Goal: Information Seeking & Learning: Learn about a topic

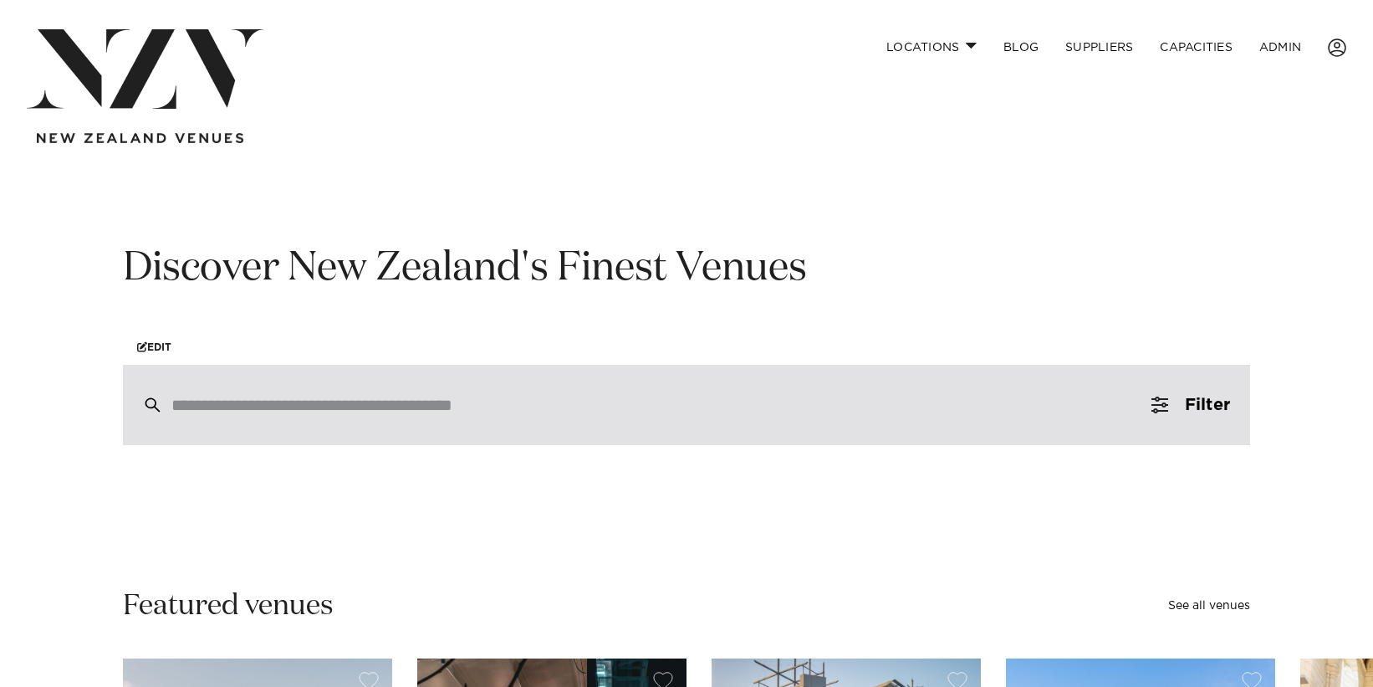
click at [376, 408] on input "search" at bounding box center [650, 405] width 959 height 18
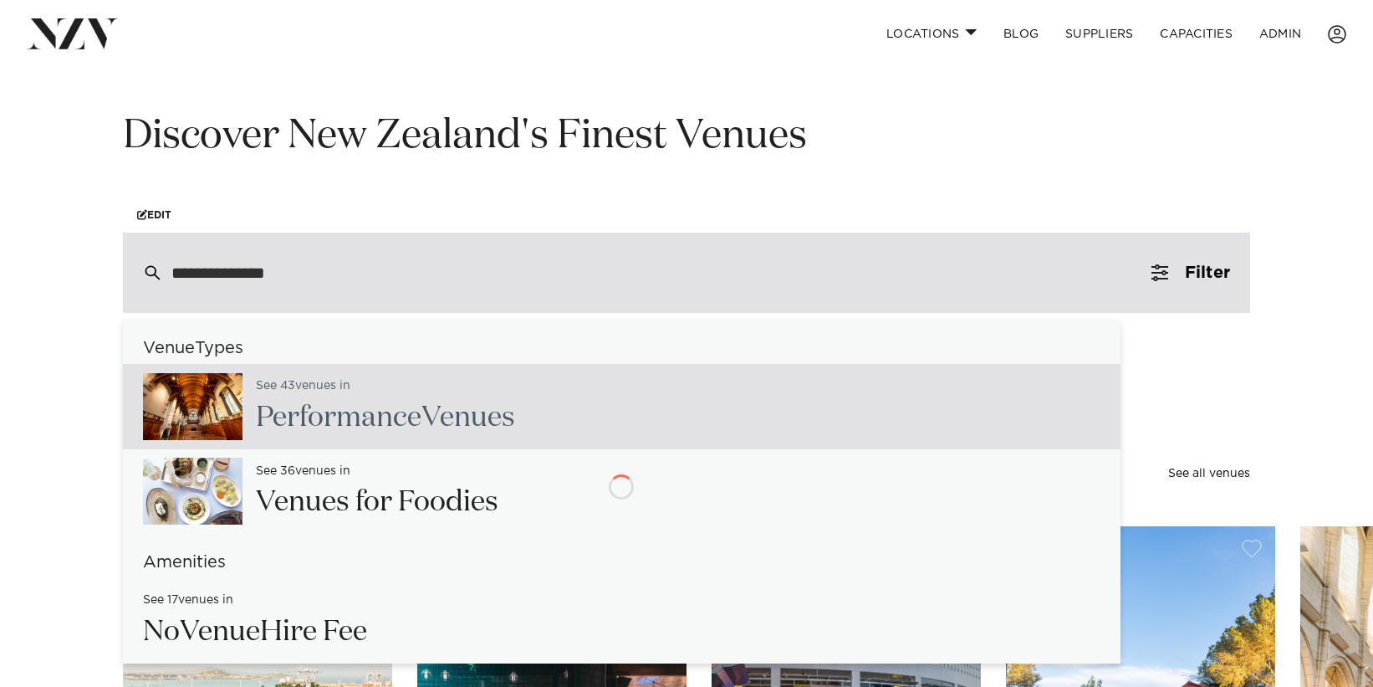
type input "**********"
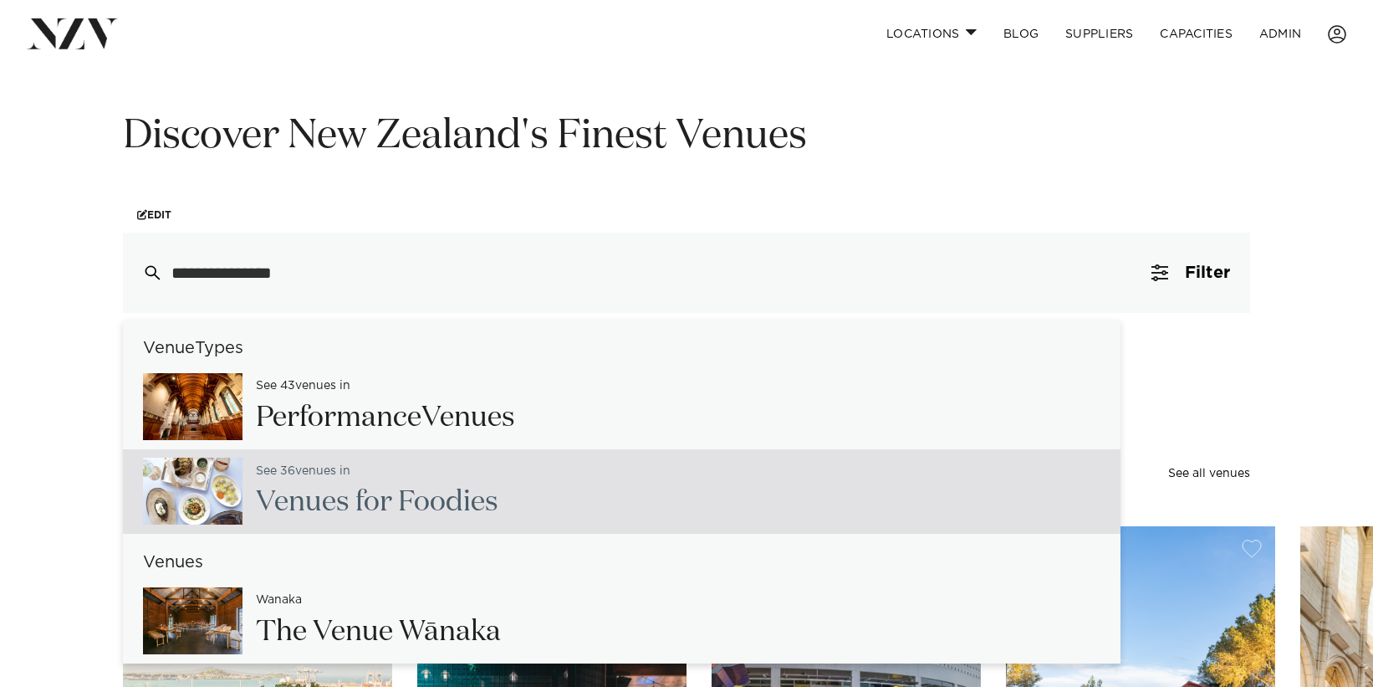
scroll to position [23, 0]
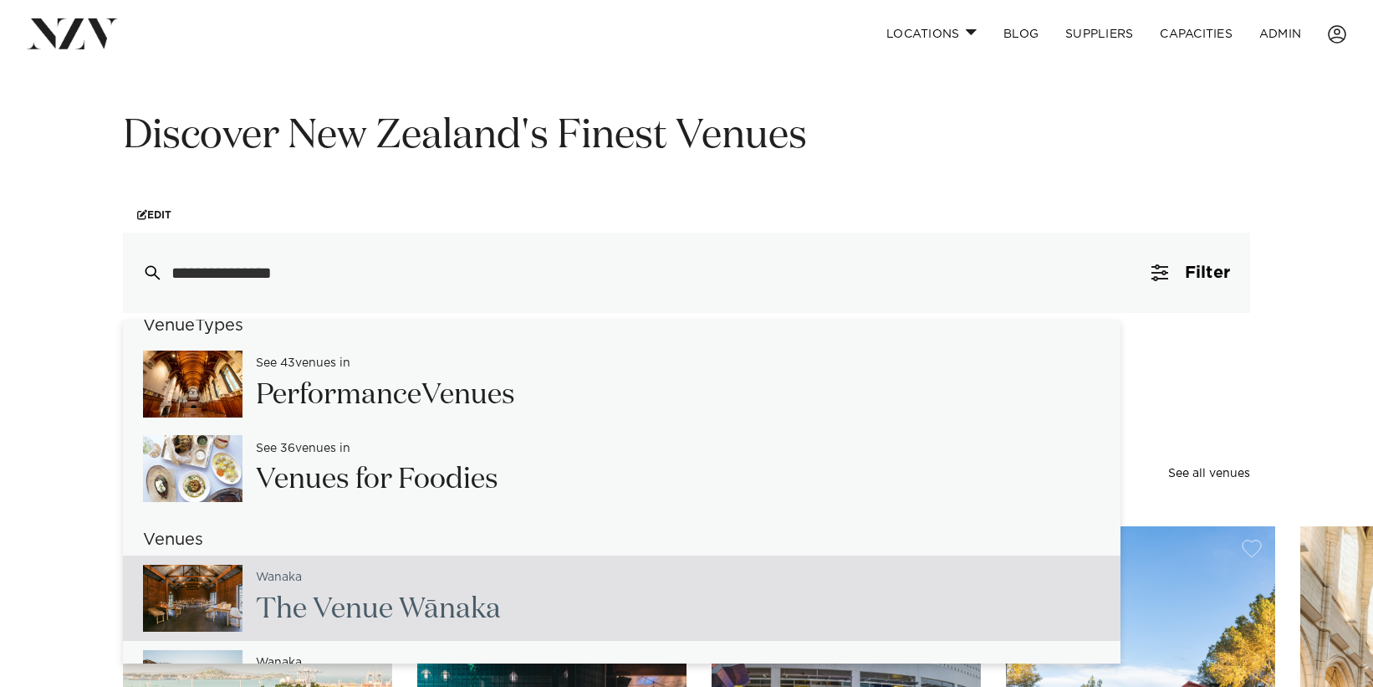
click at [463, 597] on span "Wānak" at bounding box center [442, 609] width 87 height 28
type input "**********"
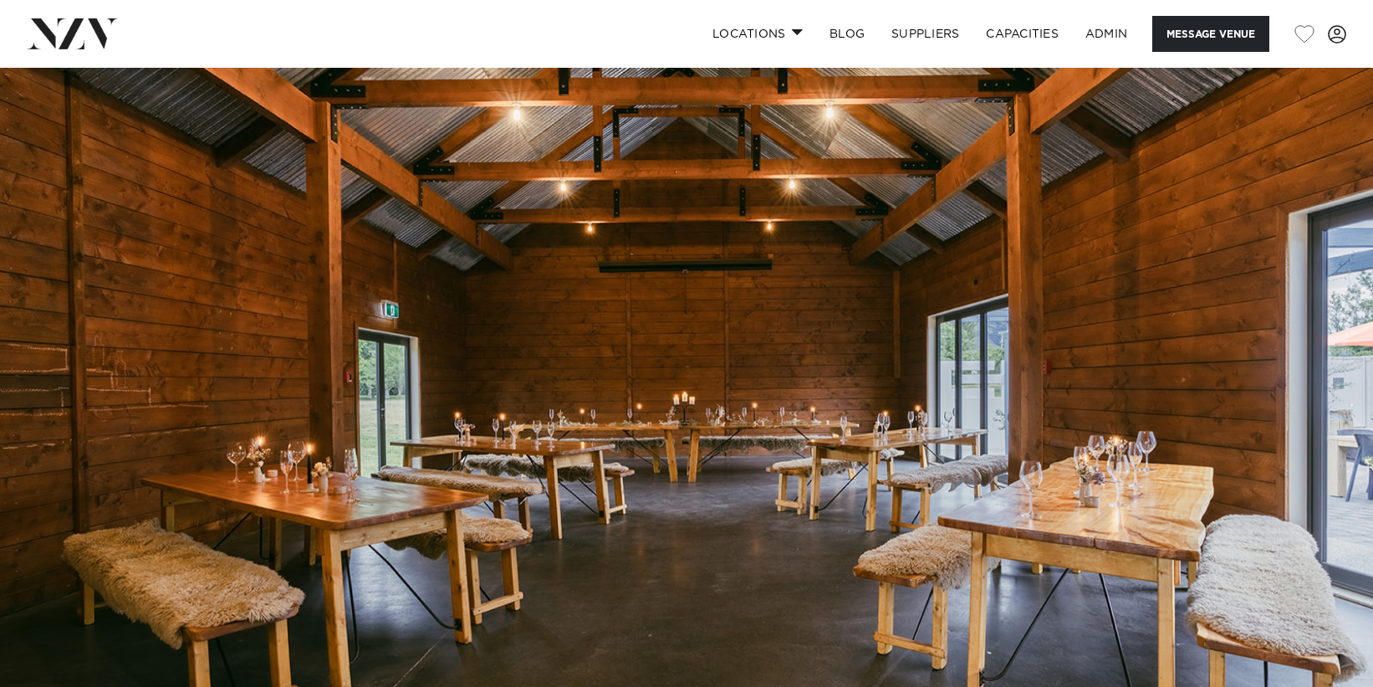
drag, startPoint x: 110, startPoint y: 59, endPoint x: 94, endPoint y: 46, distance: 20.9
click at [109, 59] on nav "Locations Auckland Wellington Christchurch Queenstown Hamilton Northland Bay of…" at bounding box center [686, 34] width 1373 height 68
click at [84, 33] on img at bounding box center [72, 33] width 91 height 30
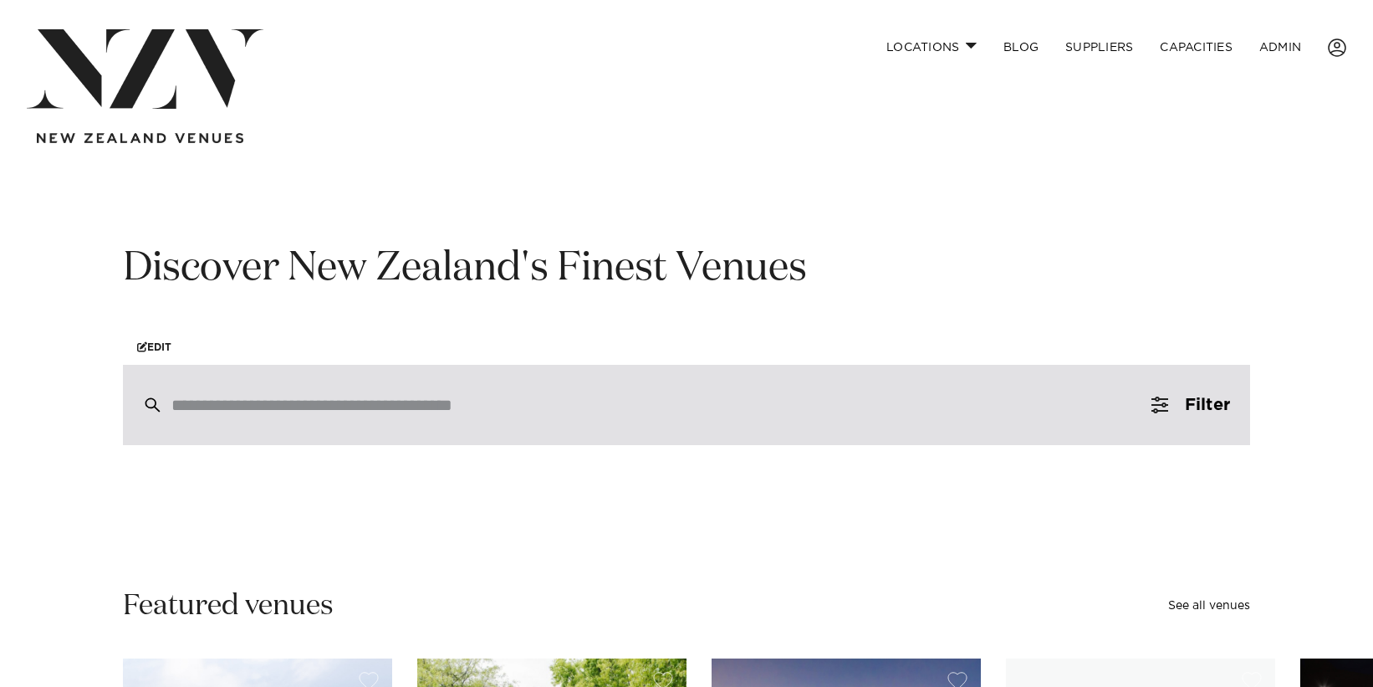
click at [275, 393] on div at bounding box center [686, 405] width 1127 height 80
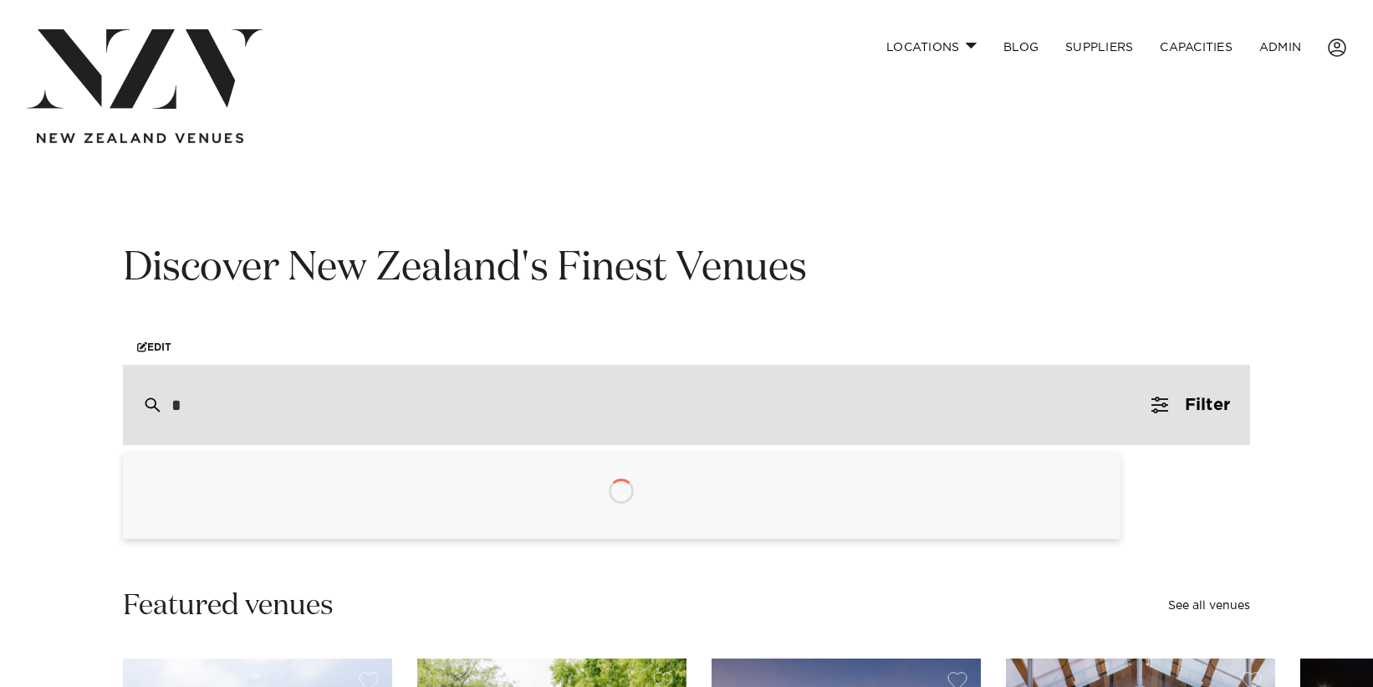
type input "**"
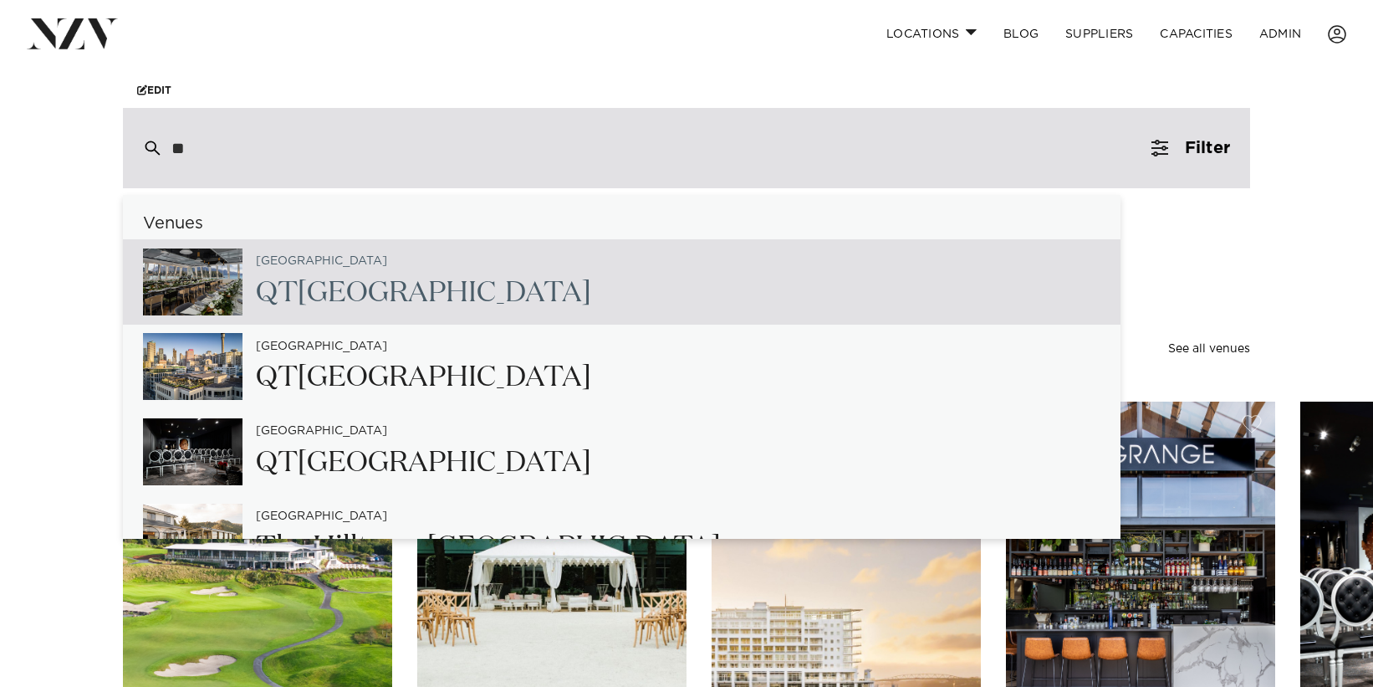
click at [374, 278] on h2 "QT Queenstown" at bounding box center [423, 293] width 335 height 38
type input "**********"
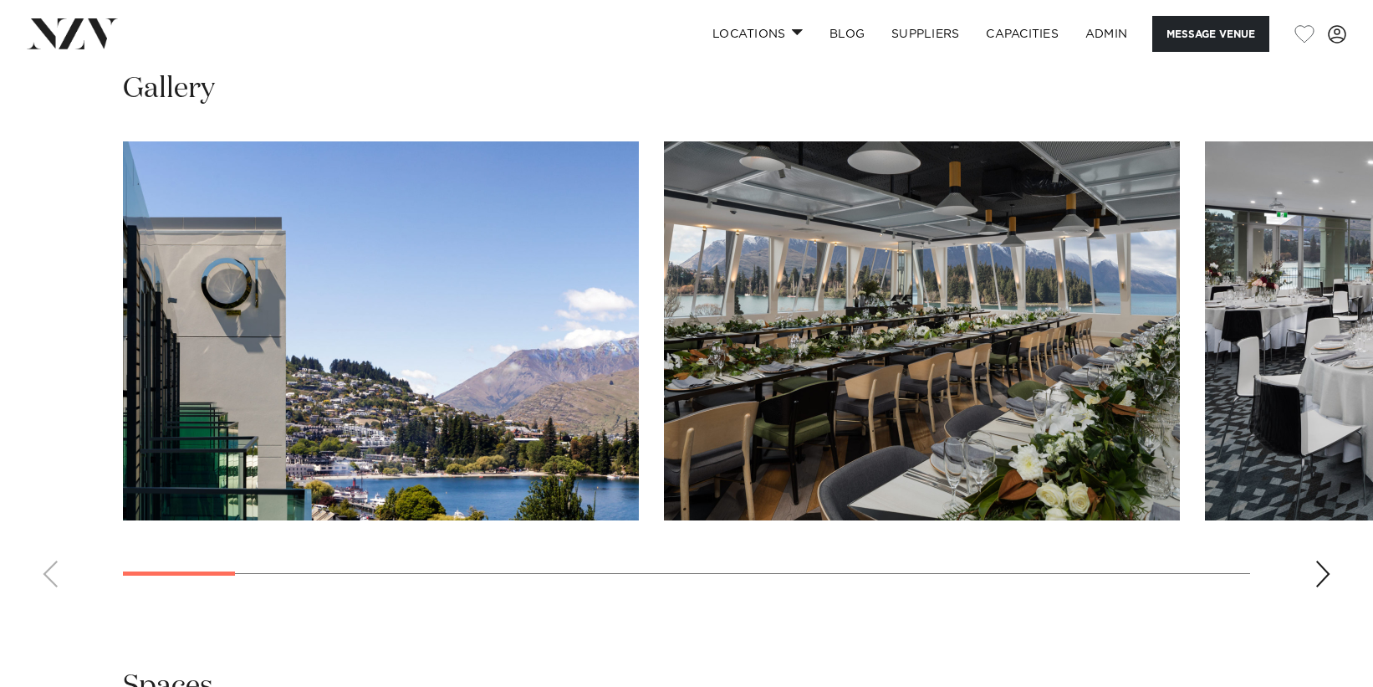
scroll to position [2121, 0]
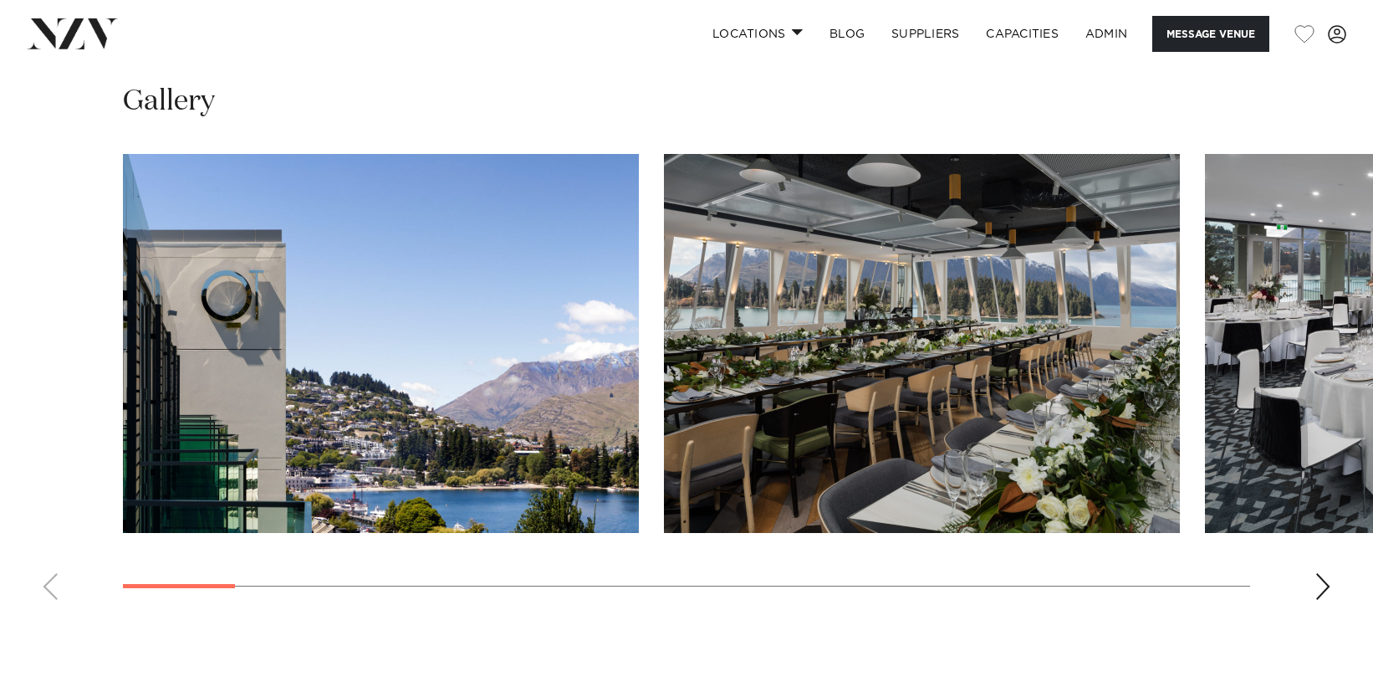
click at [860, 303] on img "2 / 21" at bounding box center [922, 343] width 516 height 379
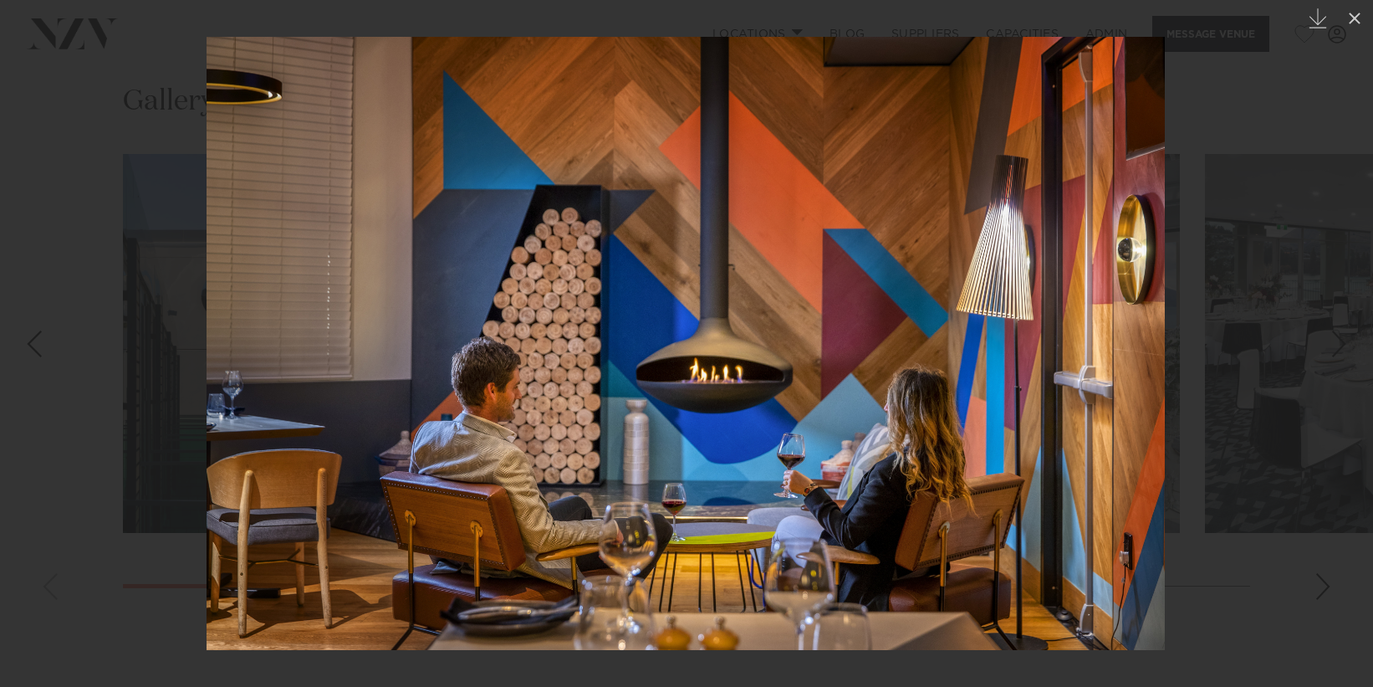
drag, startPoint x: 66, startPoint y: 59, endPoint x: 57, endPoint y: 33, distance: 27.5
click at [66, 59] on div at bounding box center [686, 343] width 1373 height 687
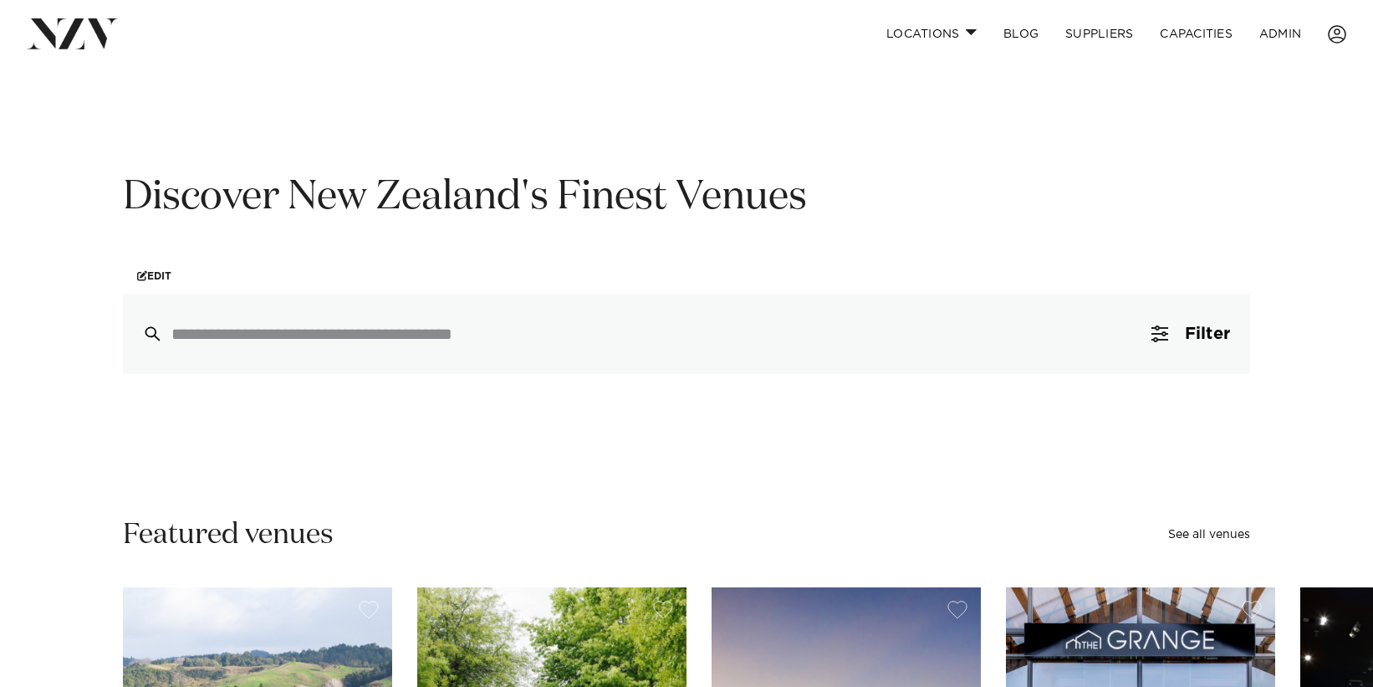
scroll to position [38, 0]
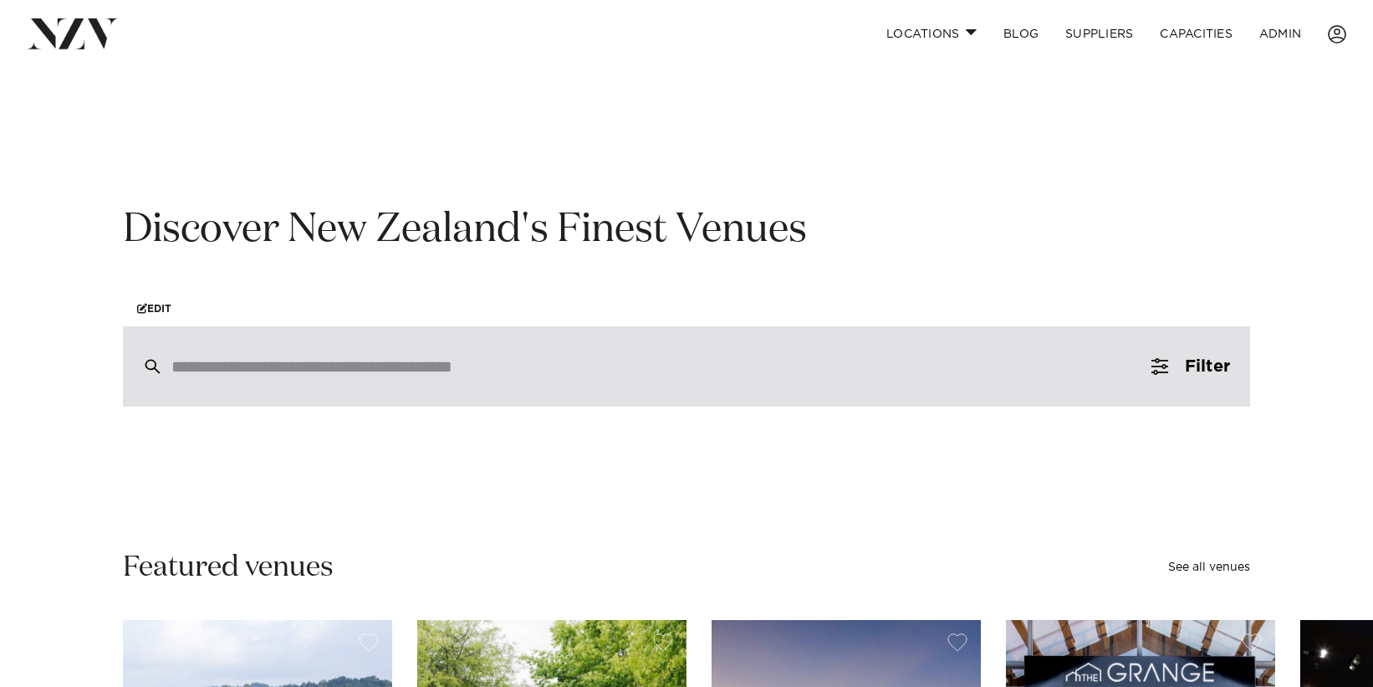
click at [349, 377] on div at bounding box center [686, 366] width 1127 height 80
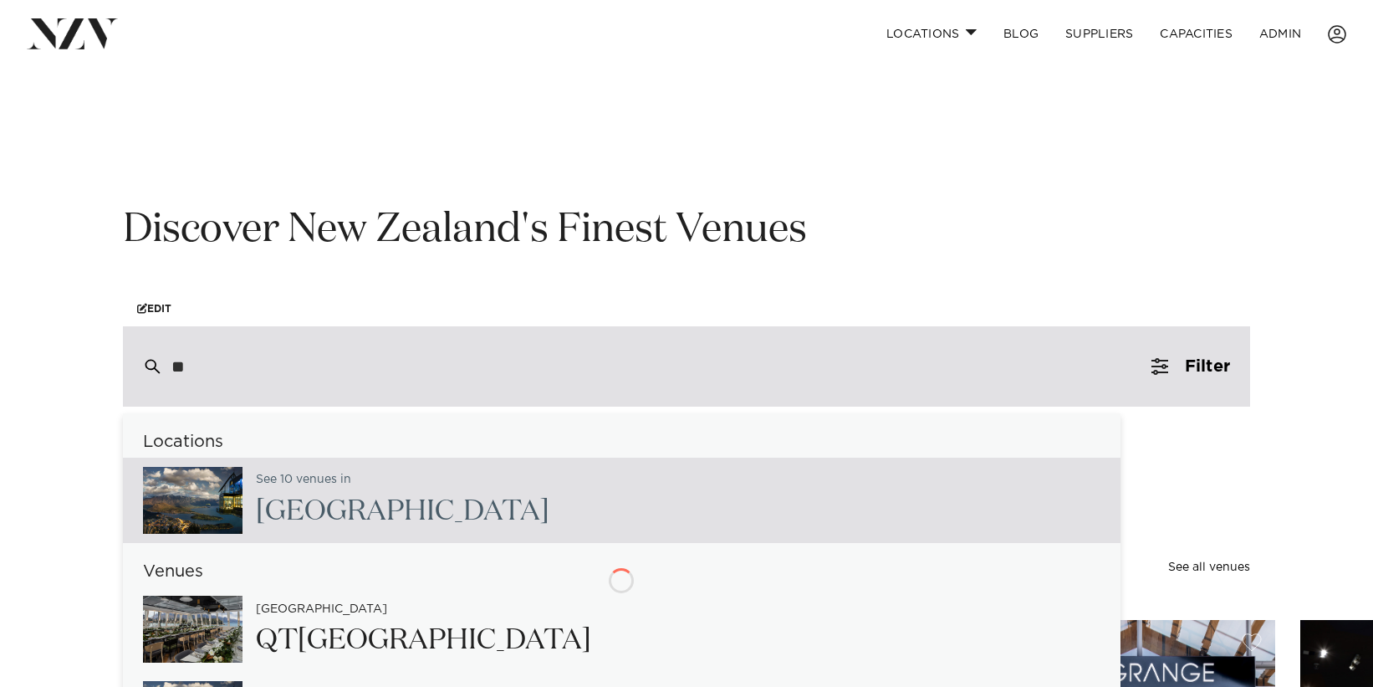
type input "**"
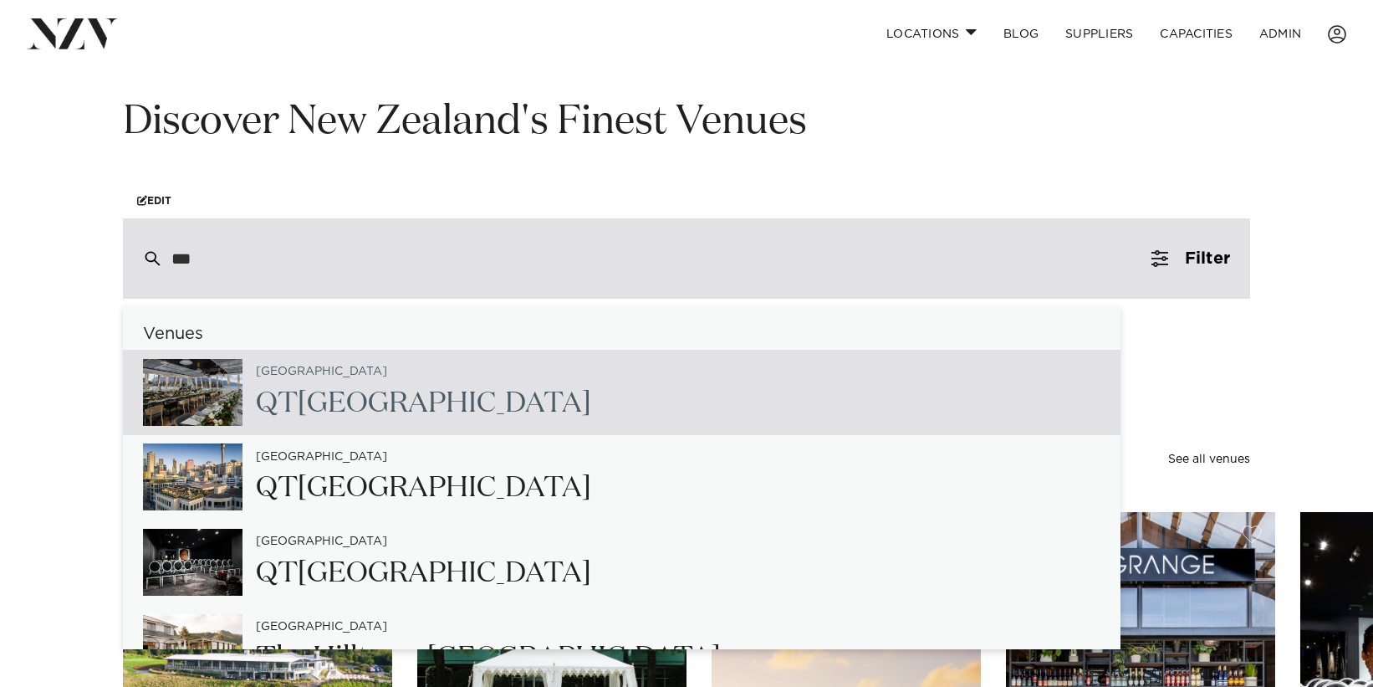
scroll to position [157, 0]
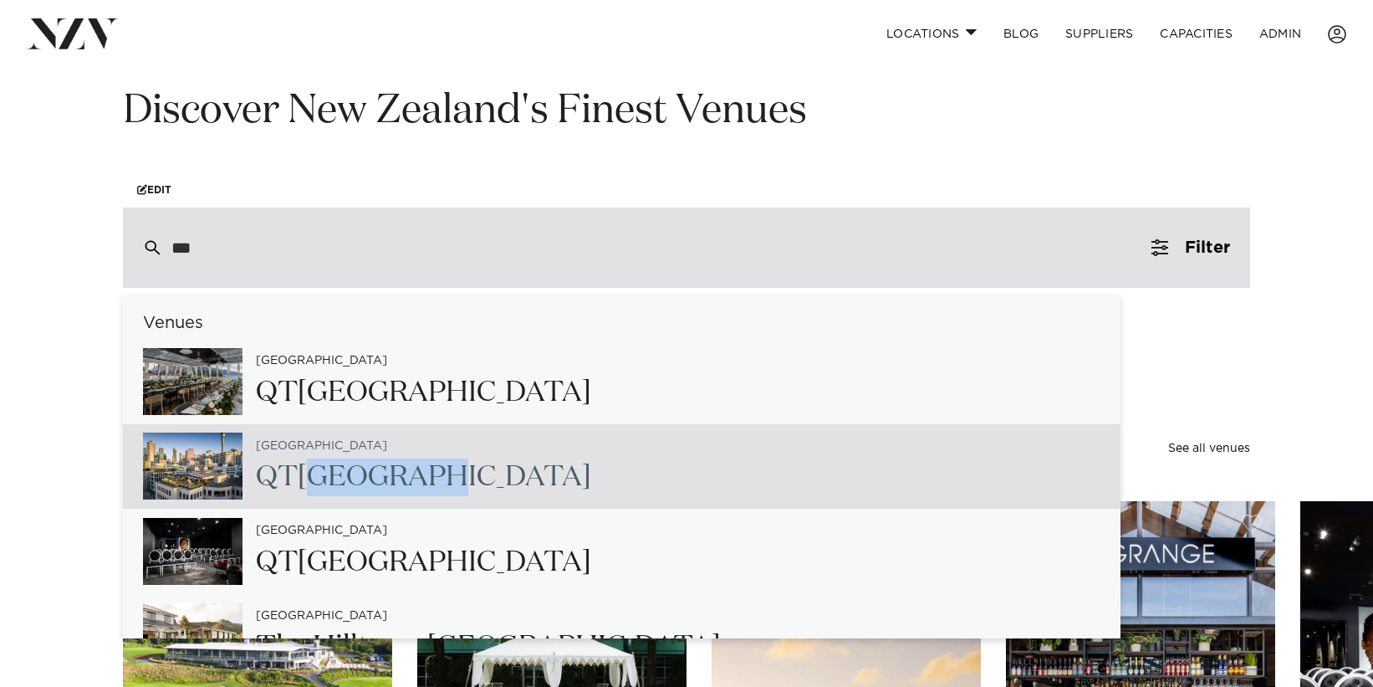
click at [278, 472] on span "QT" at bounding box center [277, 476] width 42 height 28
type input "**********"
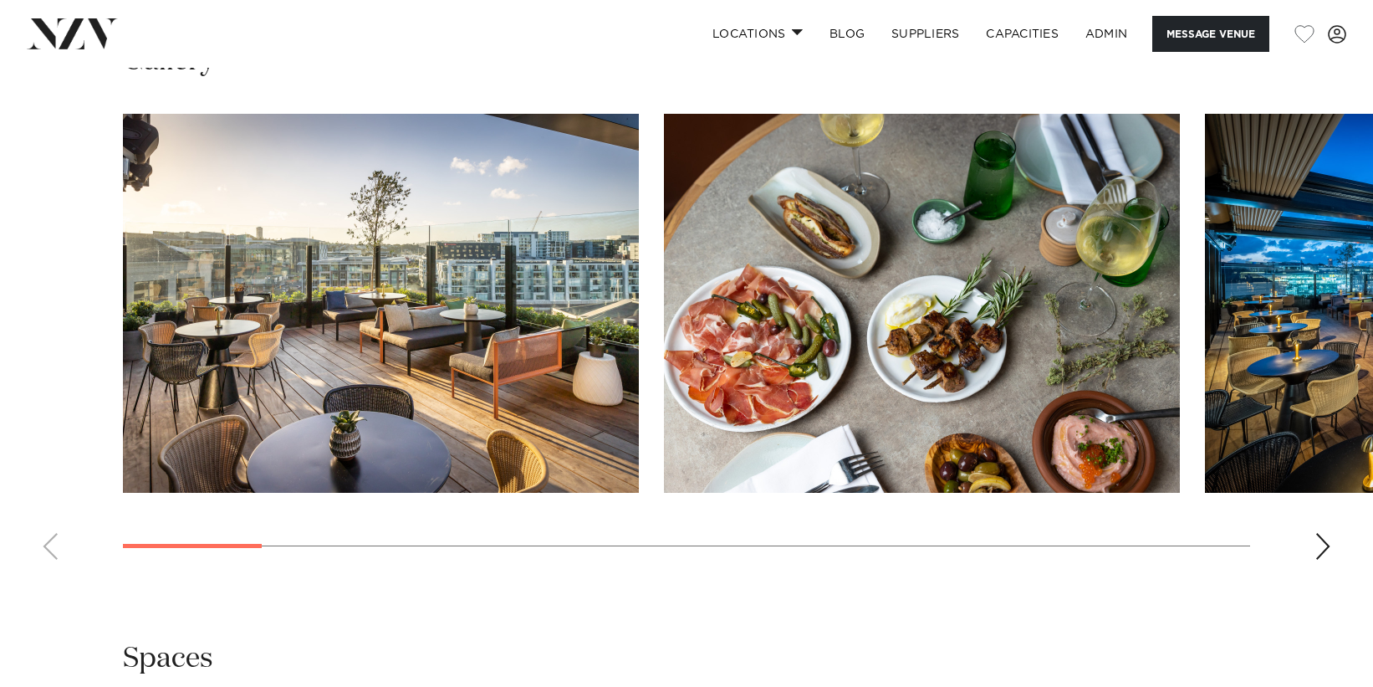
scroll to position [2083, 0]
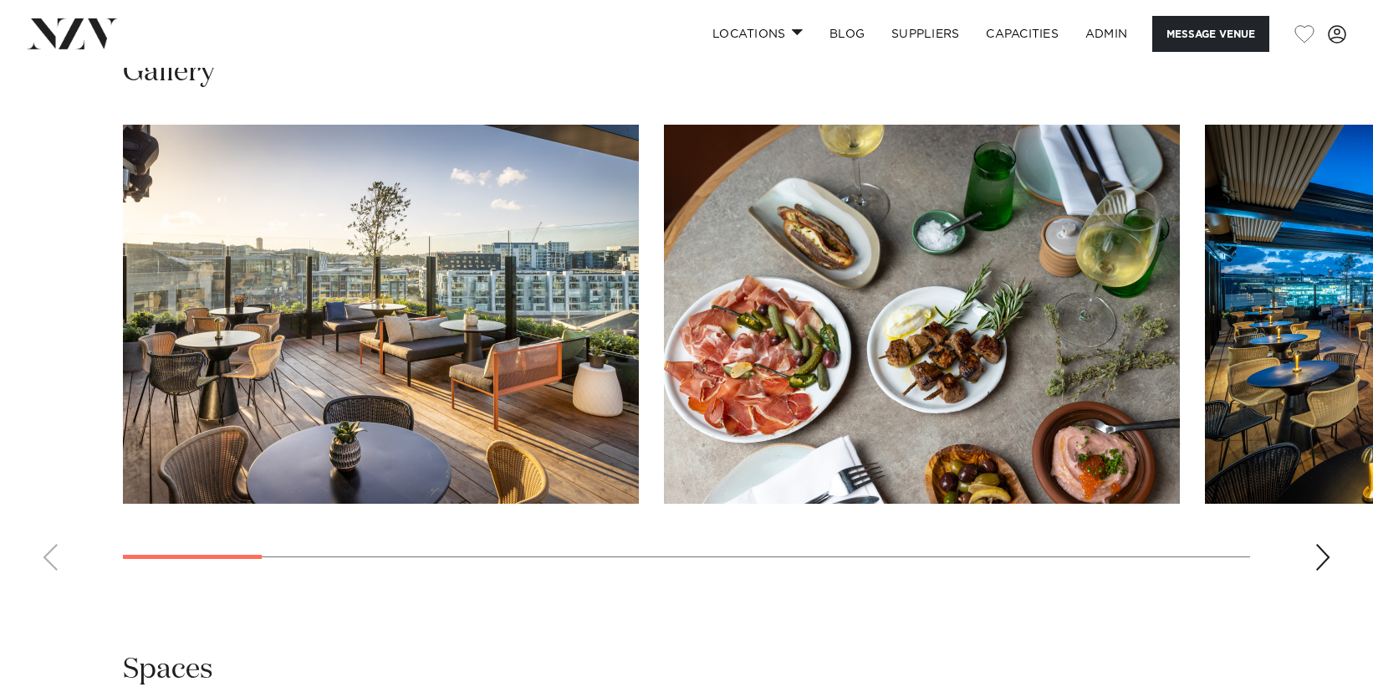
click at [1325, 548] on div "Next slide" at bounding box center [1323, 557] width 17 height 27
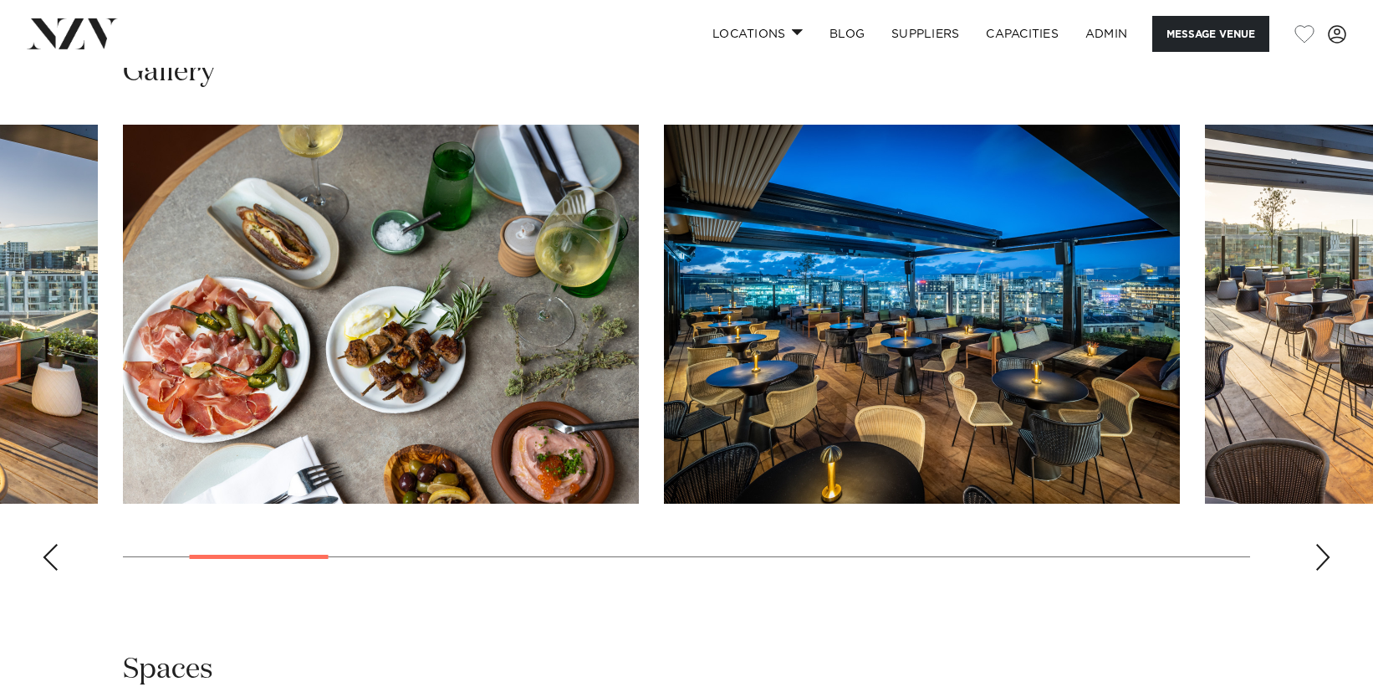
click at [1325, 548] on div "Next slide" at bounding box center [1323, 557] width 17 height 27
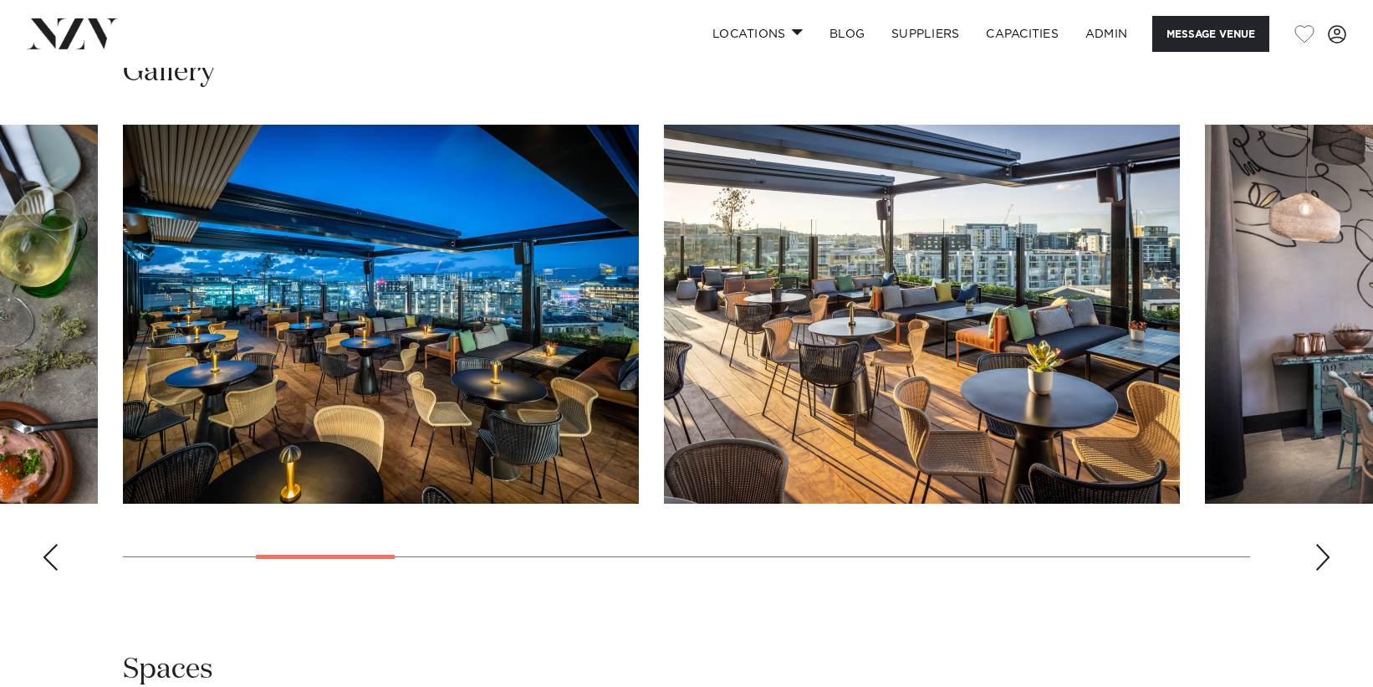
click at [1325, 548] on div "Next slide" at bounding box center [1323, 557] width 17 height 27
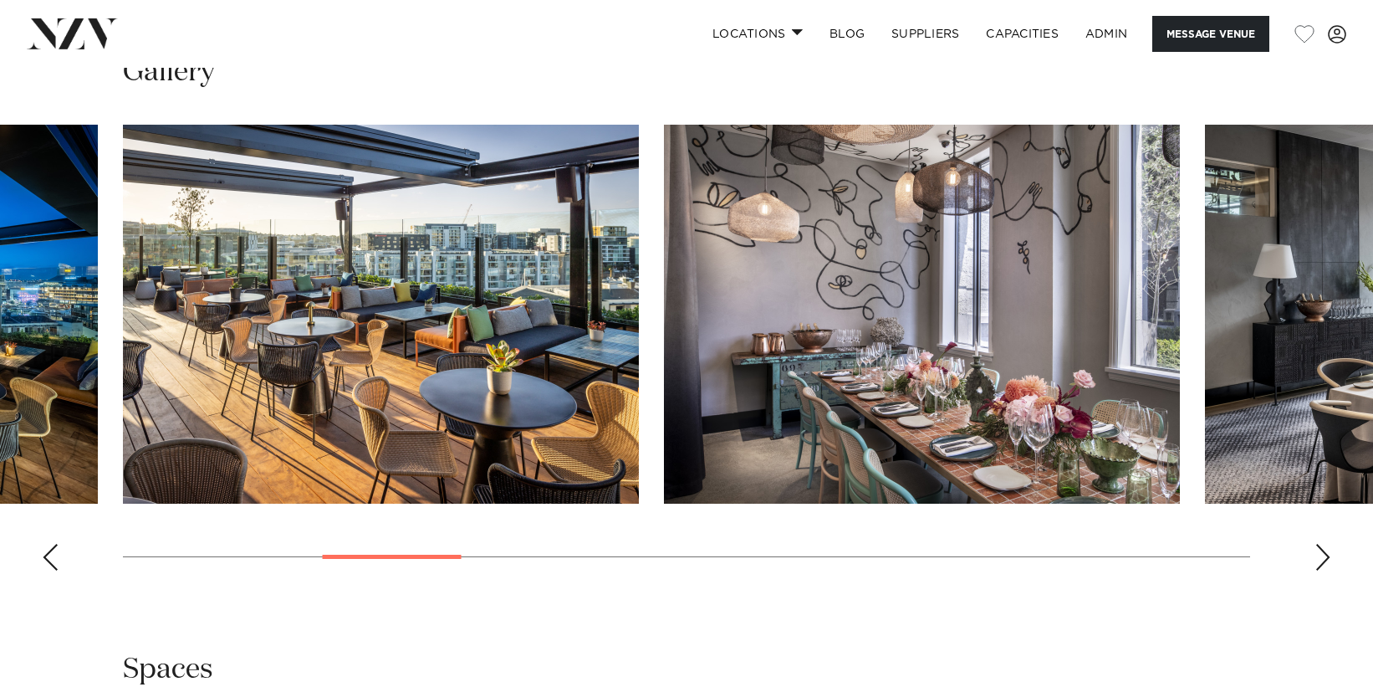
click at [1325, 548] on div "Next slide" at bounding box center [1323, 557] width 17 height 27
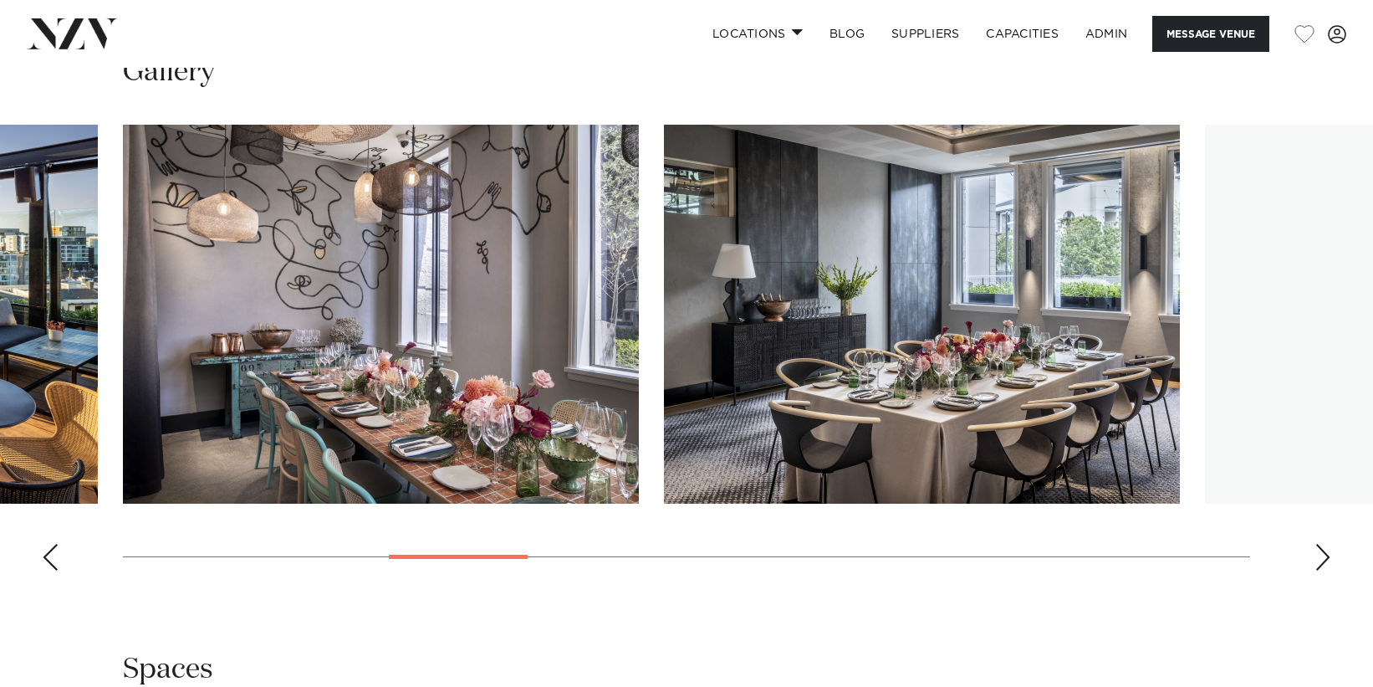
click at [1325, 548] on div "Next slide" at bounding box center [1323, 557] width 17 height 27
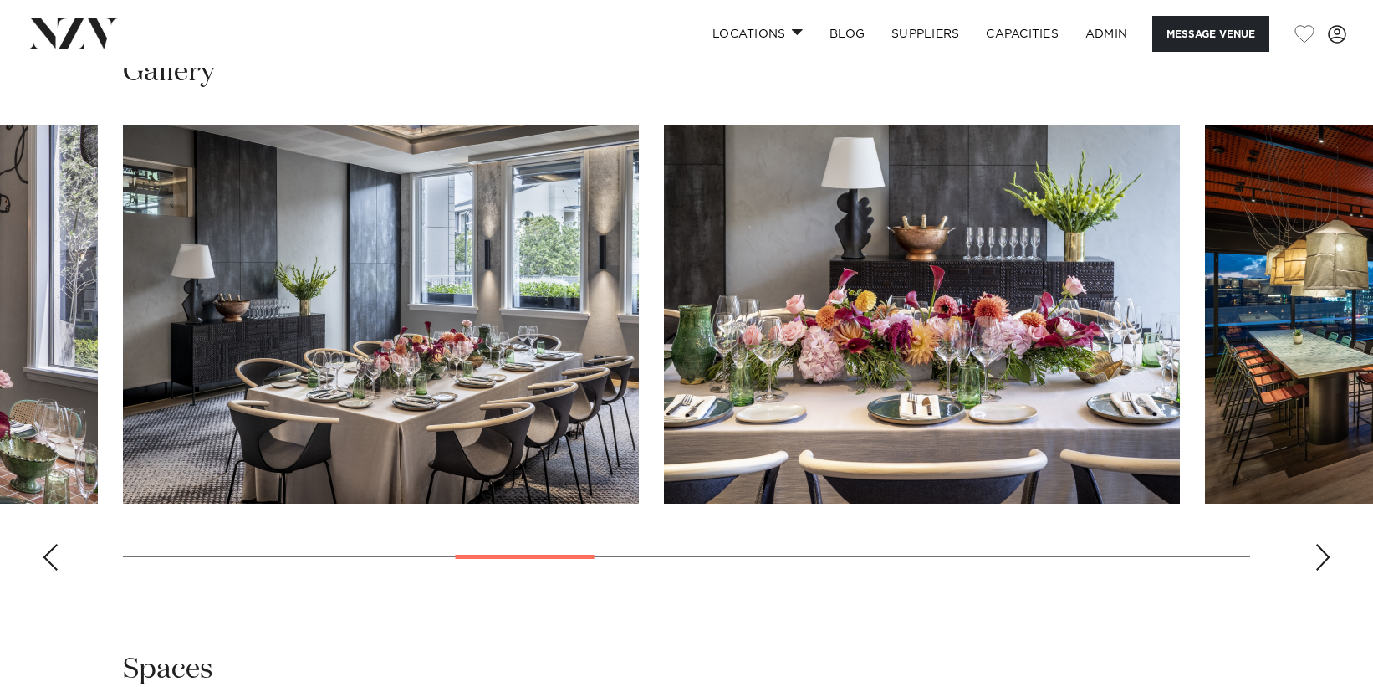
click at [1325, 548] on div "Next slide" at bounding box center [1323, 557] width 17 height 27
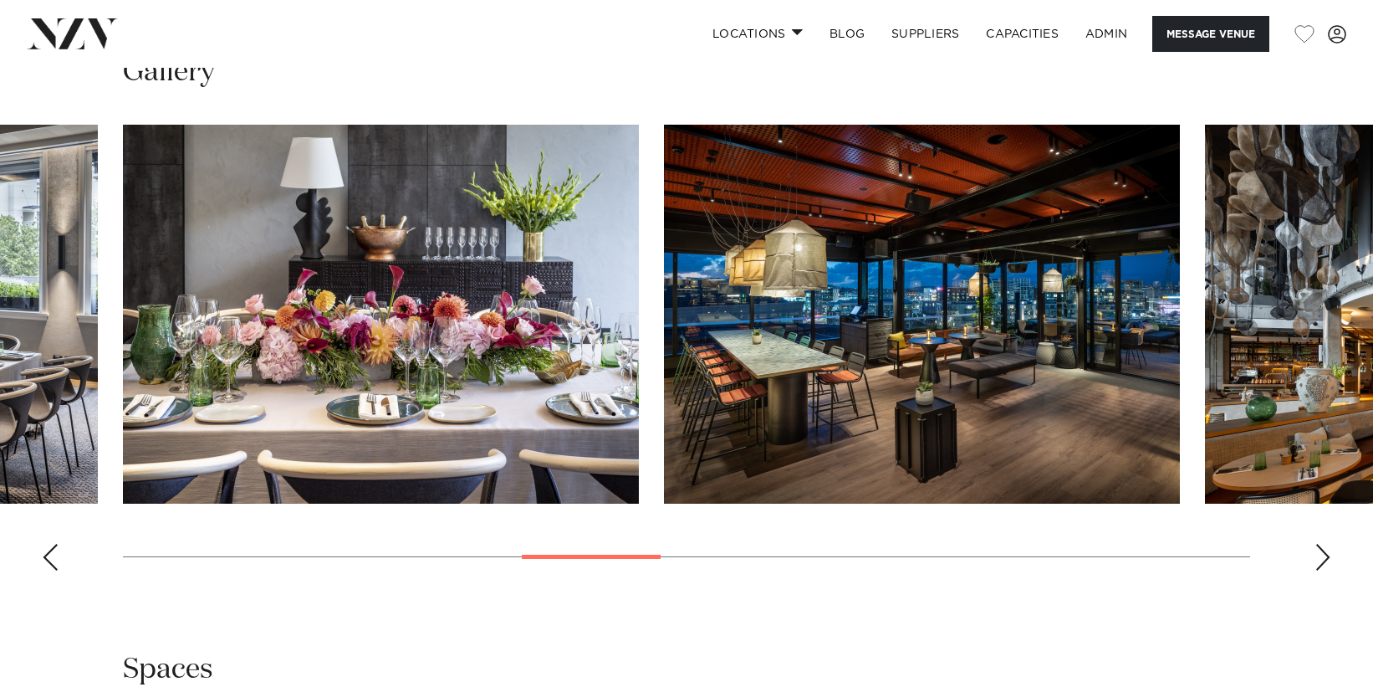
click at [1325, 548] on div "Next slide" at bounding box center [1323, 557] width 17 height 27
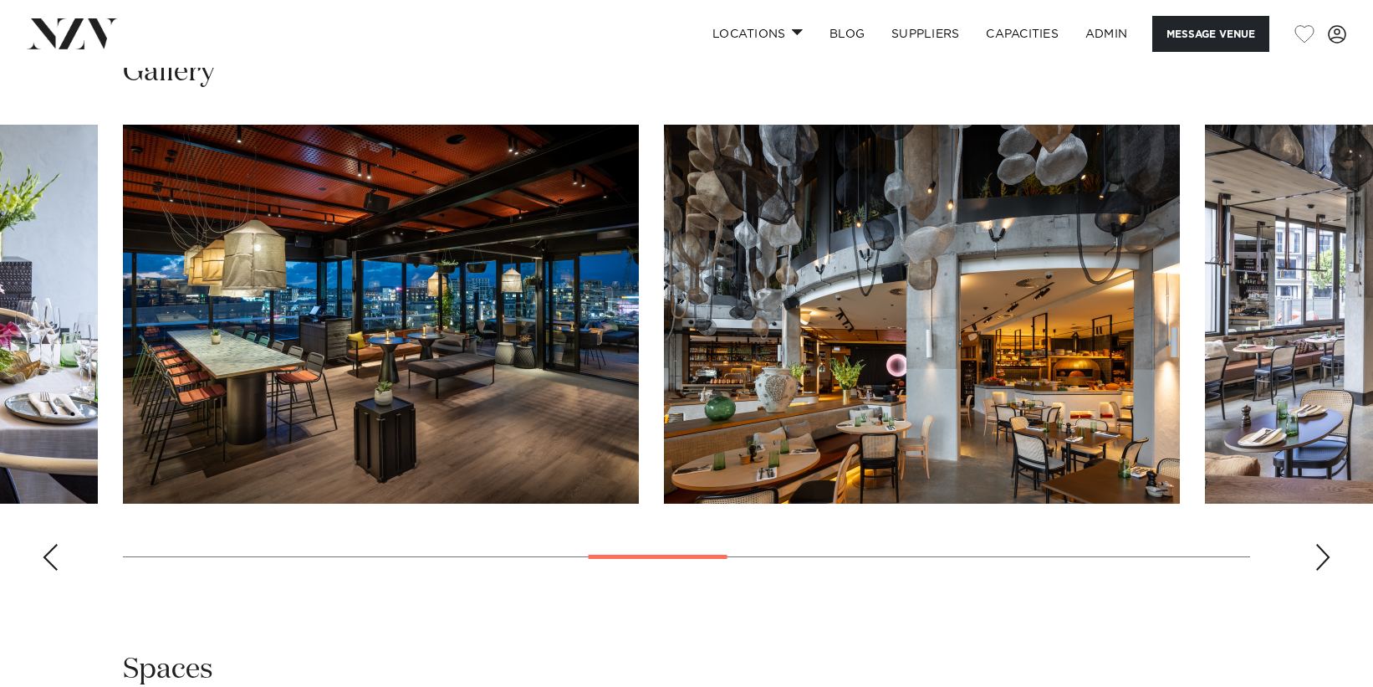
click at [1325, 548] on div "Next slide" at bounding box center [1323, 557] width 17 height 27
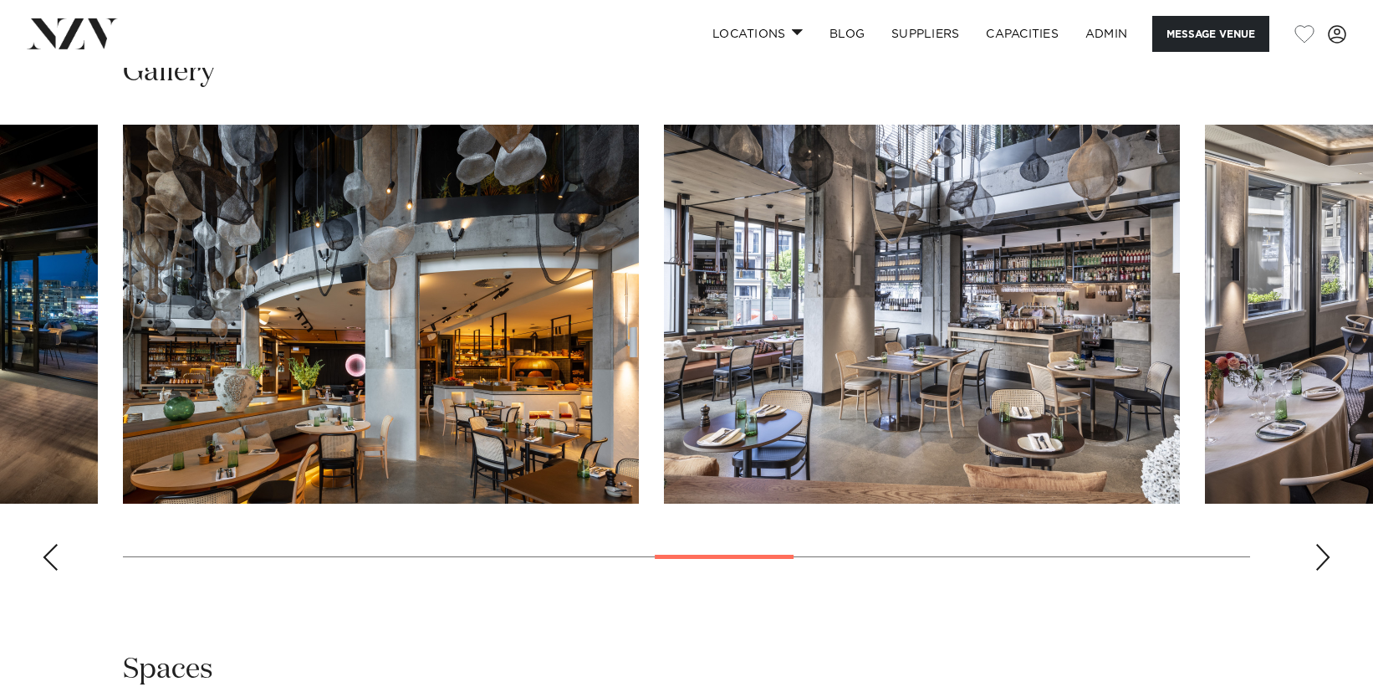
click at [1325, 548] on div "Next slide" at bounding box center [1323, 557] width 17 height 27
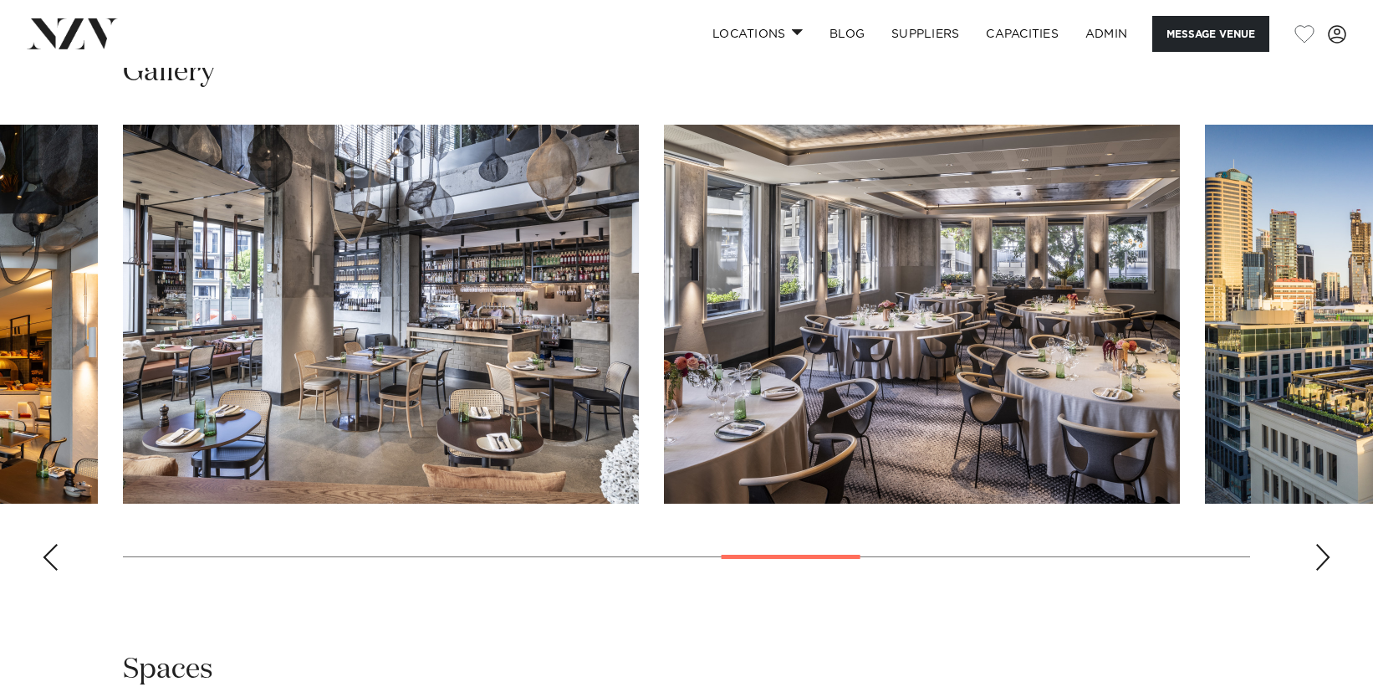
click at [1325, 548] on div "Next slide" at bounding box center [1323, 557] width 17 height 27
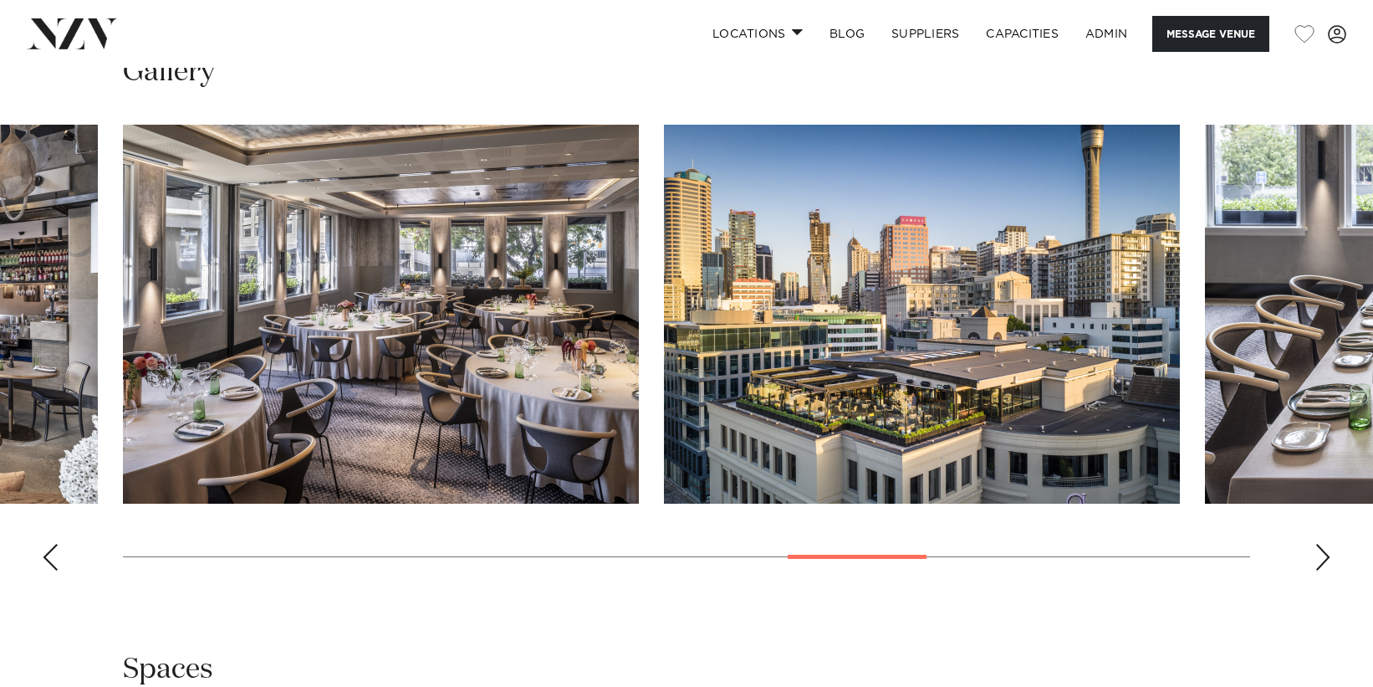
click at [1325, 548] on div "Next slide" at bounding box center [1323, 557] width 17 height 27
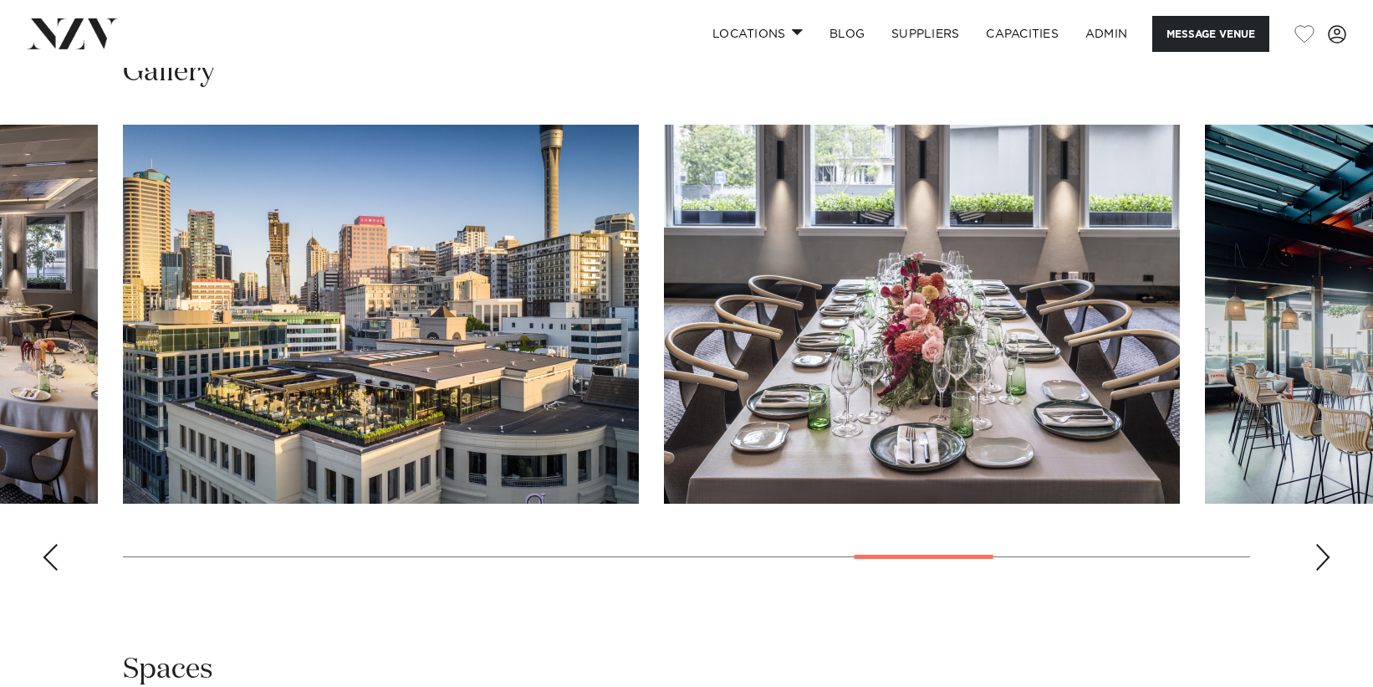
click at [1317, 555] on div "Next slide" at bounding box center [1323, 557] width 17 height 27
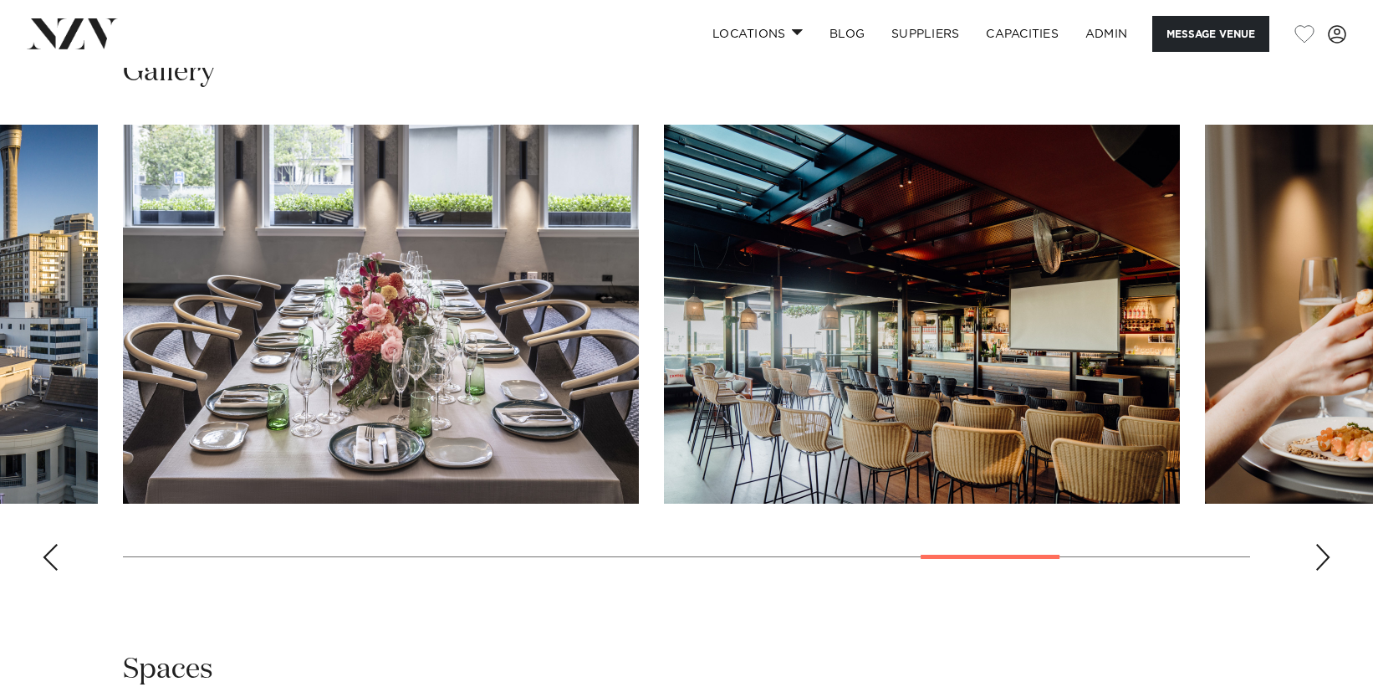
click at [1318, 554] on div "Next slide" at bounding box center [1323, 557] width 17 height 27
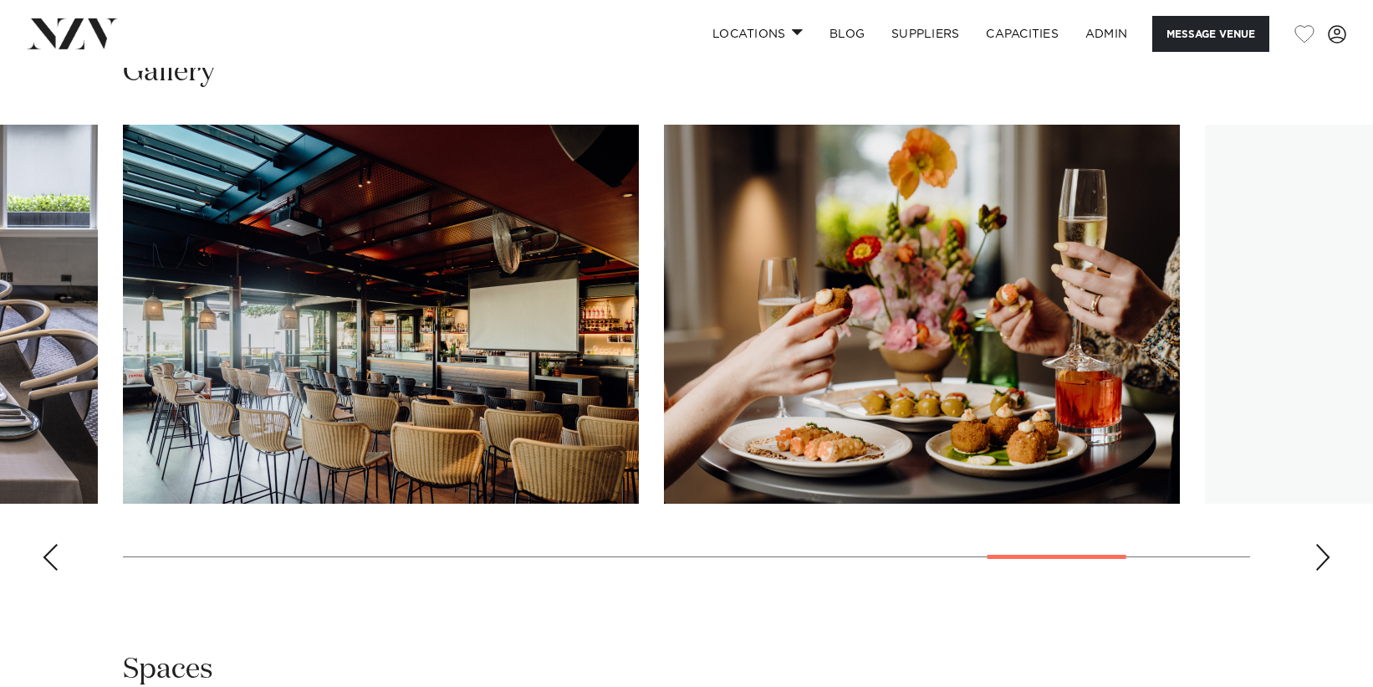
click at [1318, 554] on div "Next slide" at bounding box center [1323, 557] width 17 height 27
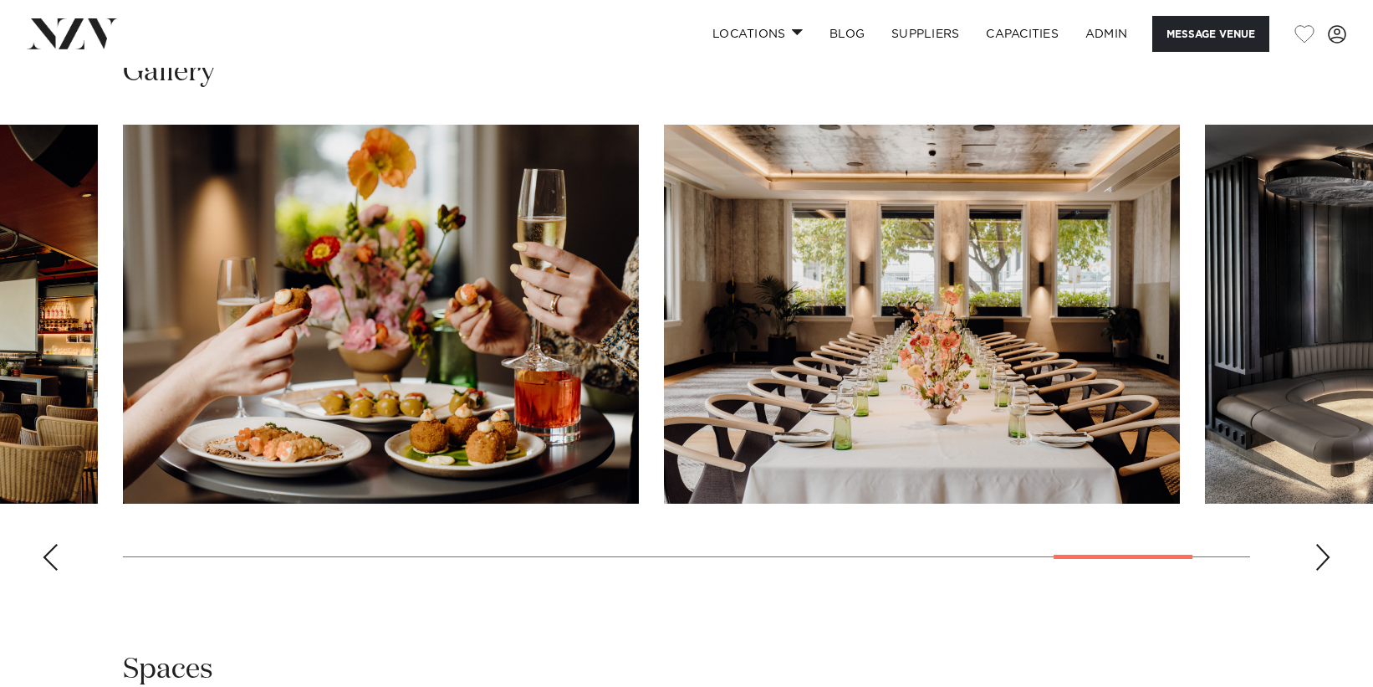
click at [1318, 554] on div "Next slide" at bounding box center [1323, 557] width 17 height 27
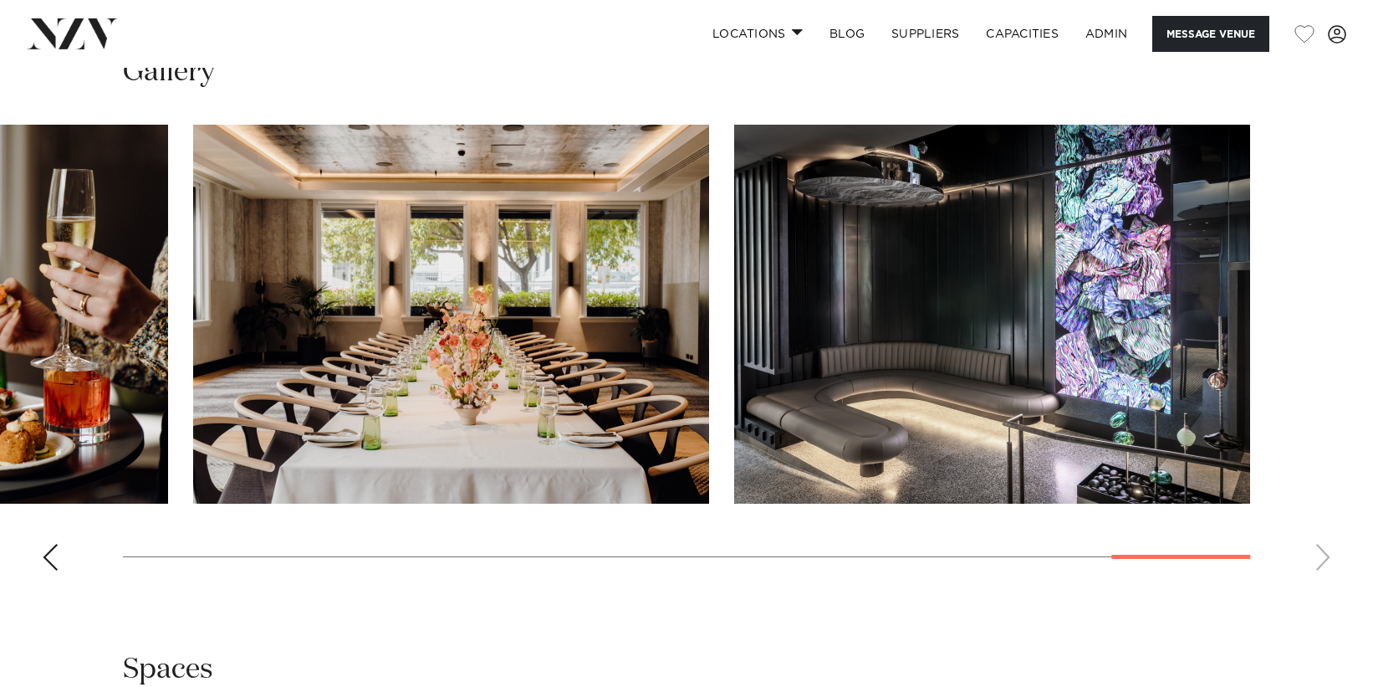
click at [1318, 554] on swiper-container at bounding box center [686, 354] width 1373 height 459
click at [43, 556] on div "Previous slide" at bounding box center [50, 557] width 17 height 27
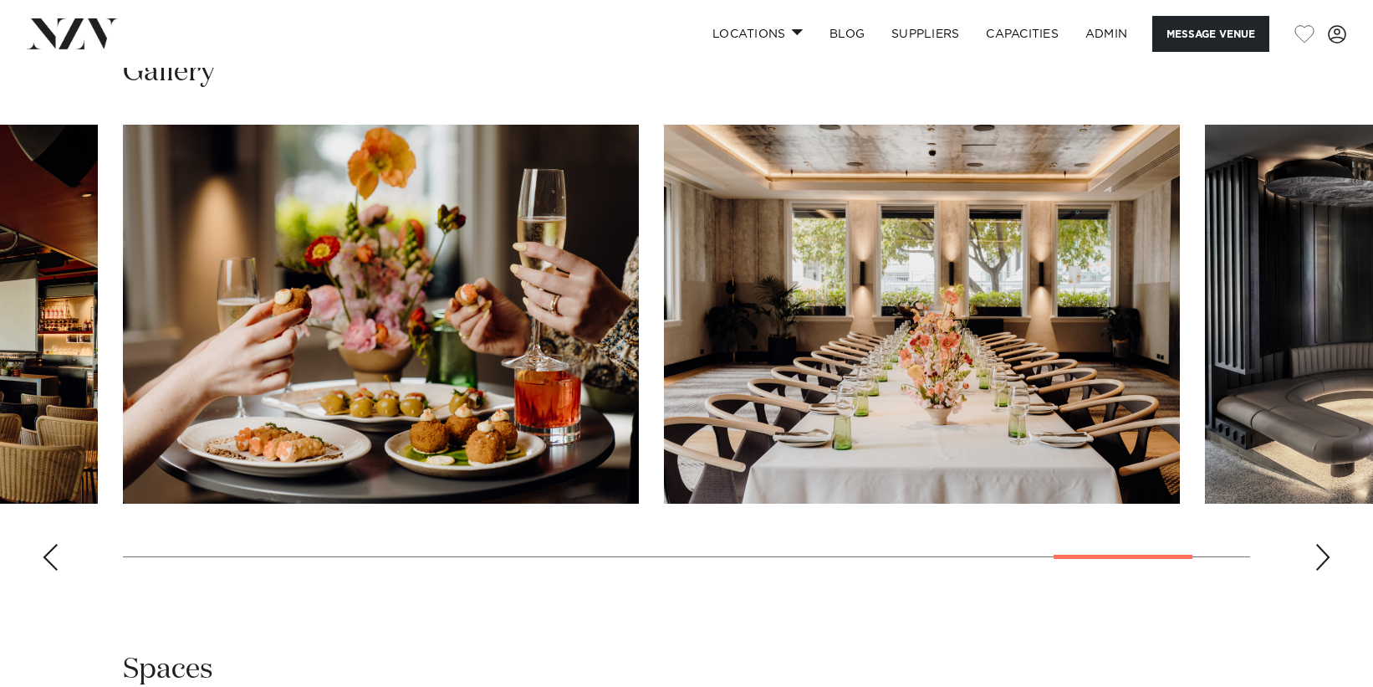
click at [43, 556] on div "Previous slide" at bounding box center [50, 557] width 17 height 27
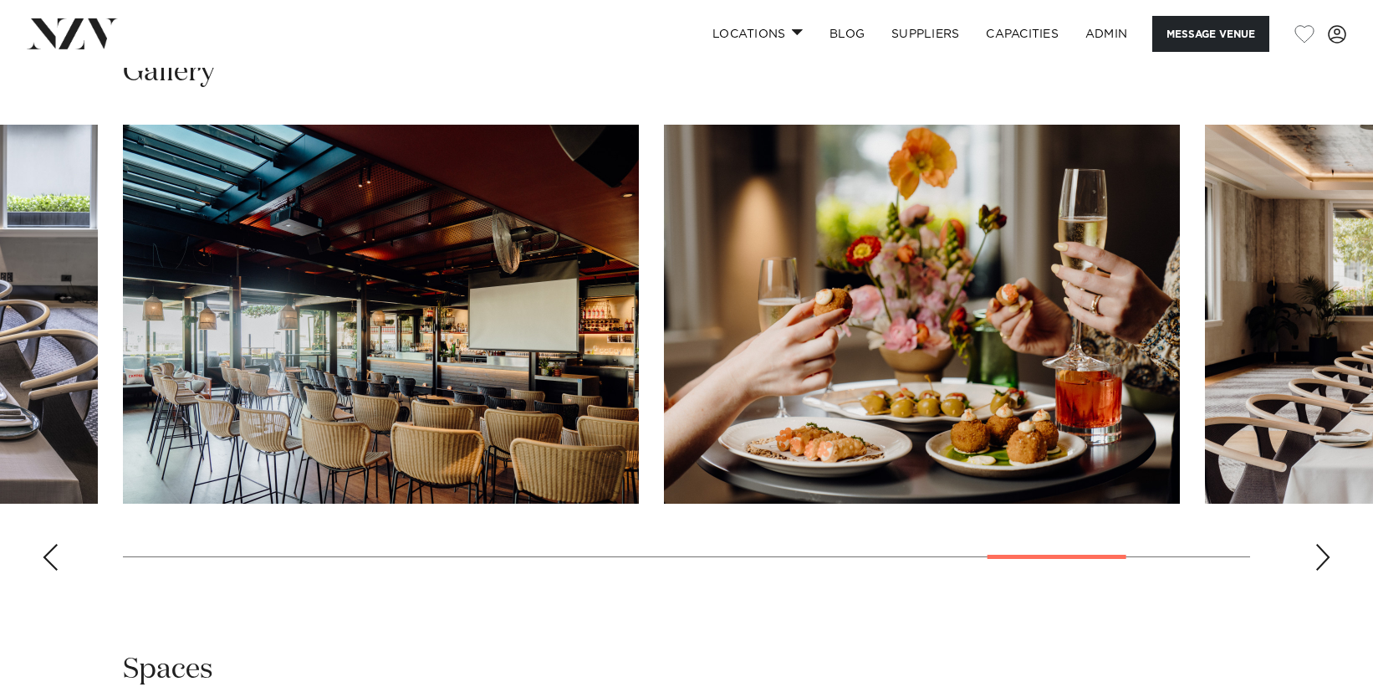
click at [43, 556] on div "Previous slide" at bounding box center [50, 557] width 17 height 27
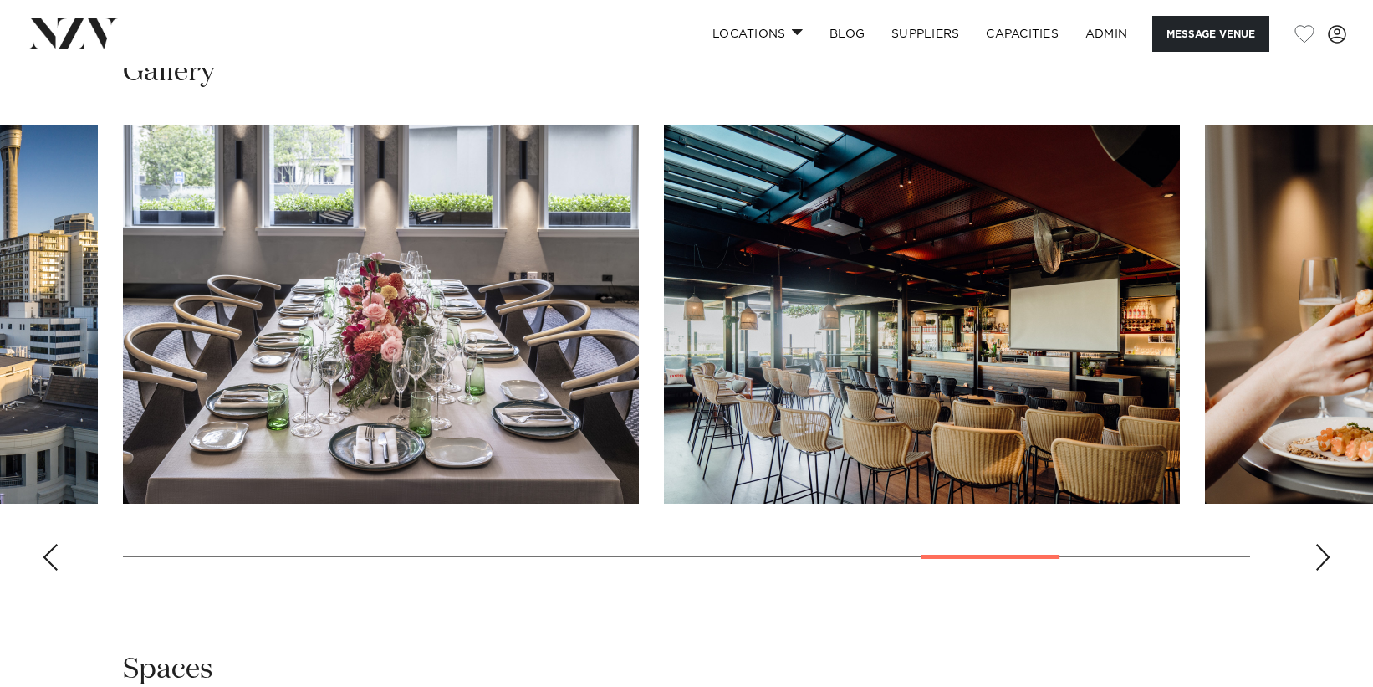
click at [43, 556] on div "Previous slide" at bounding box center [50, 557] width 17 height 27
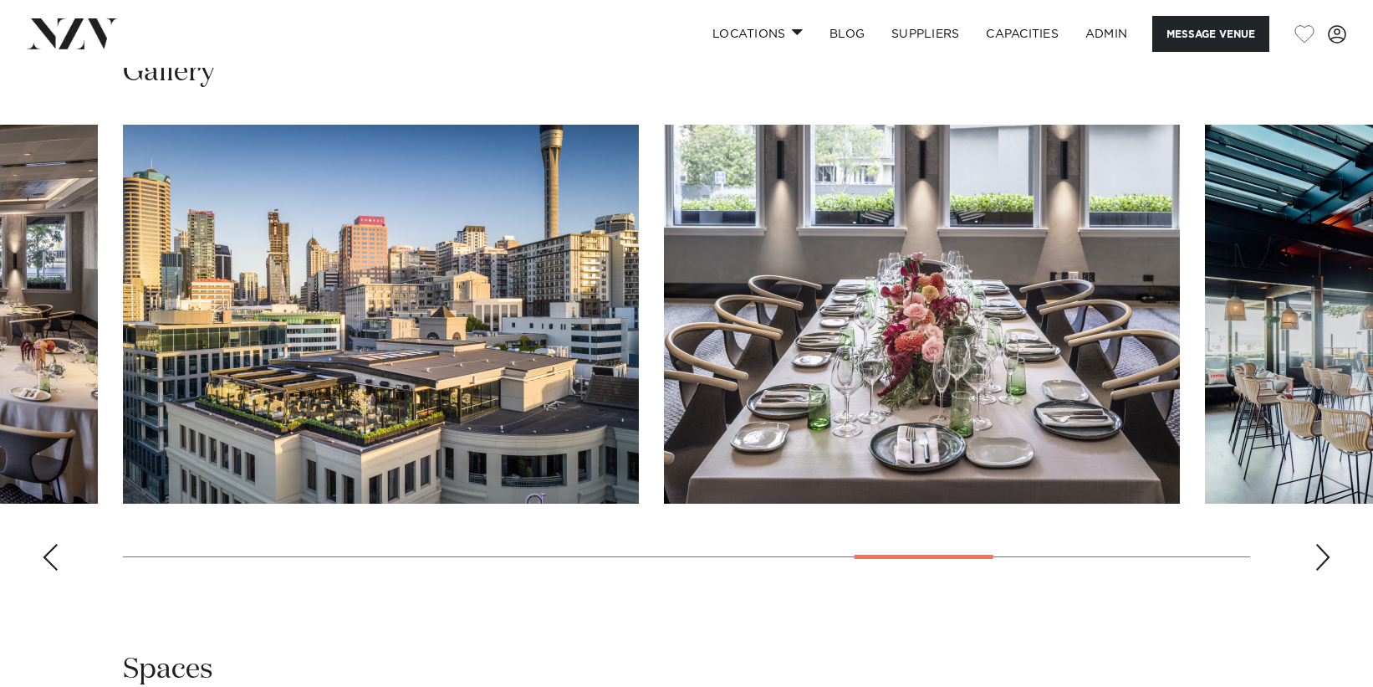
click at [43, 556] on div "Previous slide" at bounding box center [50, 557] width 17 height 27
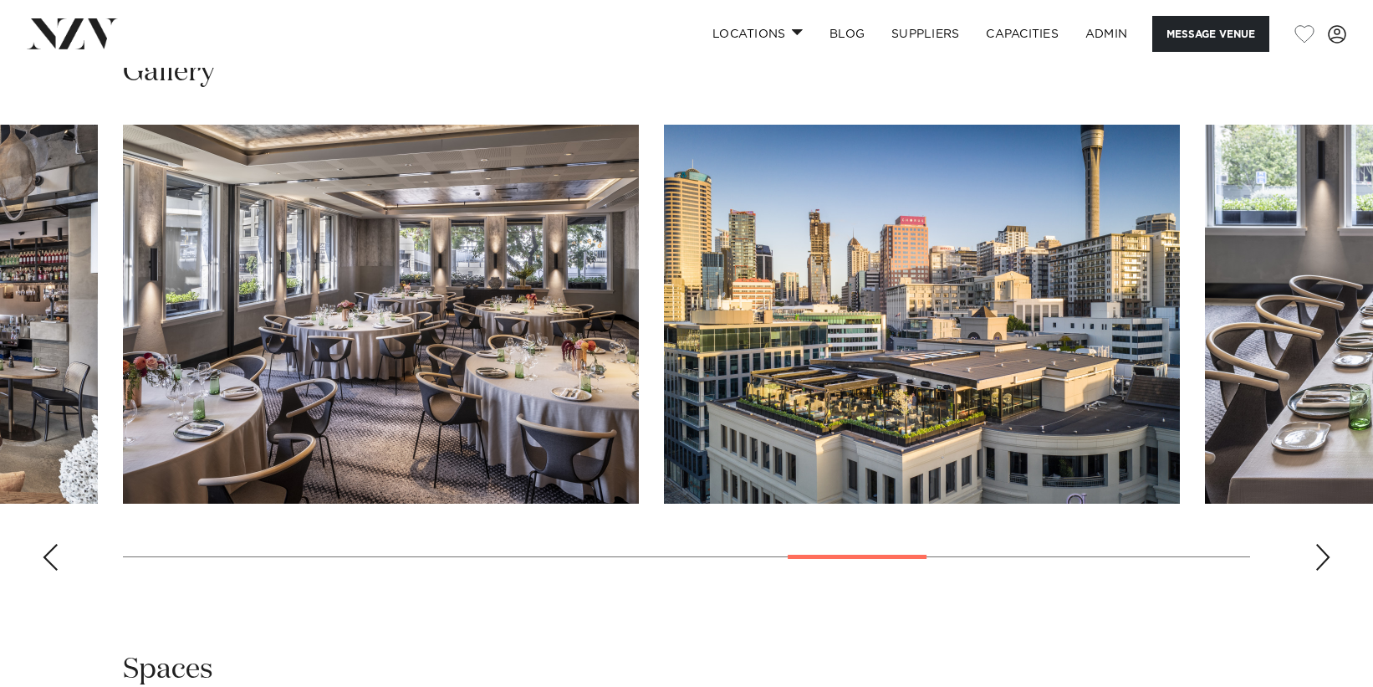
click at [43, 556] on div "Previous slide" at bounding box center [50, 557] width 17 height 27
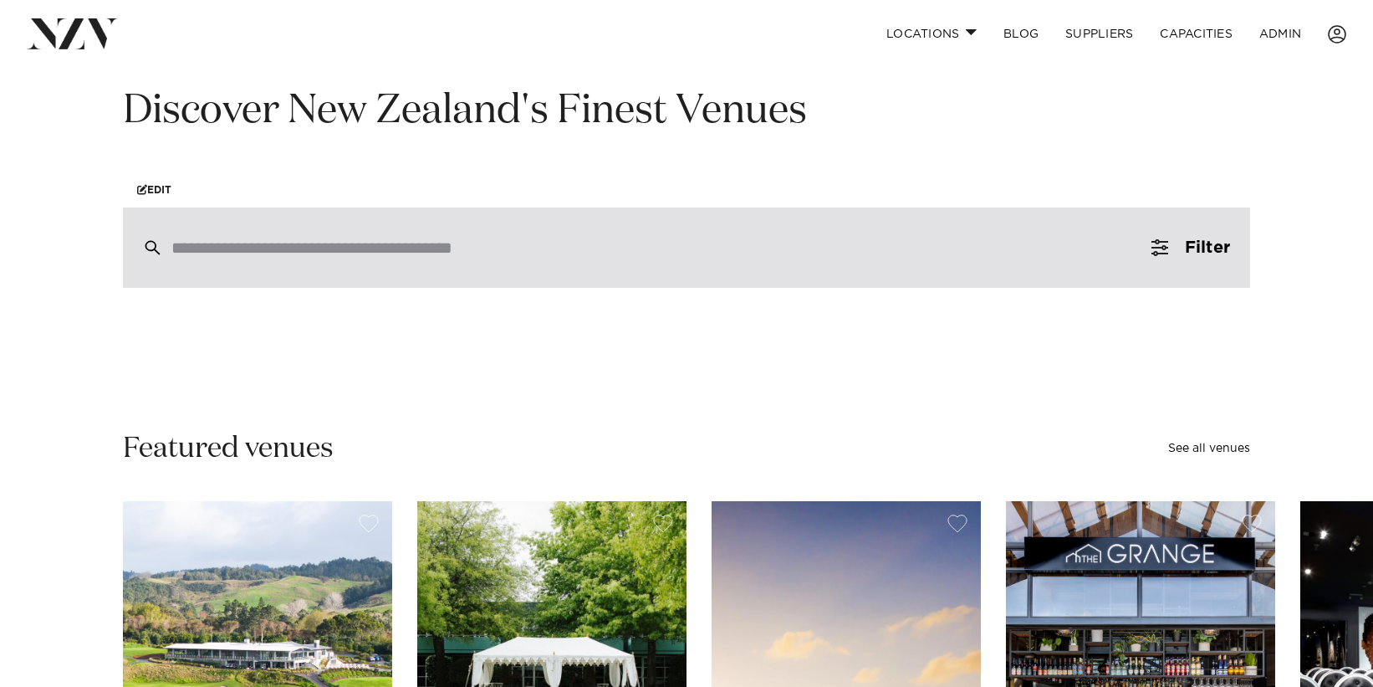
click at [263, 257] on input "search" at bounding box center [650, 247] width 959 height 18
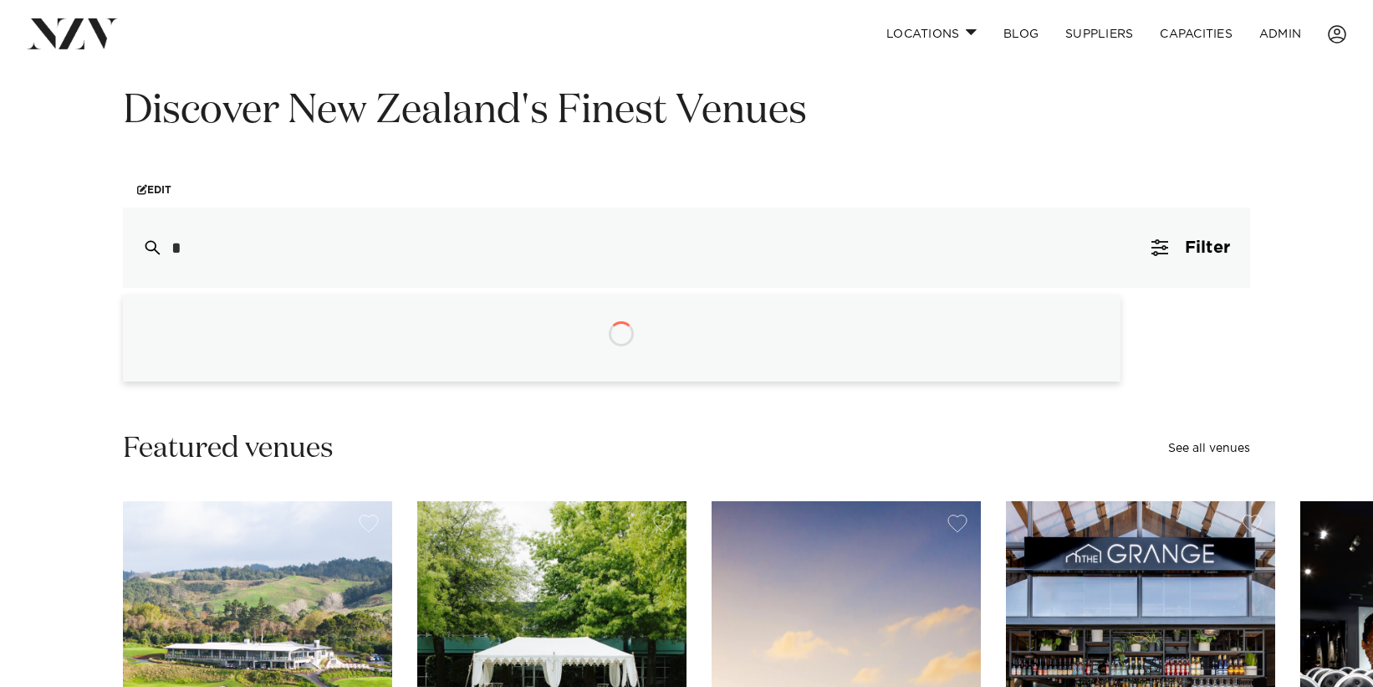
type input "**"
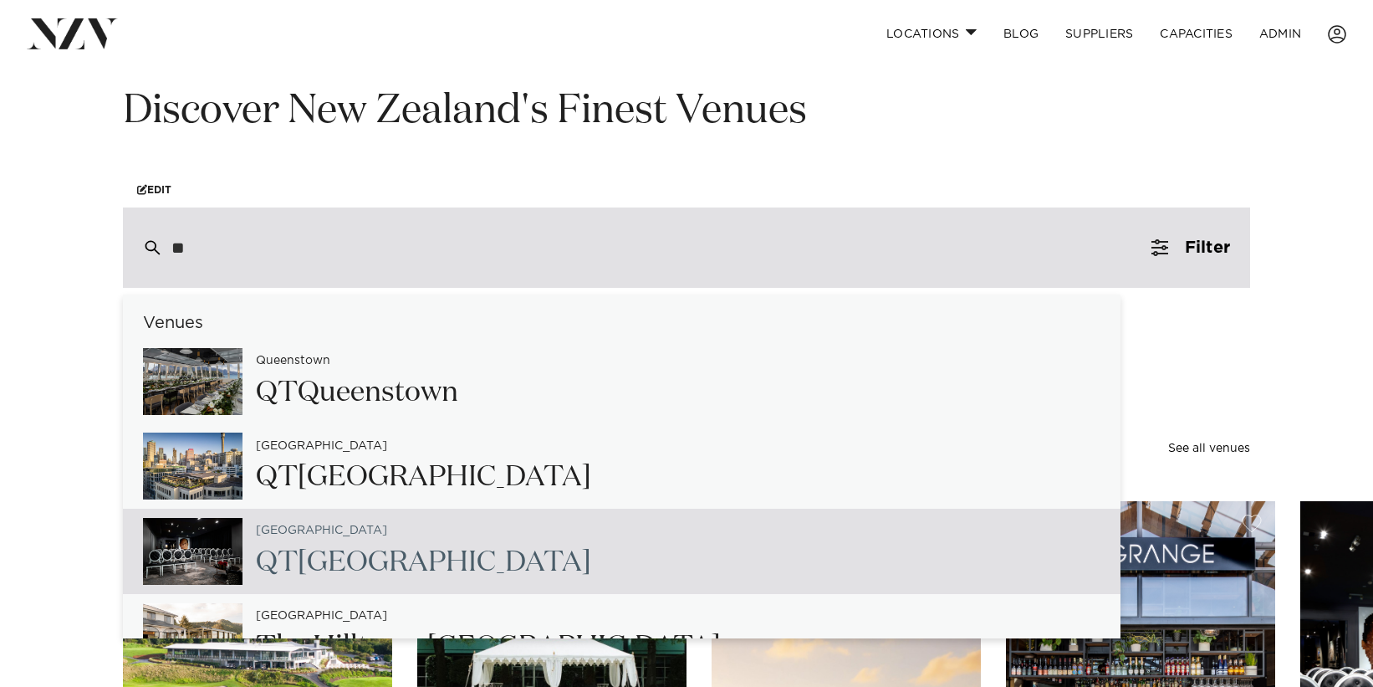
click at [433, 575] on h2 "QT Wellington" at bounding box center [423, 563] width 335 height 38
type input "**********"
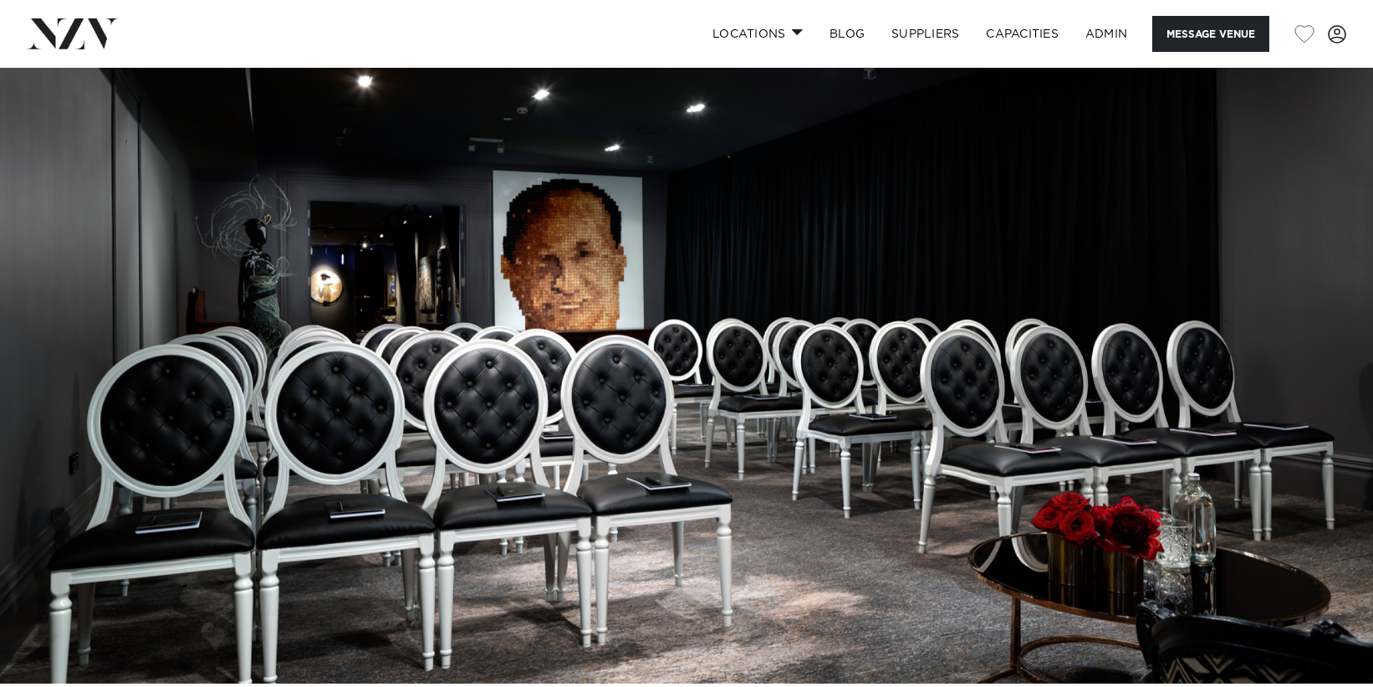
drag, startPoint x: 1051, startPoint y: 106, endPoint x: 1059, endPoint y: 170, distance: 64.0
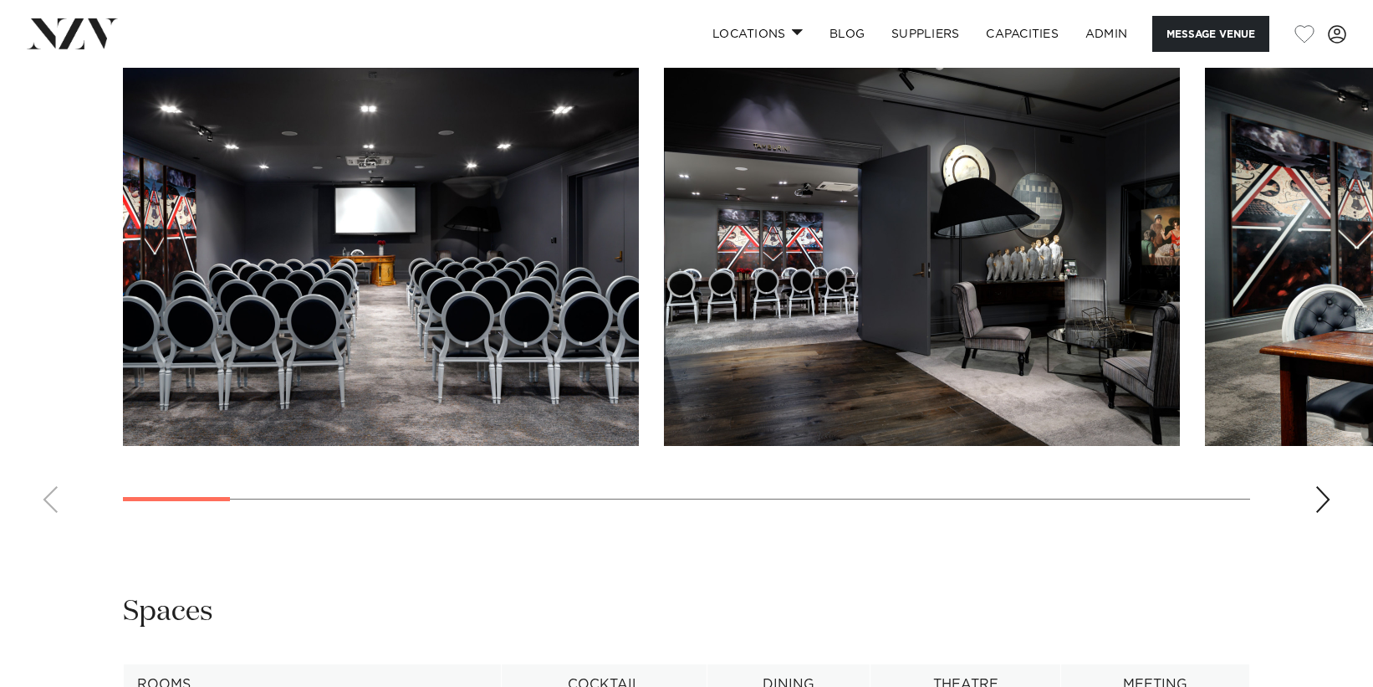
scroll to position [2161, 0]
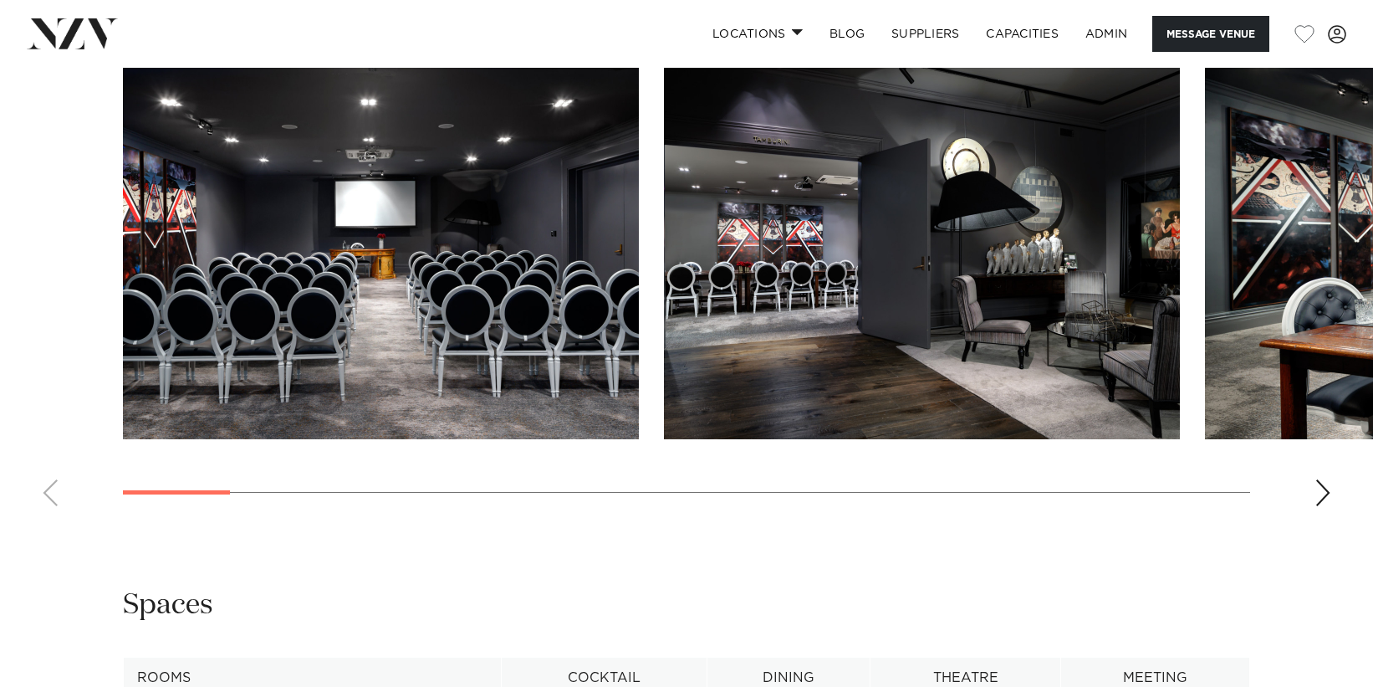
click at [1310, 499] on swiper-container at bounding box center [686, 289] width 1373 height 459
click at [1319, 498] on div "Next slide" at bounding box center [1323, 492] width 17 height 27
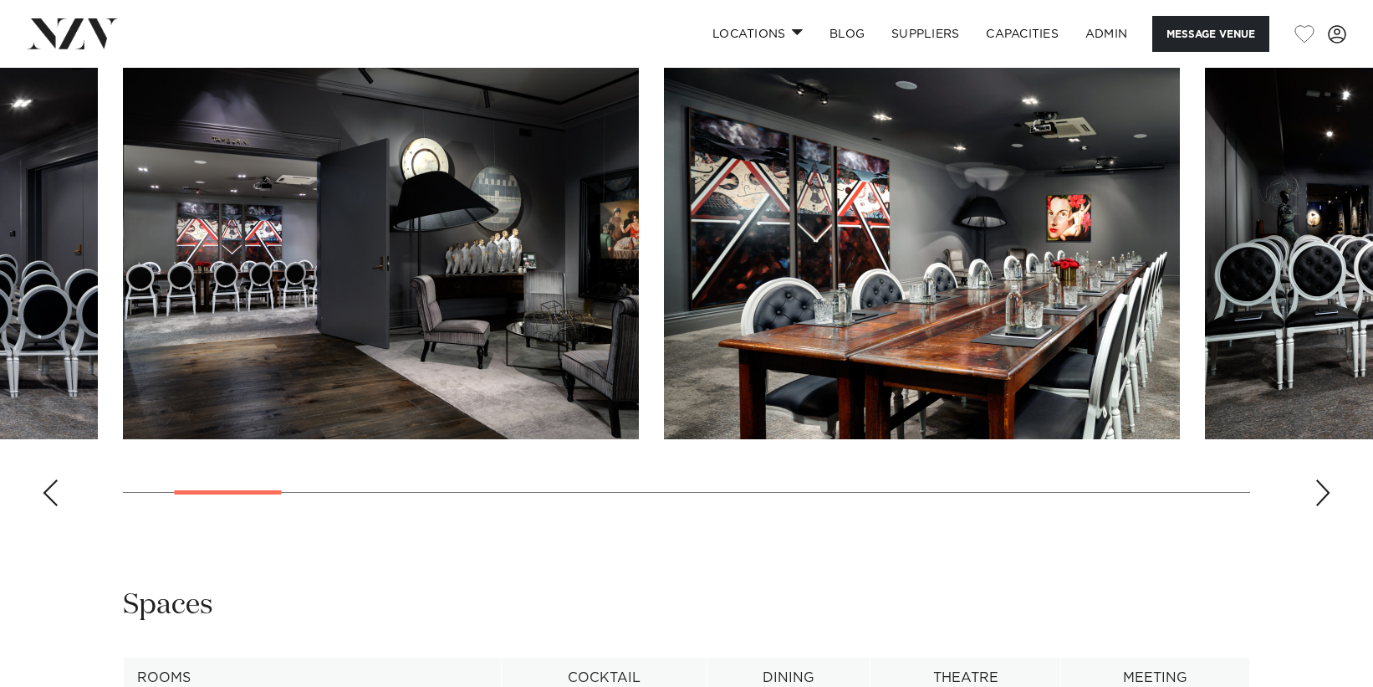
click at [1319, 498] on div "Next slide" at bounding box center [1323, 492] width 17 height 27
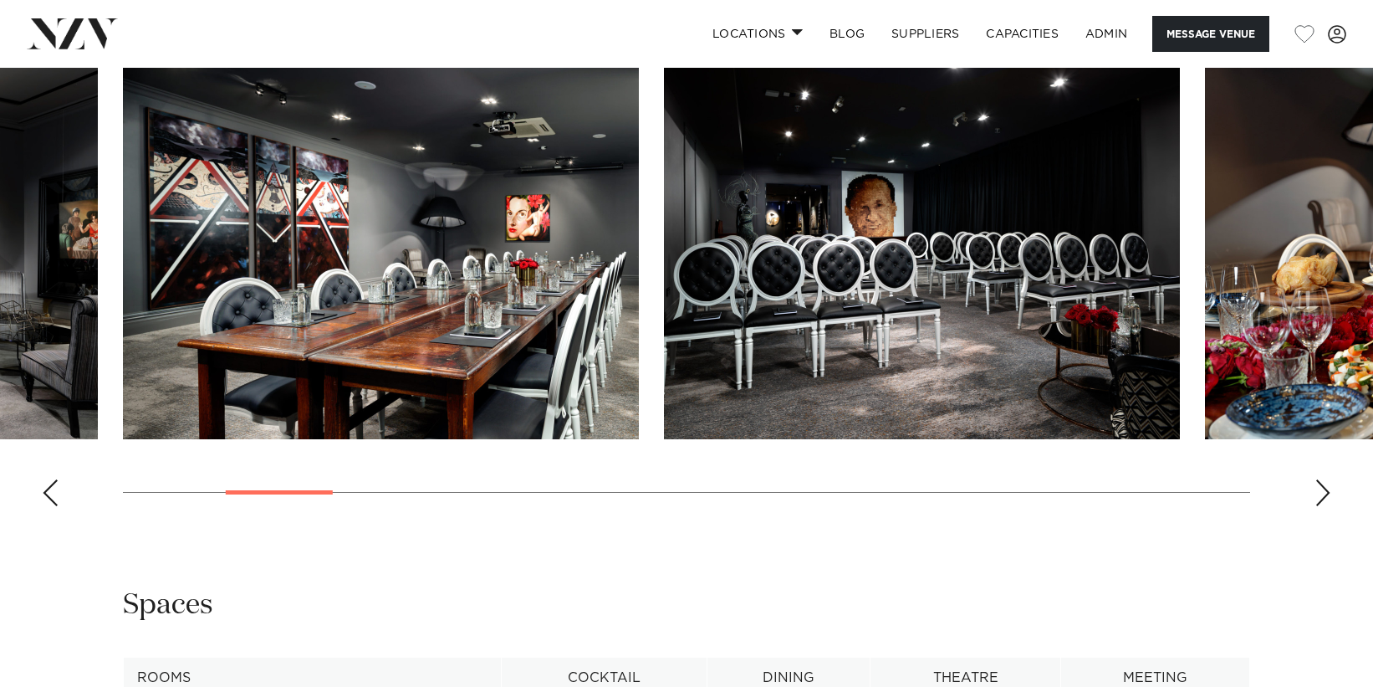
scroll to position [2111, 0]
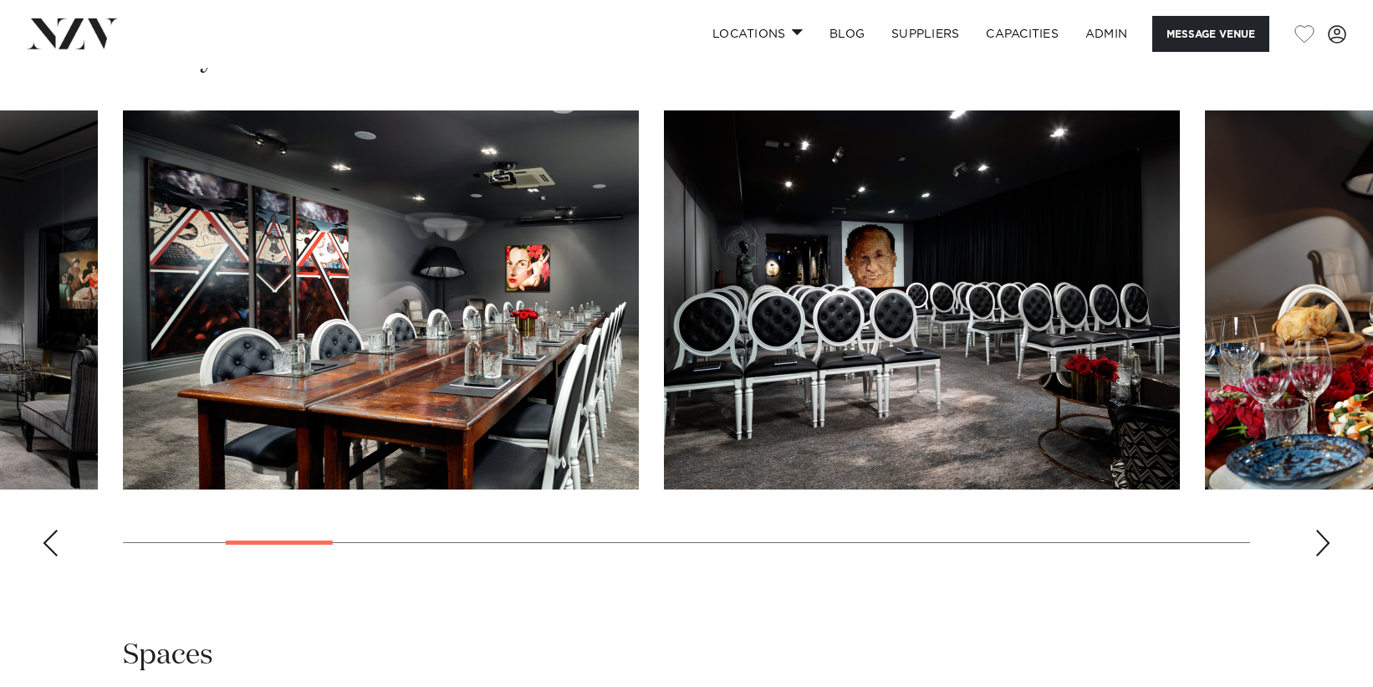
click at [1324, 544] on div "Next slide" at bounding box center [1323, 542] width 17 height 27
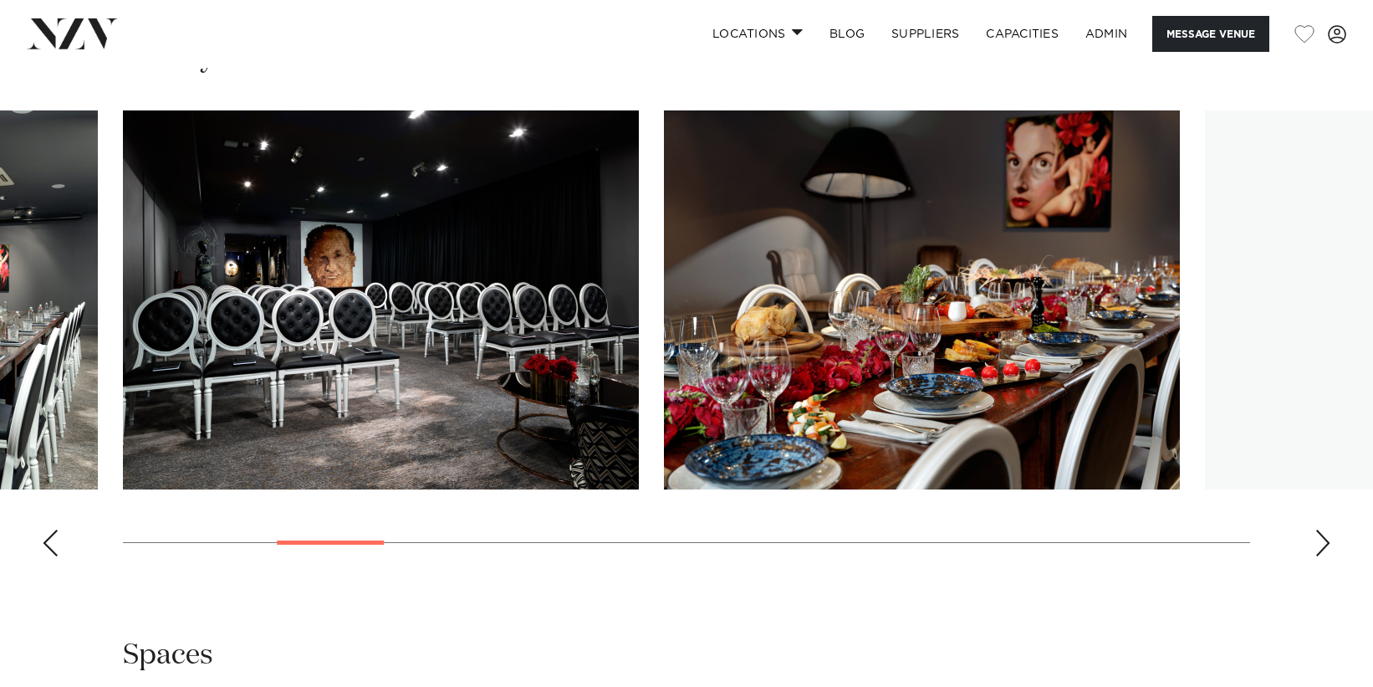
click at [1324, 544] on div "Next slide" at bounding box center [1323, 542] width 17 height 27
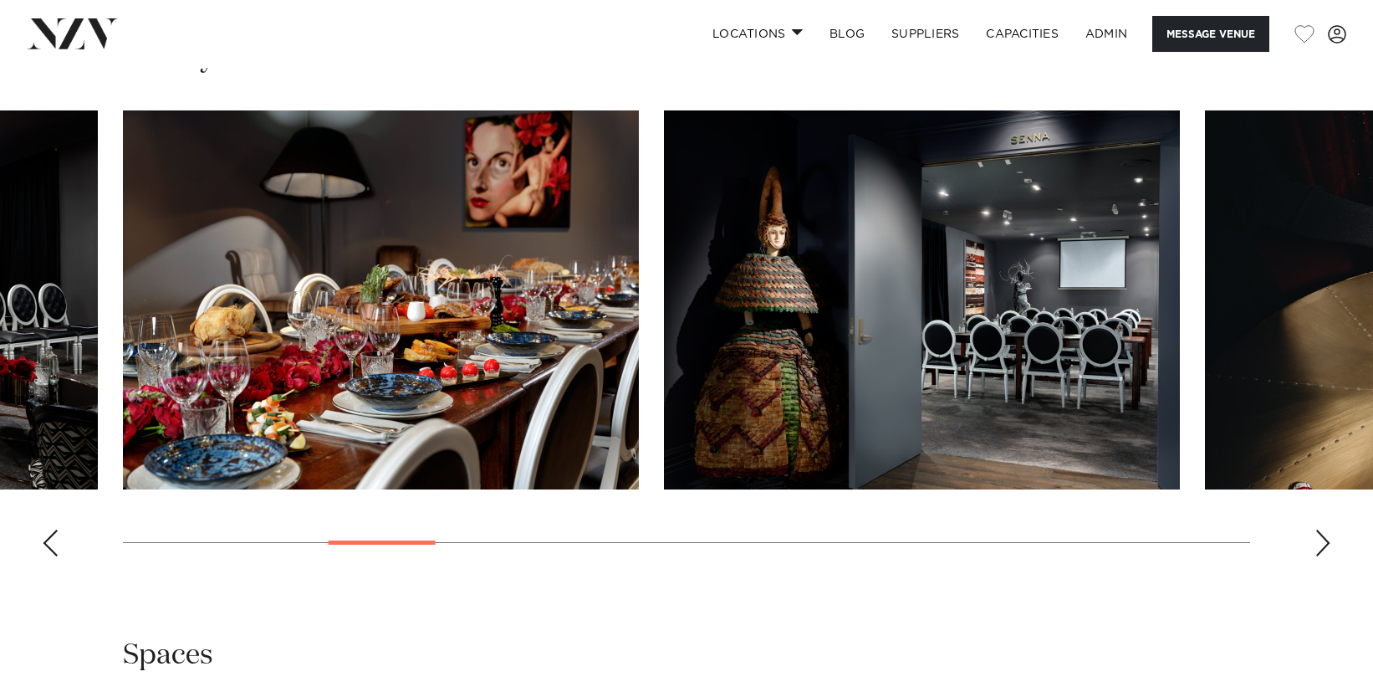
click at [1324, 544] on div "Next slide" at bounding box center [1323, 542] width 17 height 27
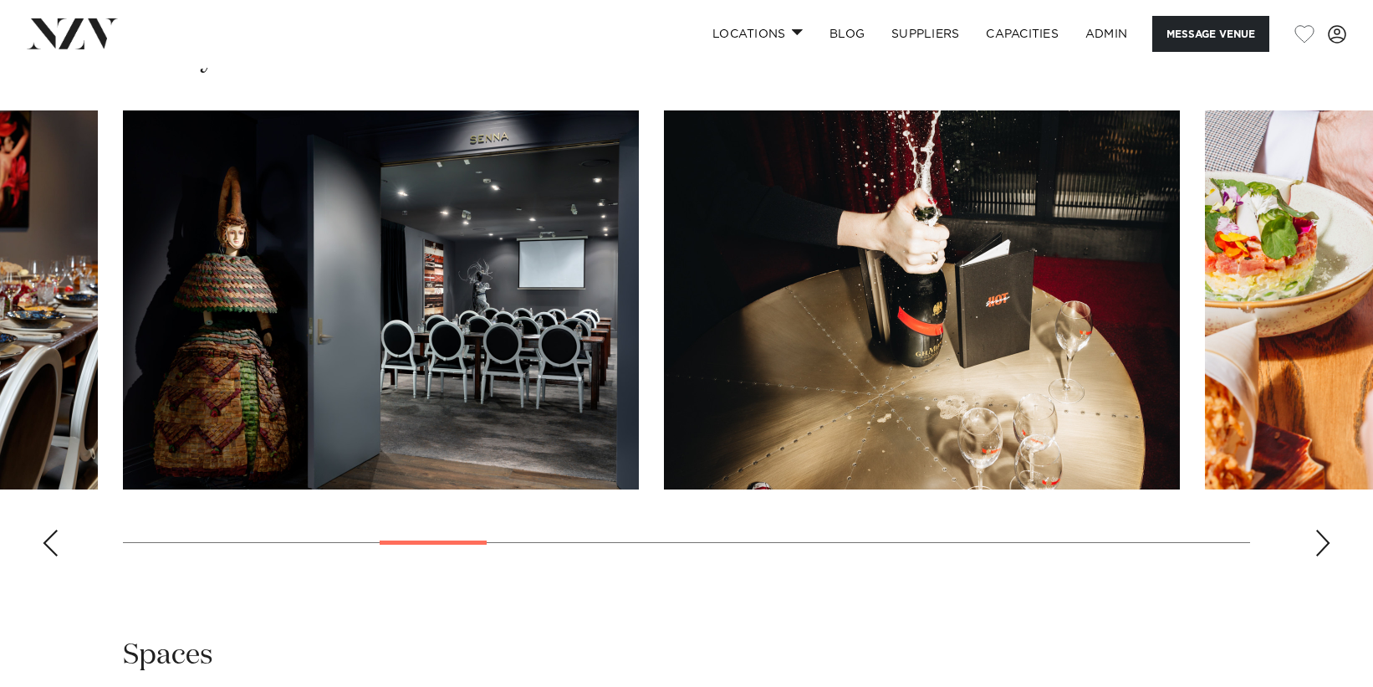
click at [1324, 544] on div "Next slide" at bounding box center [1323, 542] width 17 height 27
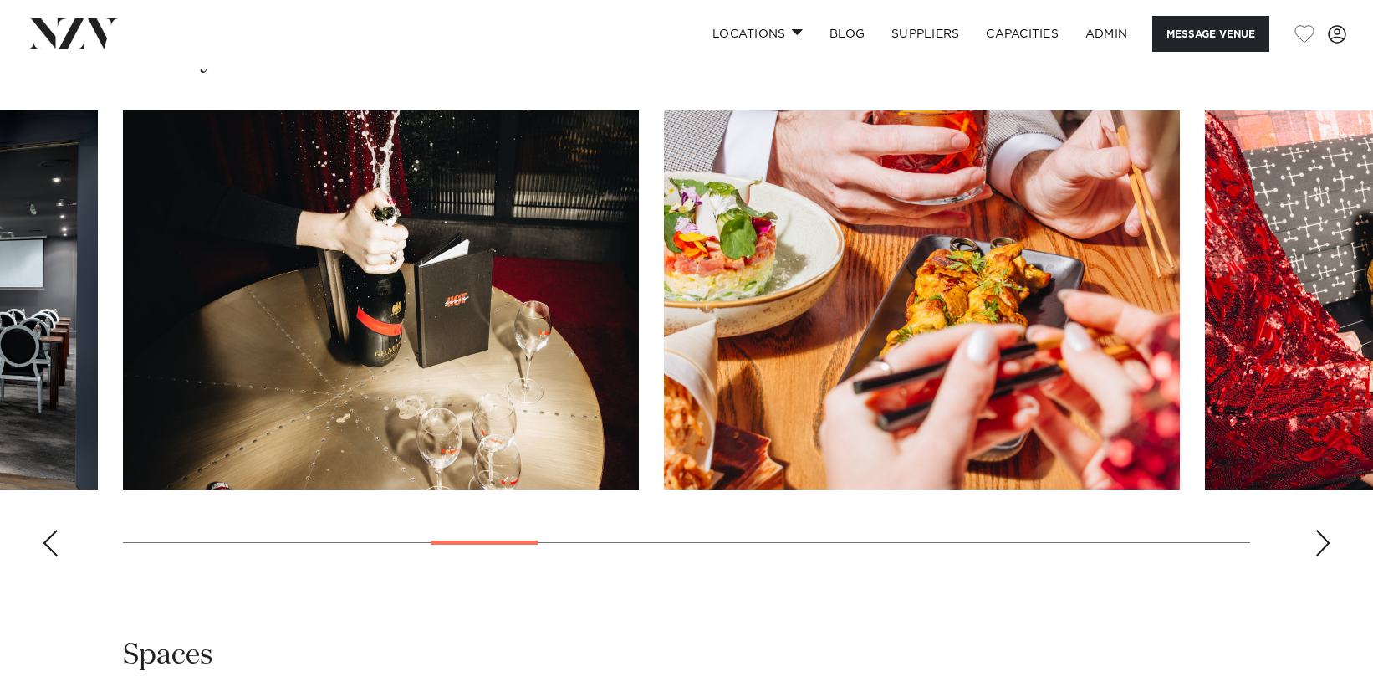
click at [1324, 544] on div "Next slide" at bounding box center [1323, 542] width 17 height 27
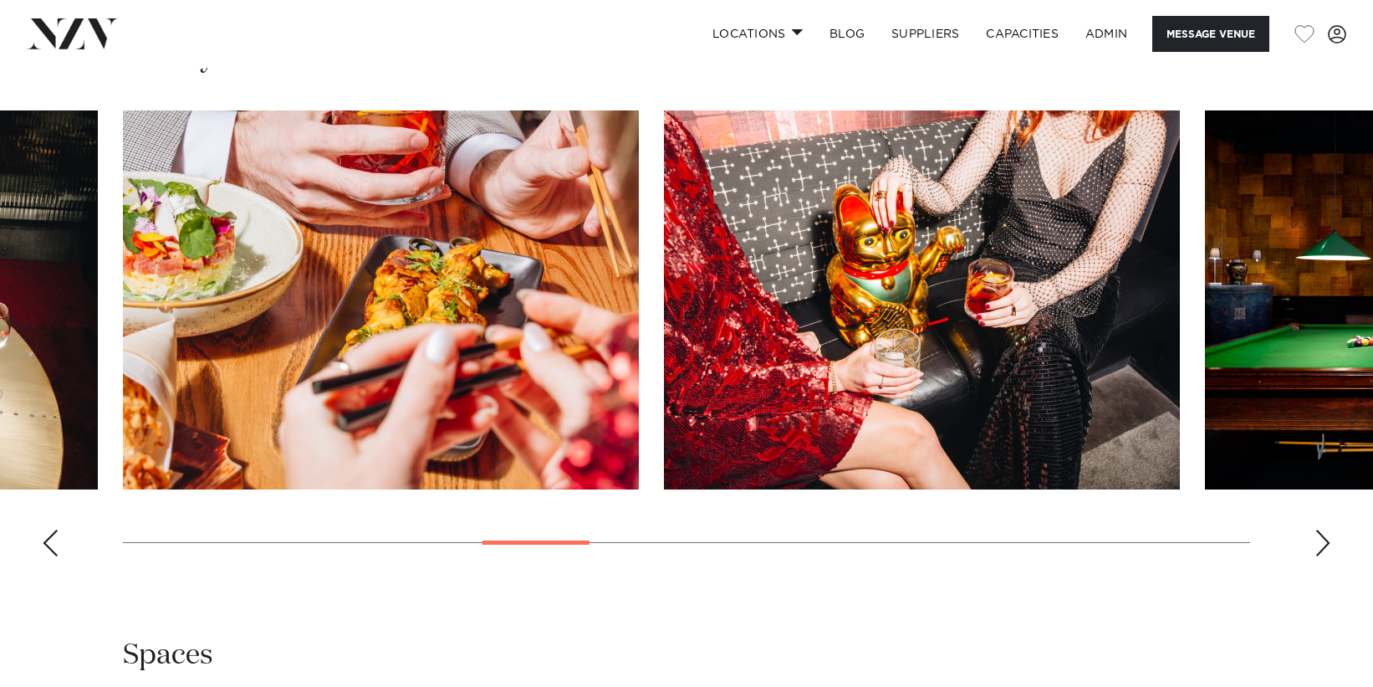
click at [1324, 544] on div "Next slide" at bounding box center [1323, 542] width 17 height 27
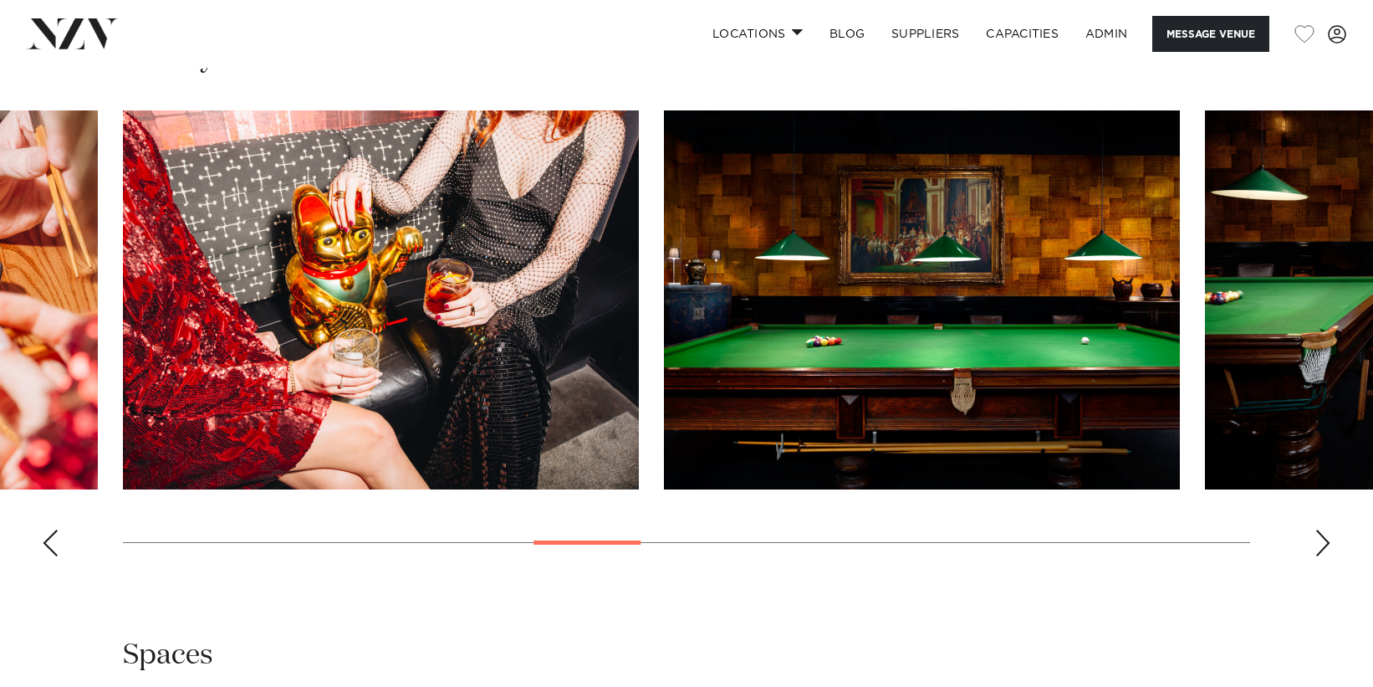
click at [1324, 544] on div "Next slide" at bounding box center [1323, 542] width 17 height 27
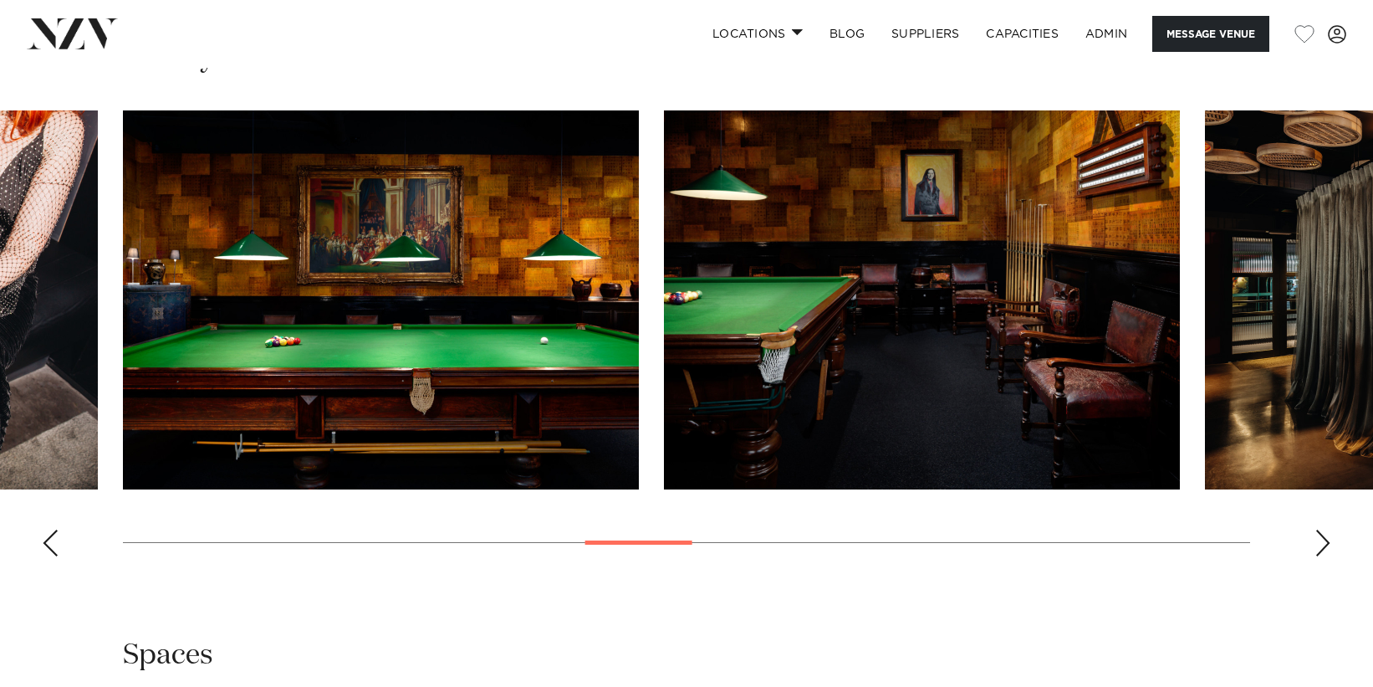
click at [1324, 544] on div "Next slide" at bounding box center [1323, 542] width 17 height 27
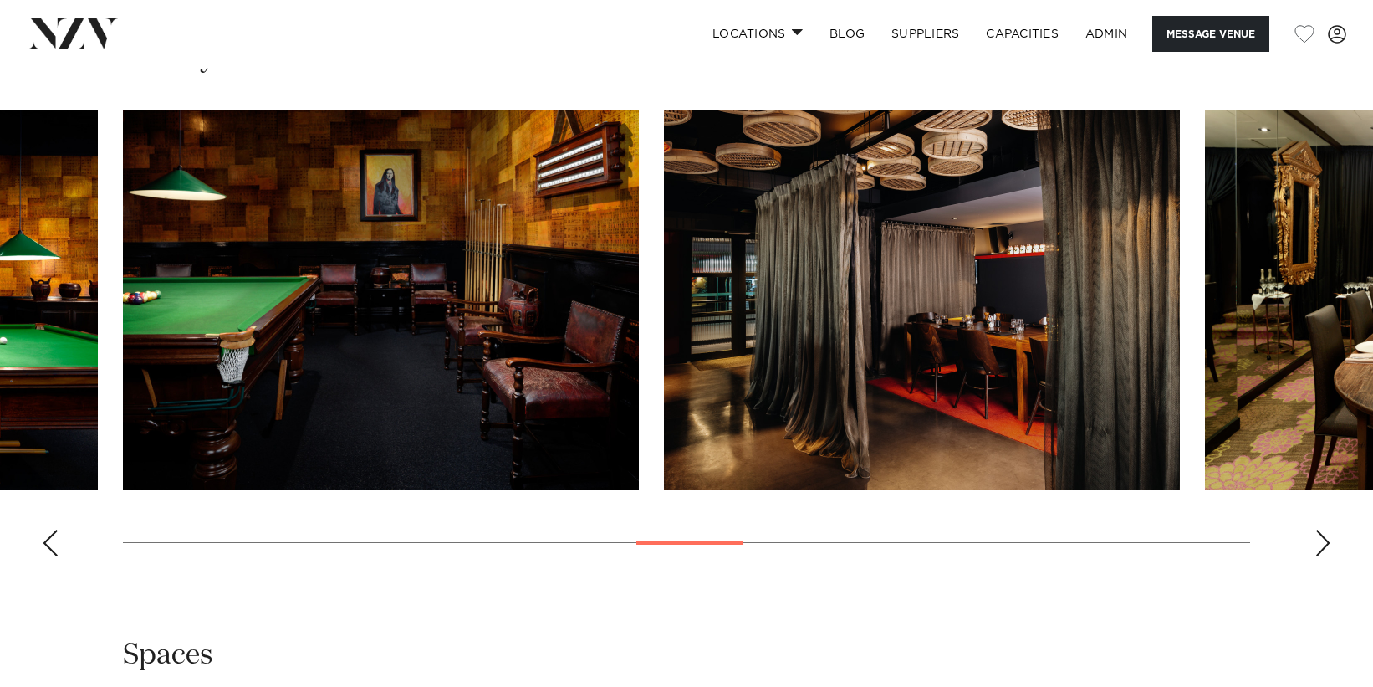
click at [1324, 544] on div "Next slide" at bounding box center [1323, 542] width 17 height 27
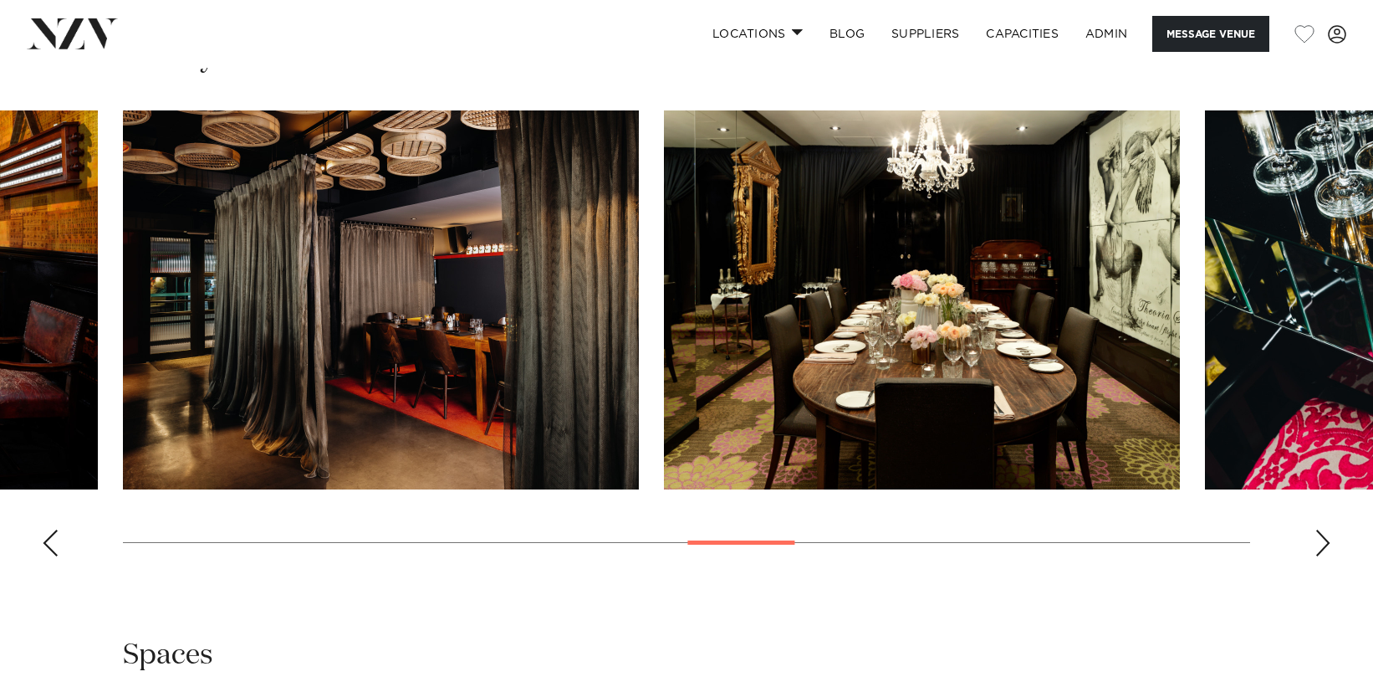
click at [1324, 544] on div "Next slide" at bounding box center [1323, 542] width 17 height 27
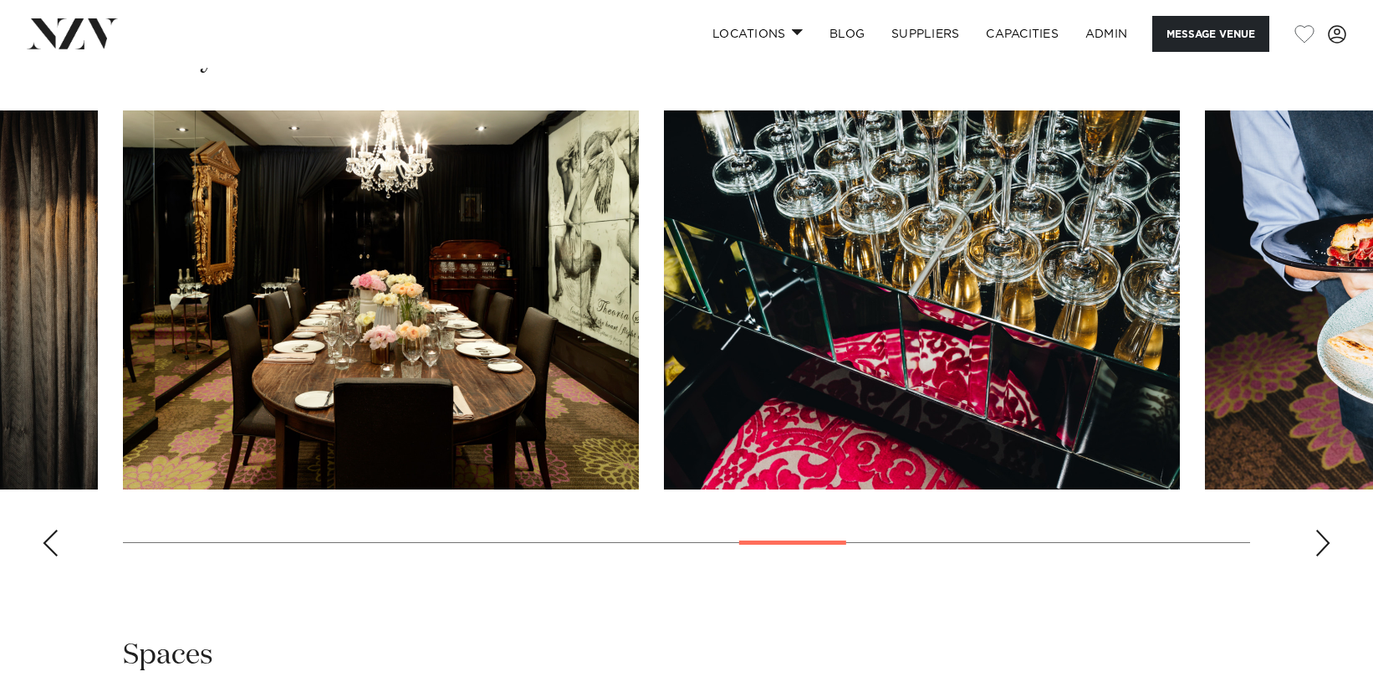
click at [1324, 544] on div "Next slide" at bounding box center [1323, 542] width 17 height 27
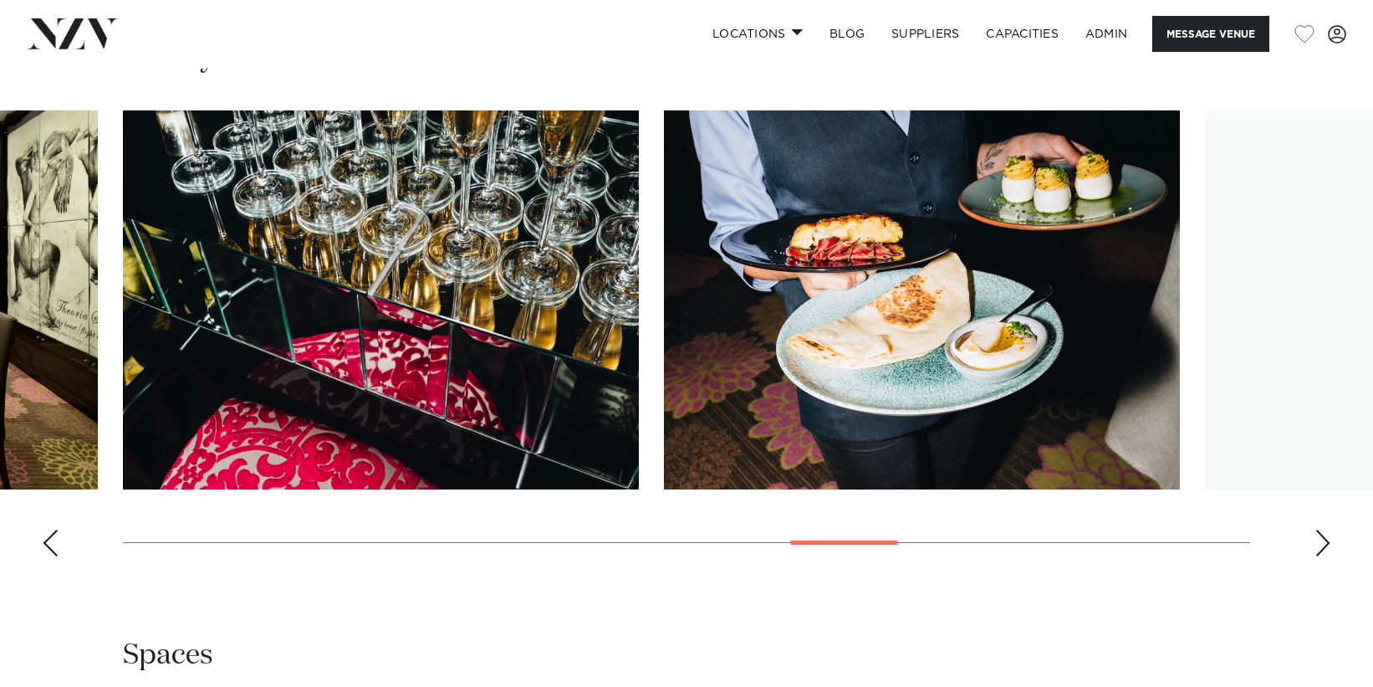
click at [1324, 544] on div "Next slide" at bounding box center [1323, 542] width 17 height 27
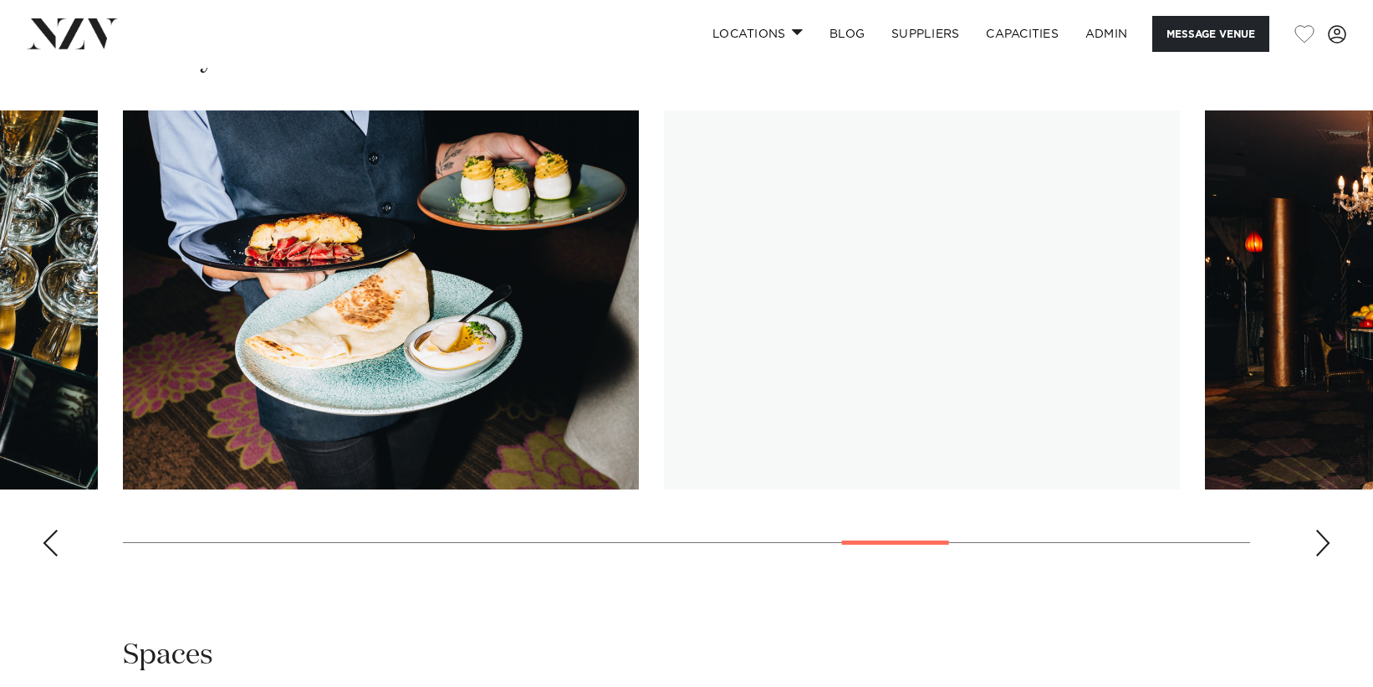
click at [1324, 544] on div "Next slide" at bounding box center [1323, 542] width 17 height 27
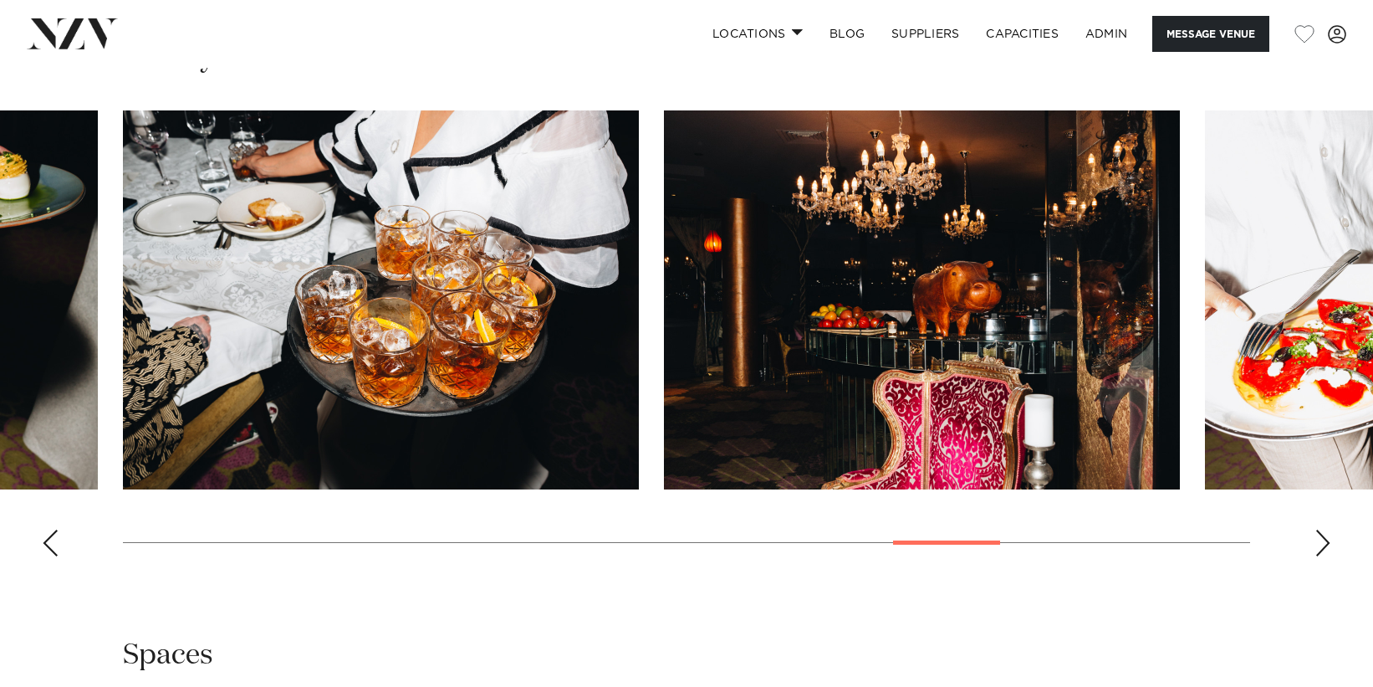
click at [1324, 544] on div "Next slide" at bounding box center [1323, 542] width 17 height 27
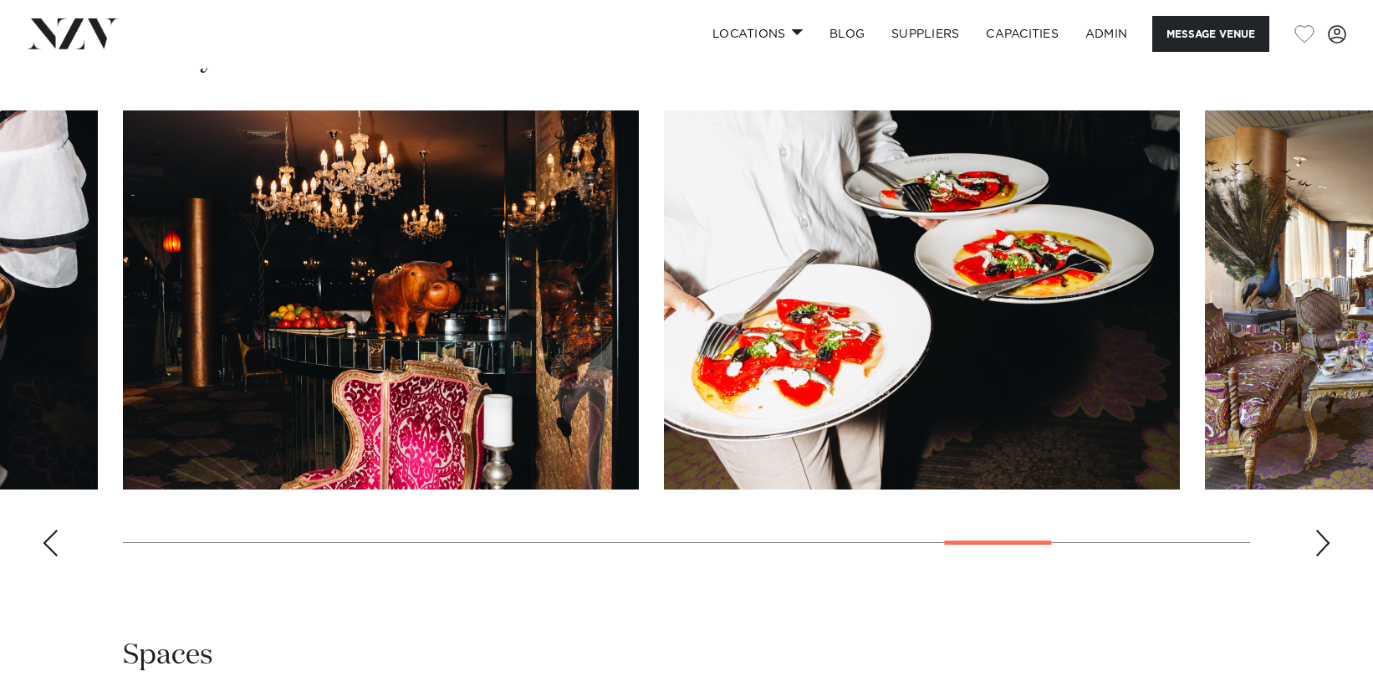
click at [1324, 544] on div "Next slide" at bounding box center [1323, 542] width 17 height 27
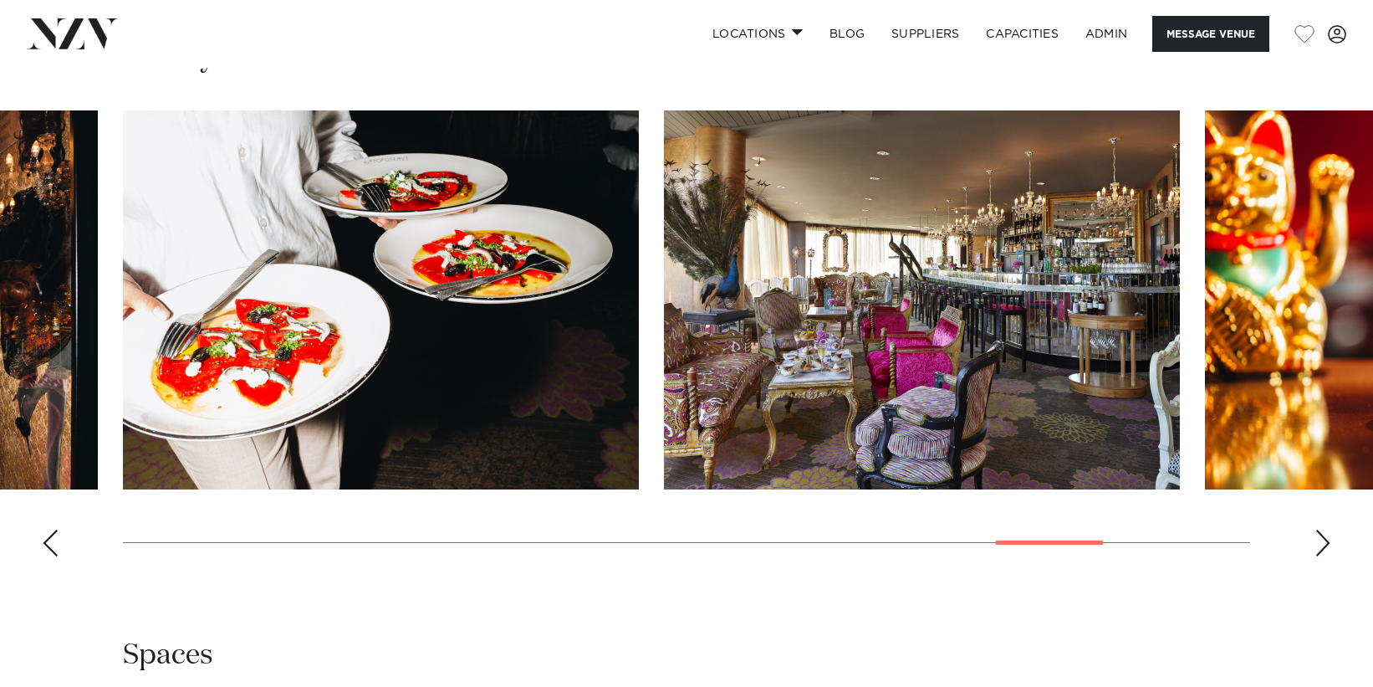
click at [1324, 544] on div "Next slide" at bounding box center [1323, 542] width 17 height 27
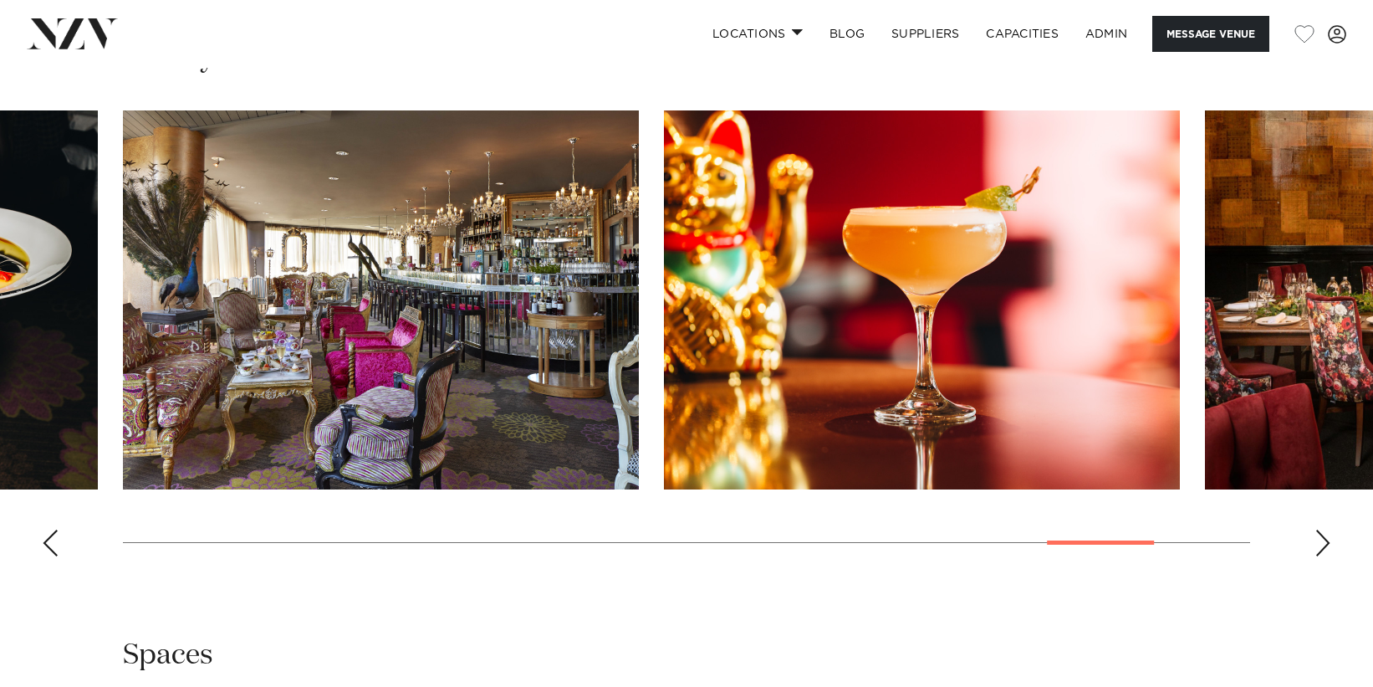
click at [1324, 544] on div "Next slide" at bounding box center [1323, 542] width 17 height 27
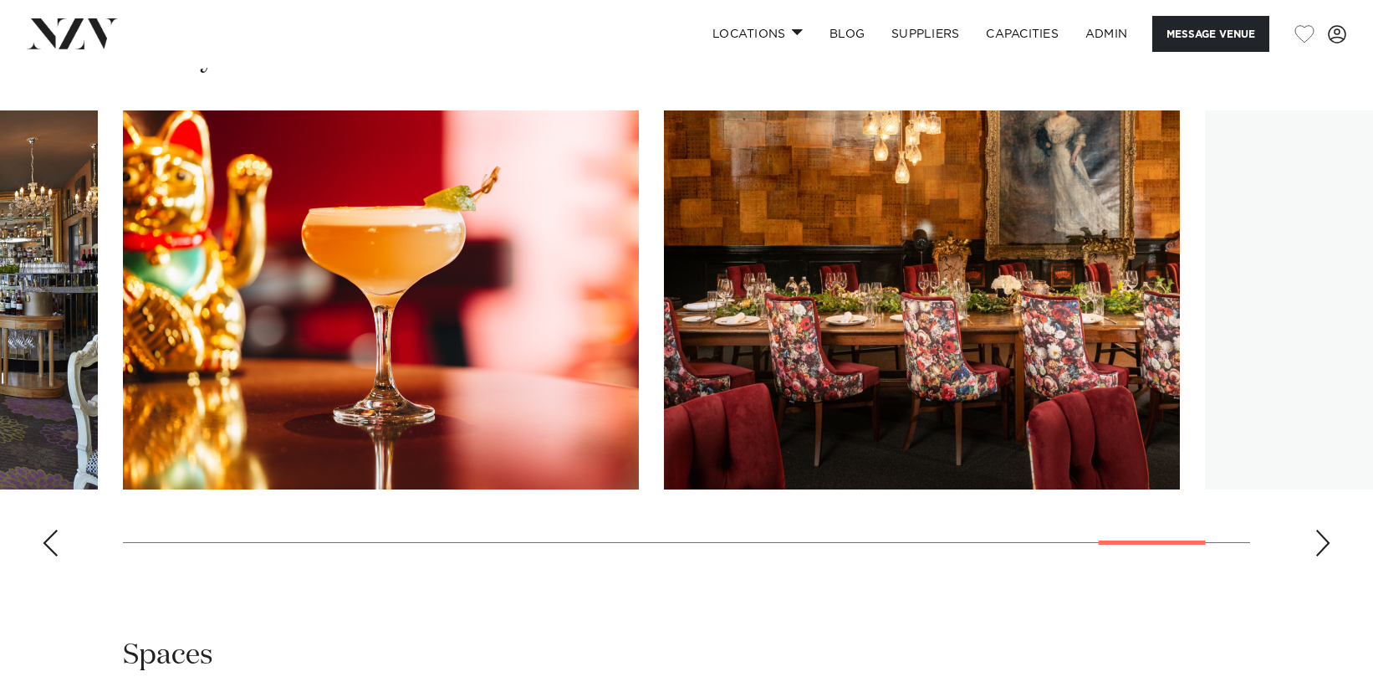
click at [1324, 544] on div "Next slide" at bounding box center [1323, 542] width 17 height 27
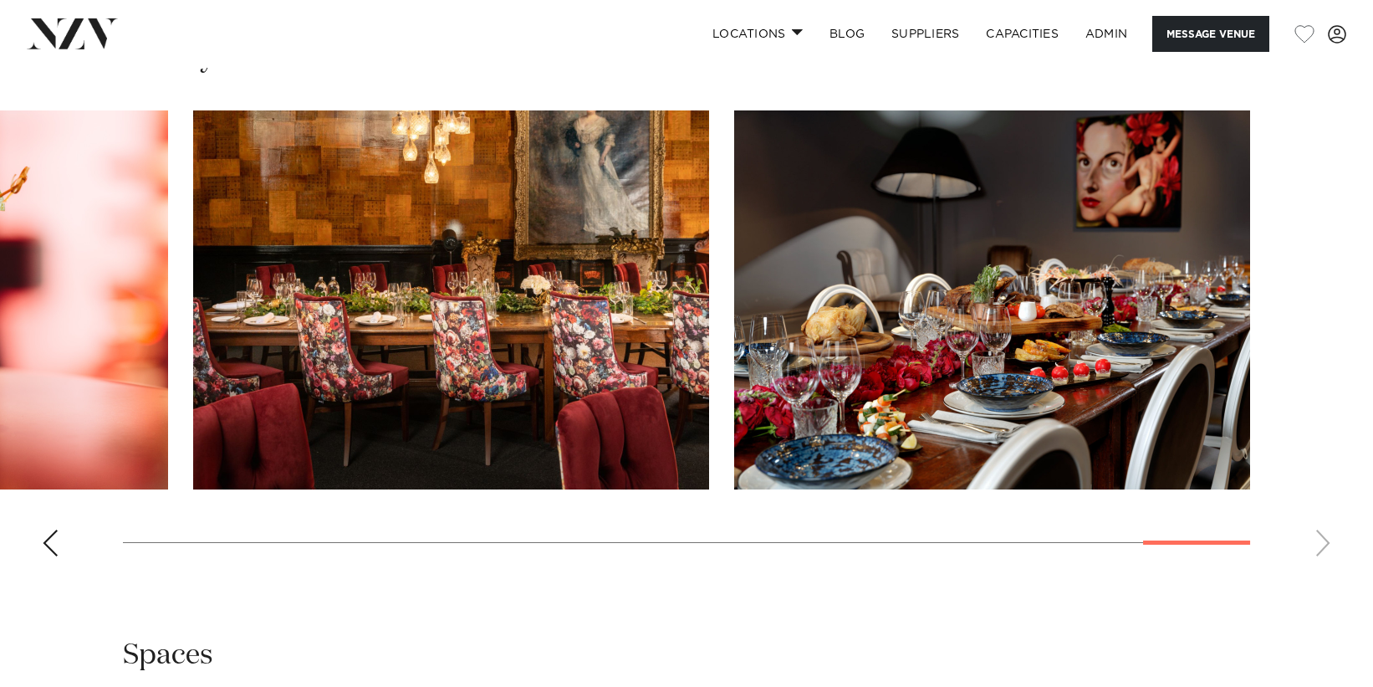
click at [1324, 544] on swiper-container at bounding box center [686, 339] width 1373 height 459
click at [38, 548] on swiper-container at bounding box center [686, 339] width 1373 height 459
click at [48, 547] on div "Previous slide" at bounding box center [50, 542] width 17 height 27
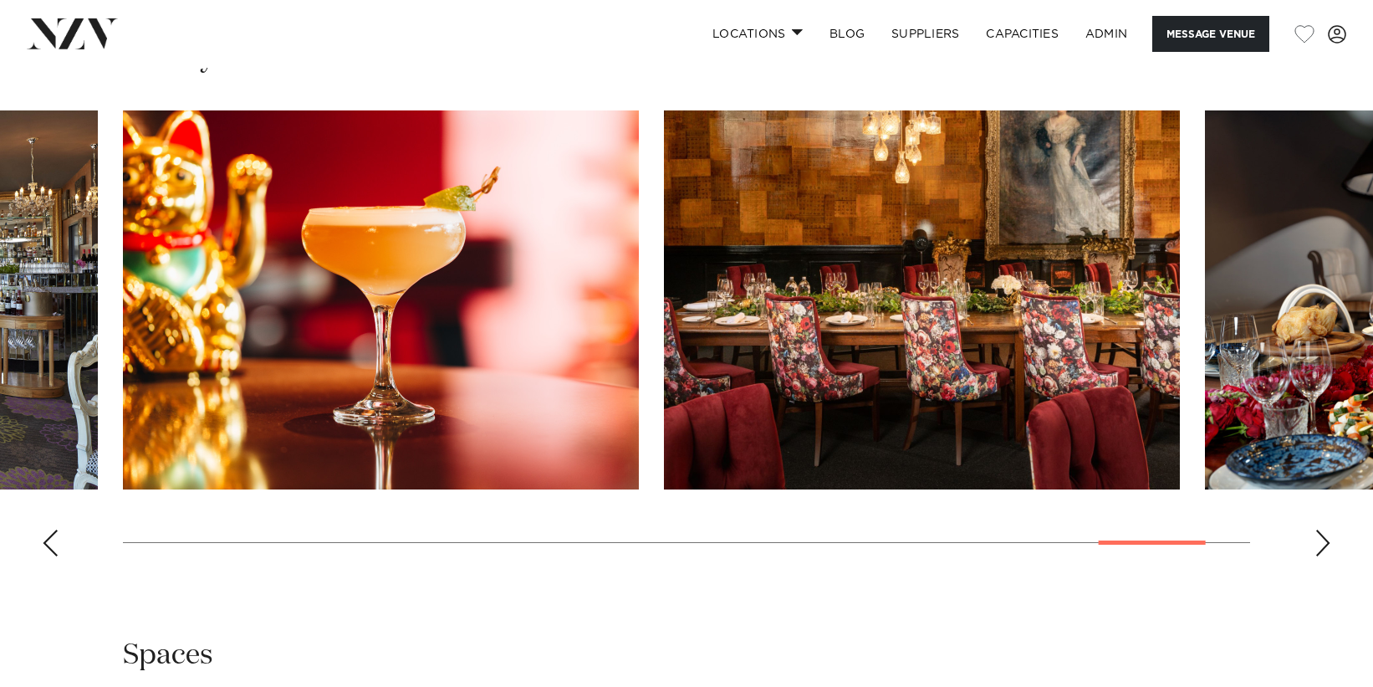
click at [48, 547] on div "Previous slide" at bounding box center [50, 542] width 17 height 27
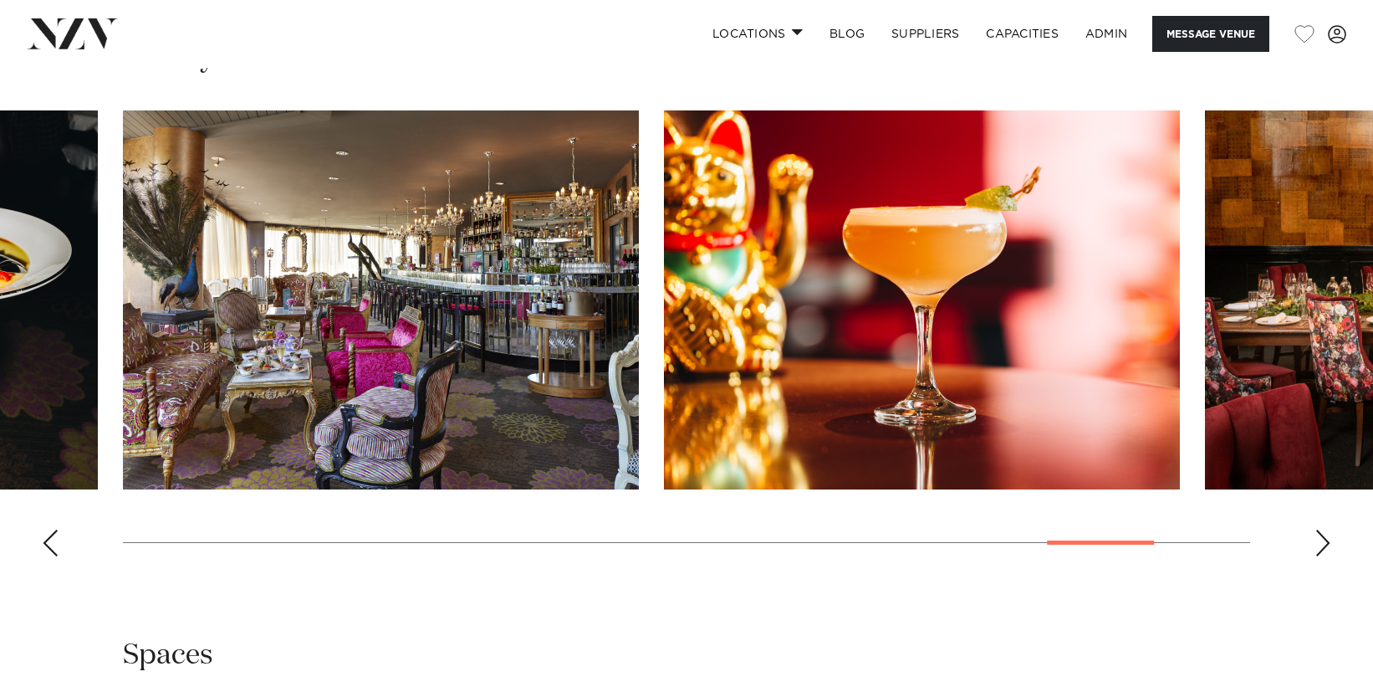
click at [48, 547] on div "Previous slide" at bounding box center [50, 542] width 17 height 27
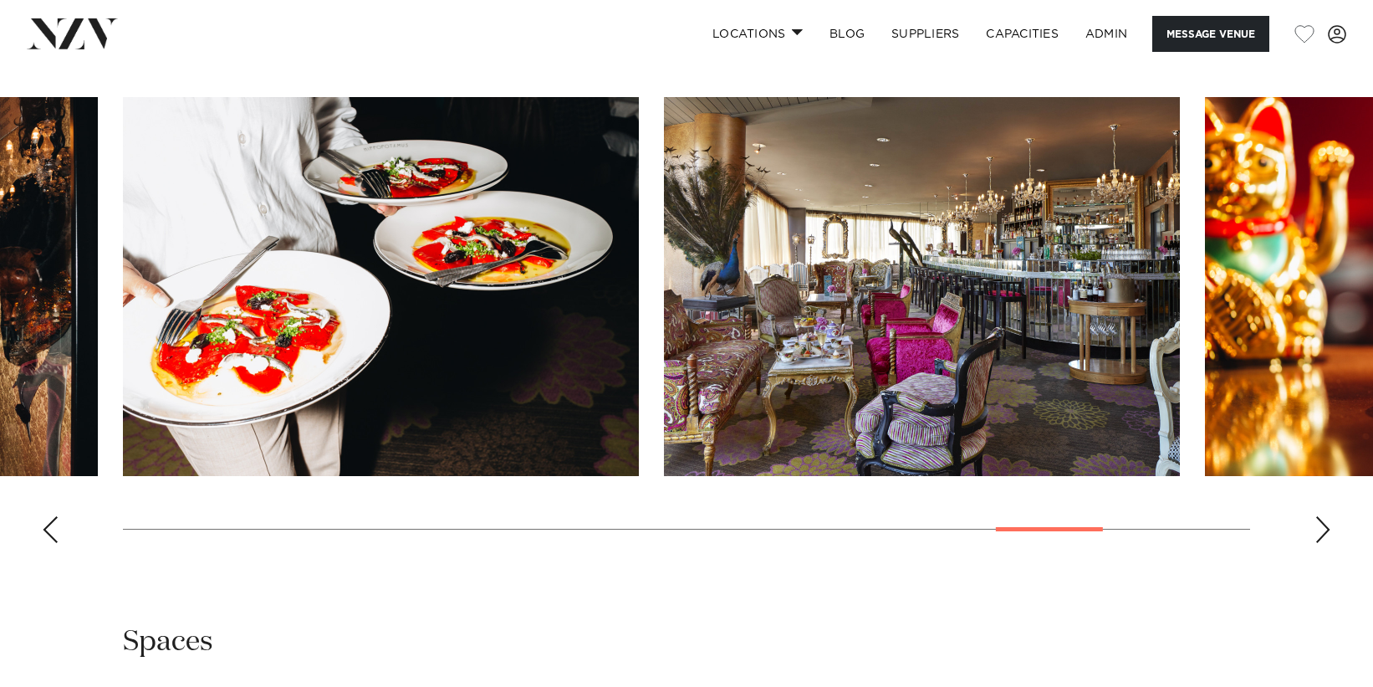
scroll to position [2121, 0]
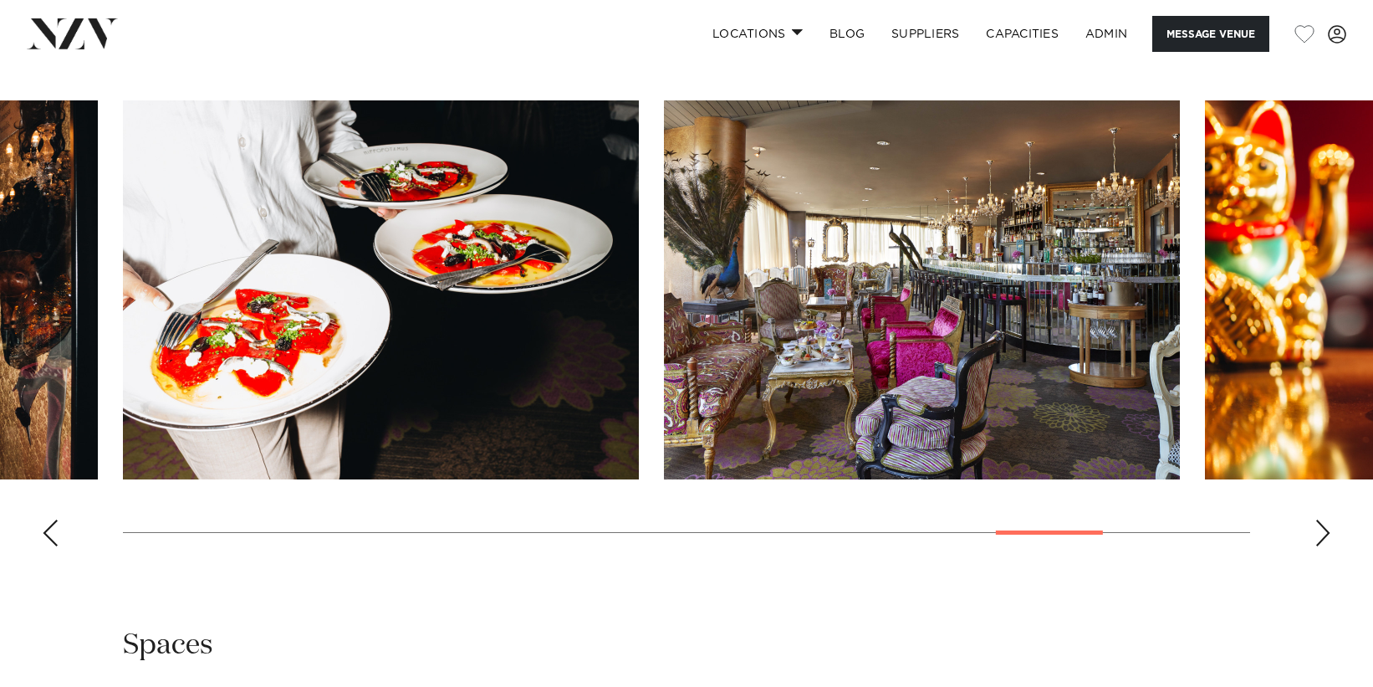
click at [1330, 534] on div "Next slide" at bounding box center [1323, 532] width 17 height 27
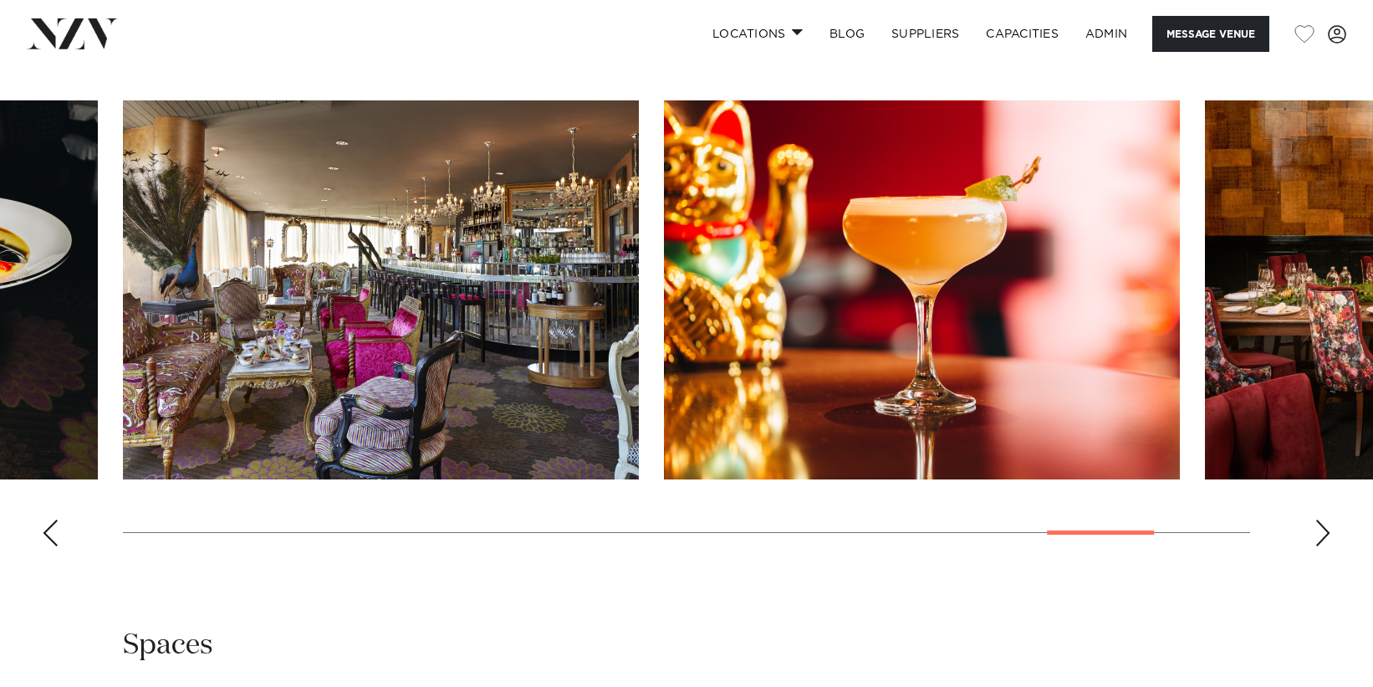
click at [1327, 533] on div "Next slide" at bounding box center [1323, 532] width 17 height 27
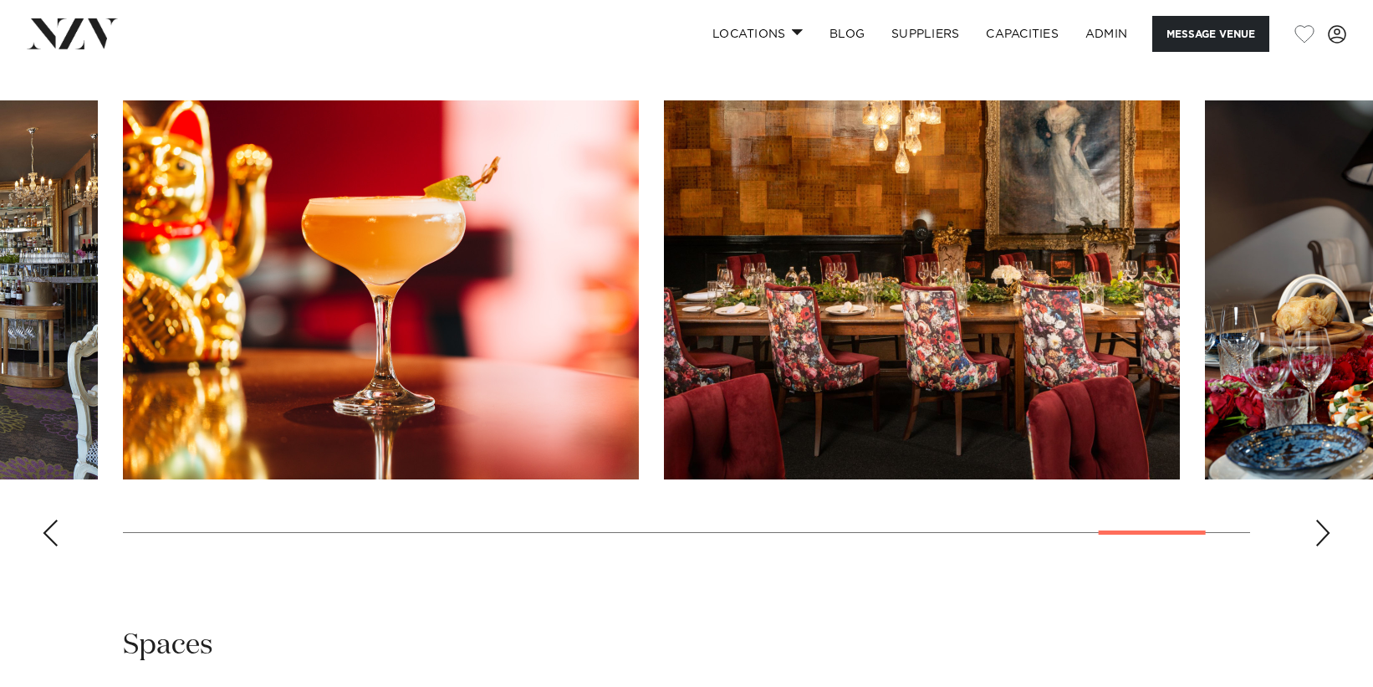
click at [1327, 533] on div "Next slide" at bounding box center [1323, 532] width 17 height 27
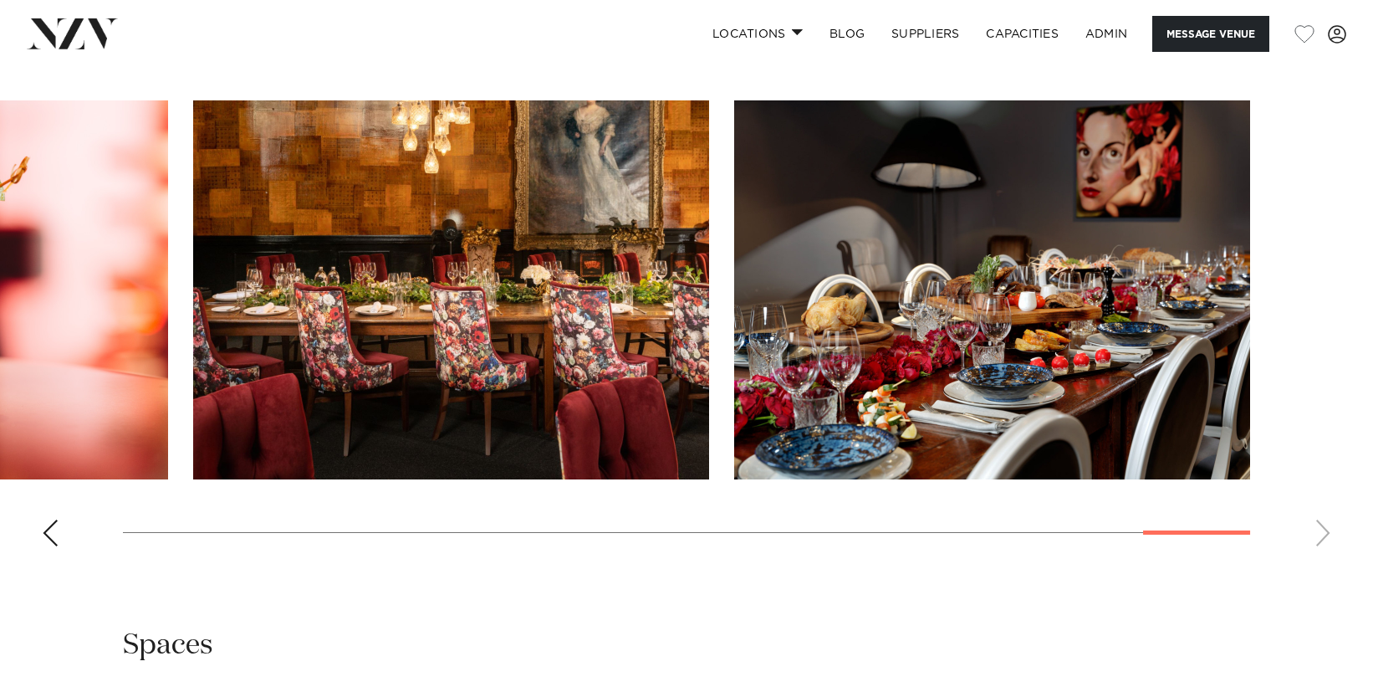
click at [1327, 533] on swiper-container at bounding box center [686, 329] width 1373 height 459
drag, startPoint x: 896, startPoint y: 214, endPoint x: 32, endPoint y: 533, distance: 920.7
click at [31, 534] on swiper-container at bounding box center [686, 329] width 1373 height 459
click at [50, 534] on div "Previous slide" at bounding box center [50, 532] width 17 height 27
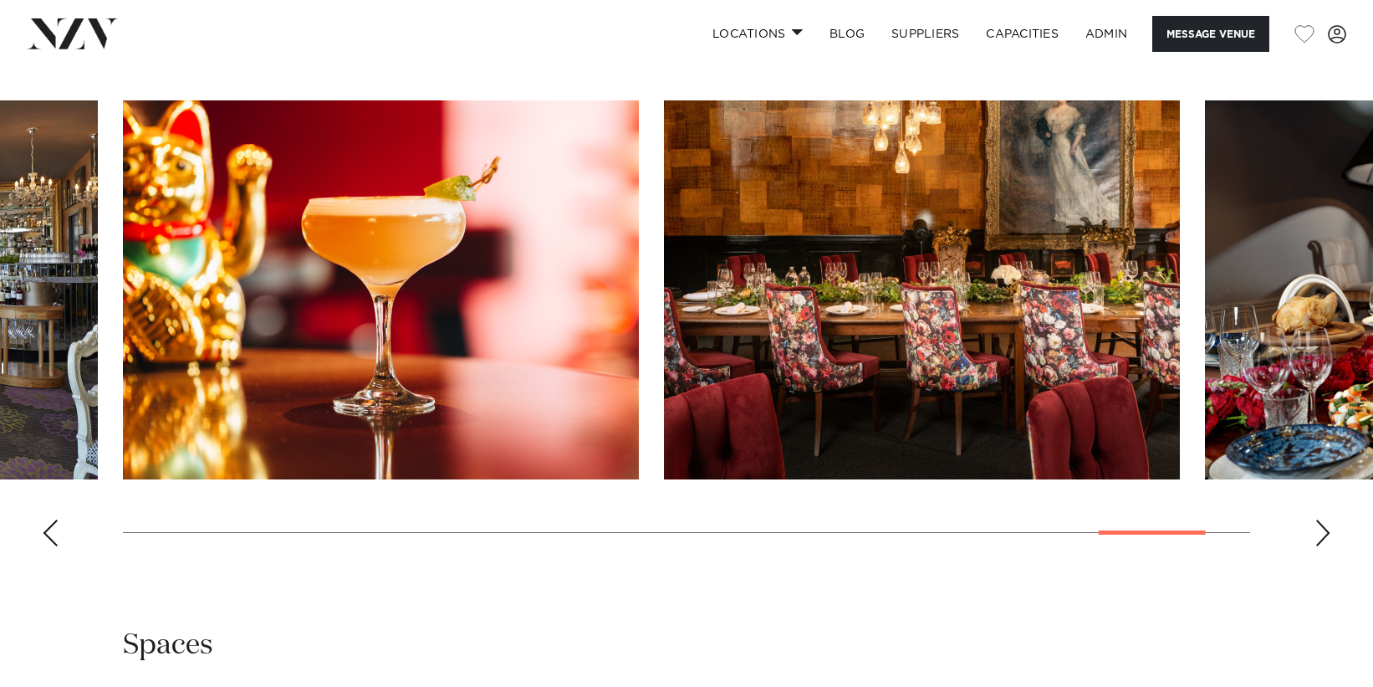
click at [56, 534] on div "Previous slide" at bounding box center [50, 532] width 17 height 27
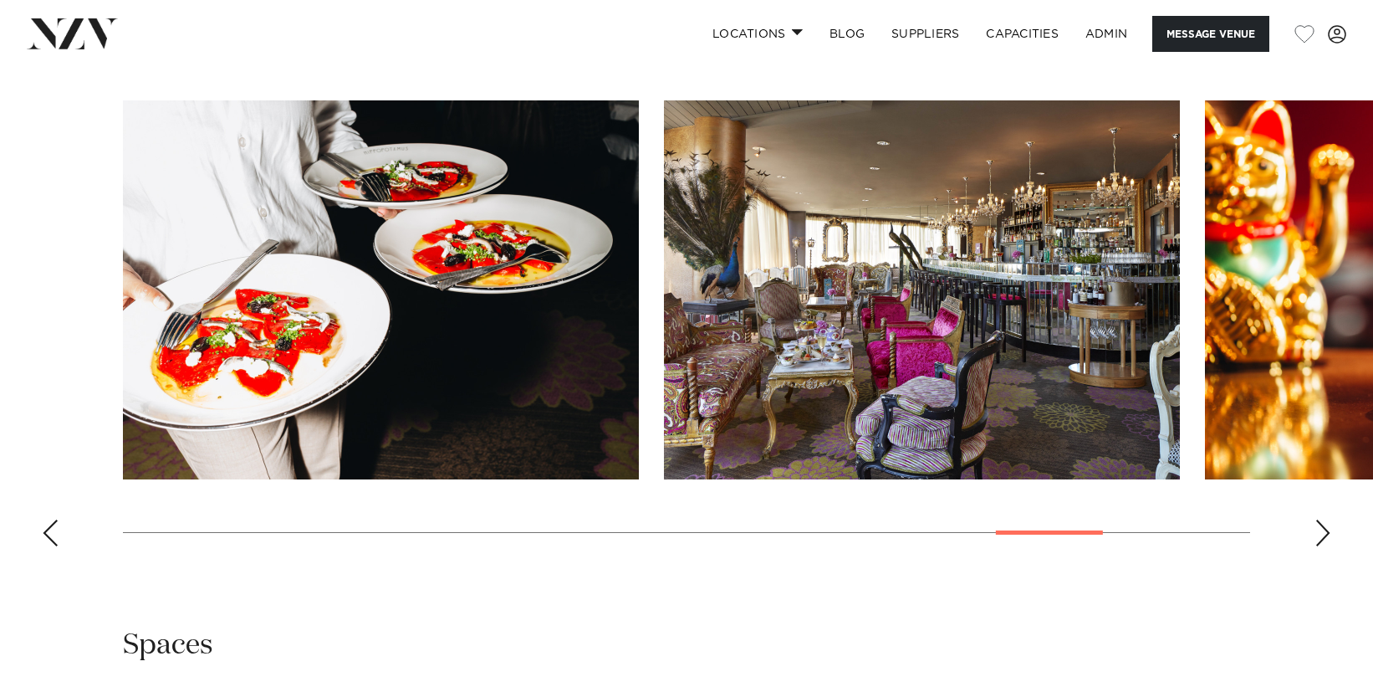
click at [56, 534] on div "Previous slide" at bounding box center [50, 532] width 17 height 27
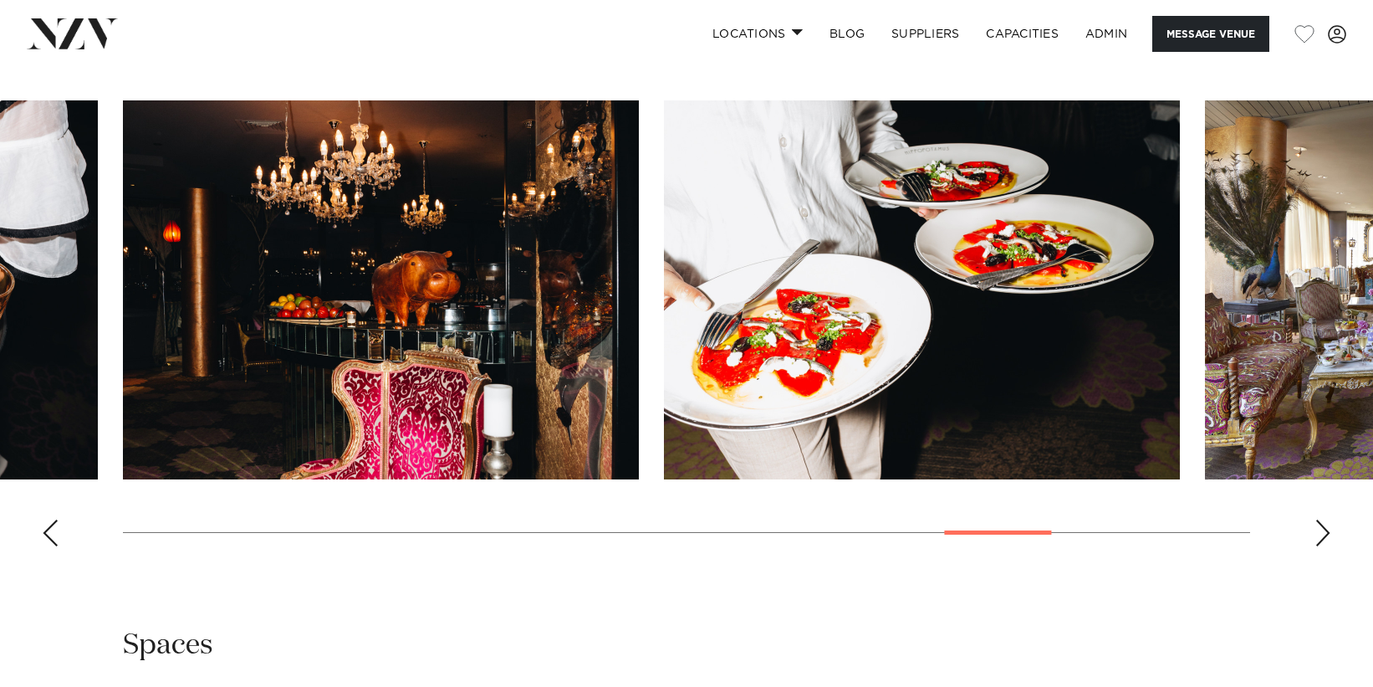
click at [56, 534] on div "Previous slide" at bounding box center [50, 532] width 17 height 27
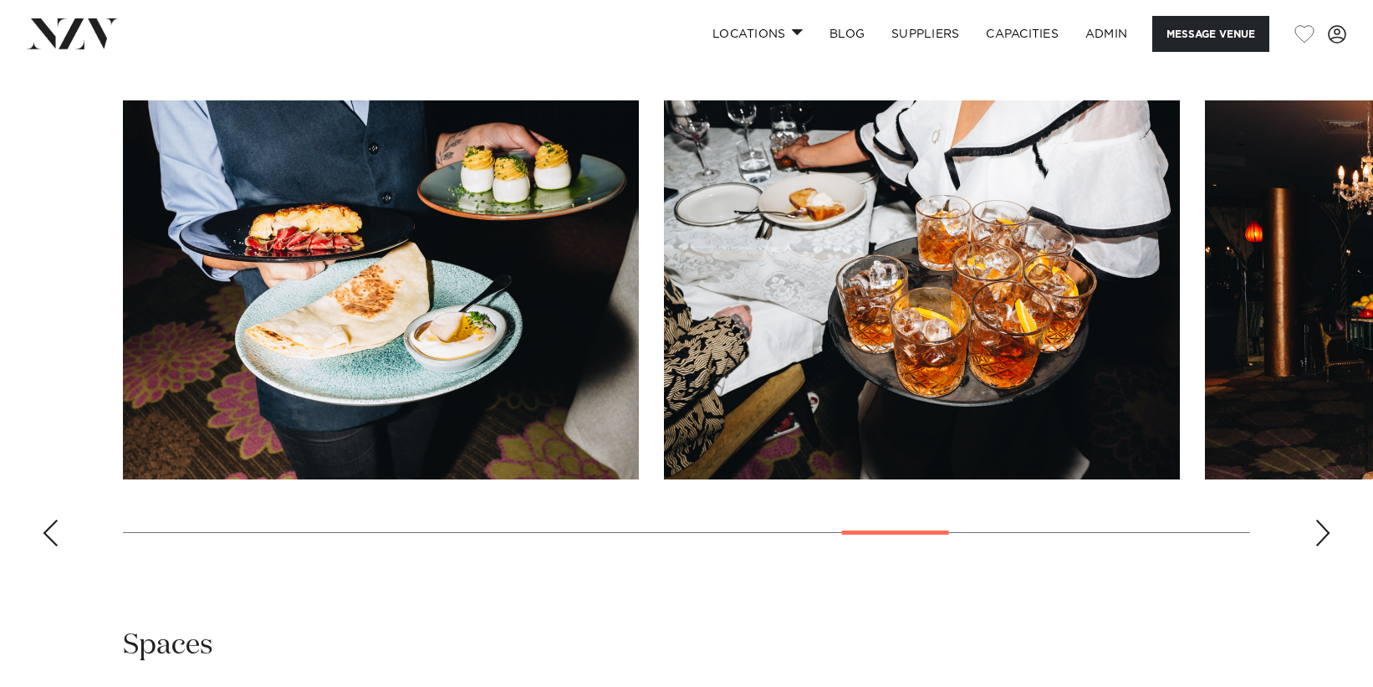
click at [56, 534] on div "Previous slide" at bounding box center [50, 532] width 17 height 27
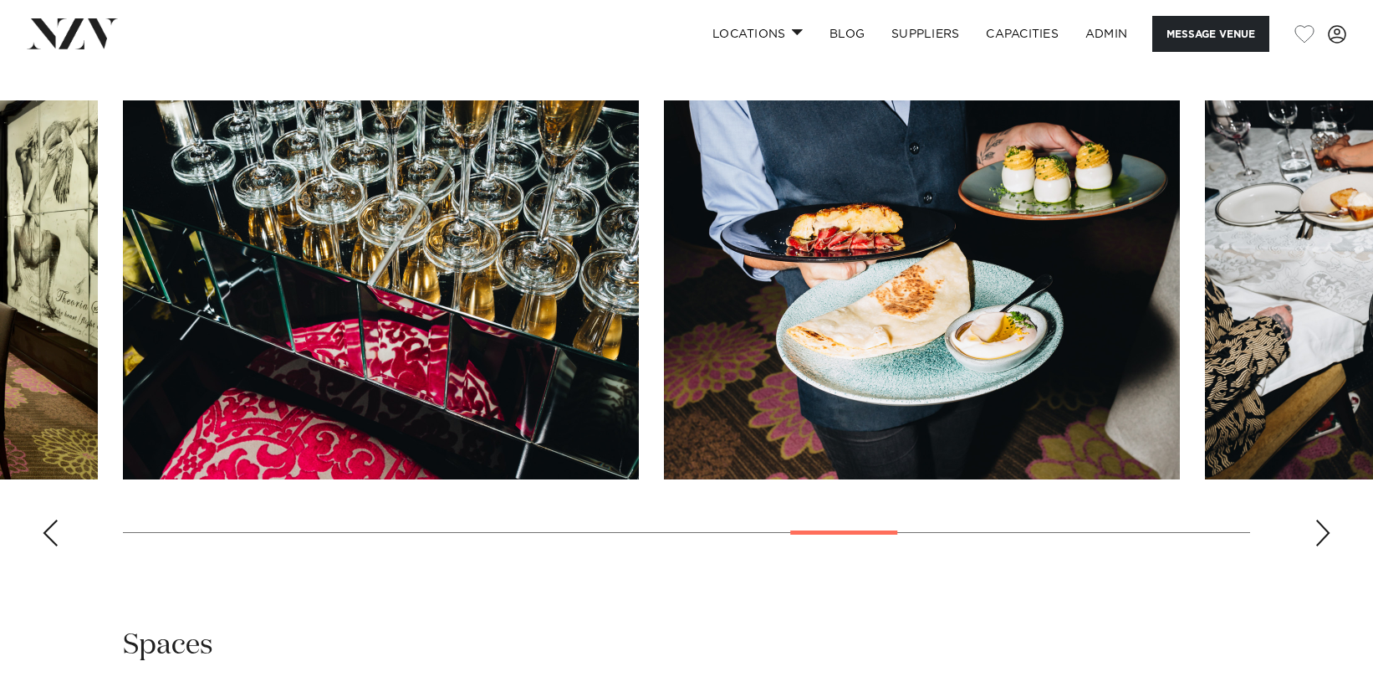
click at [56, 534] on div "Previous slide" at bounding box center [50, 532] width 17 height 27
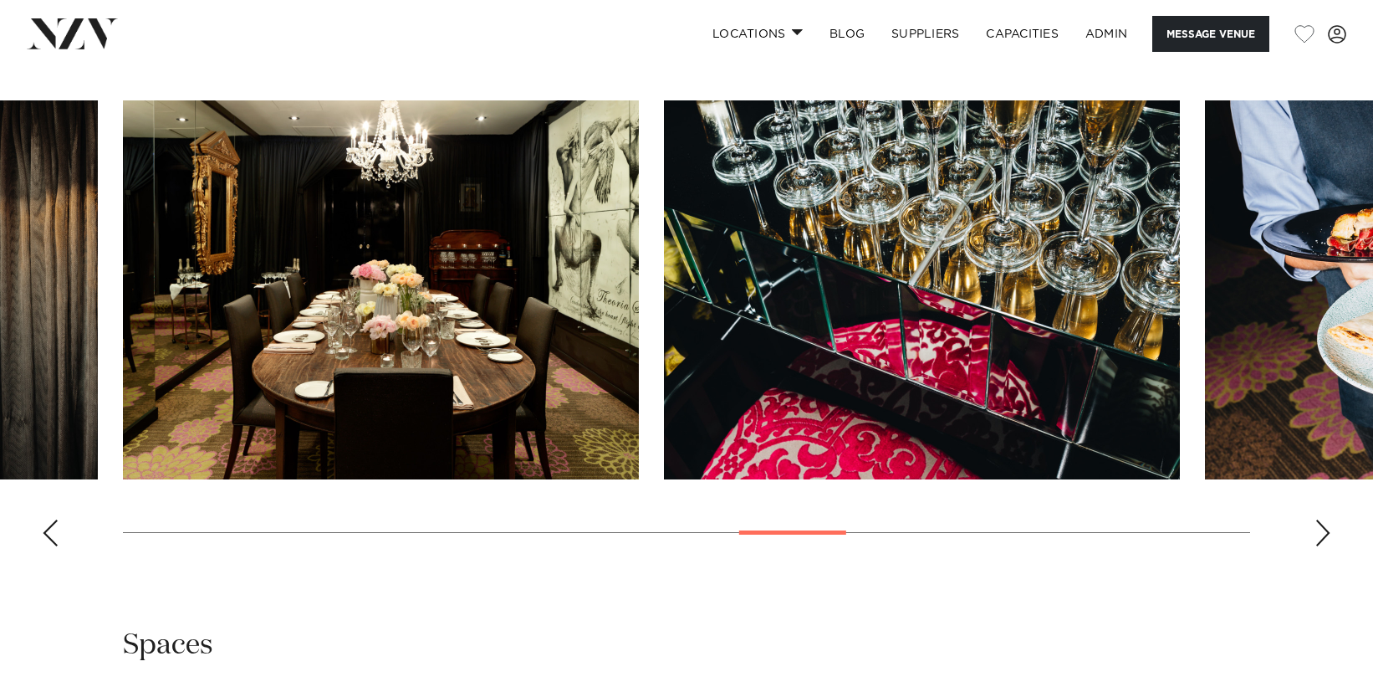
click at [56, 534] on div "Previous slide" at bounding box center [50, 532] width 17 height 27
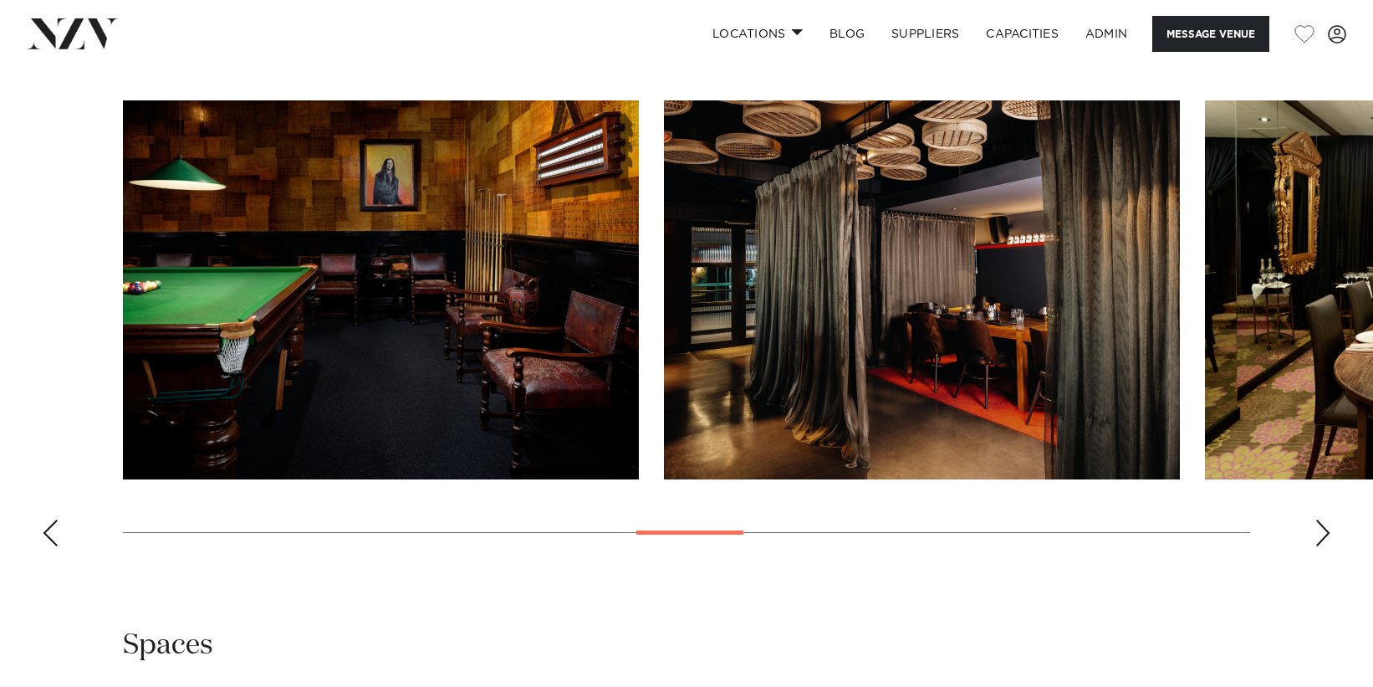
click at [56, 534] on div "Previous slide" at bounding box center [50, 532] width 17 height 27
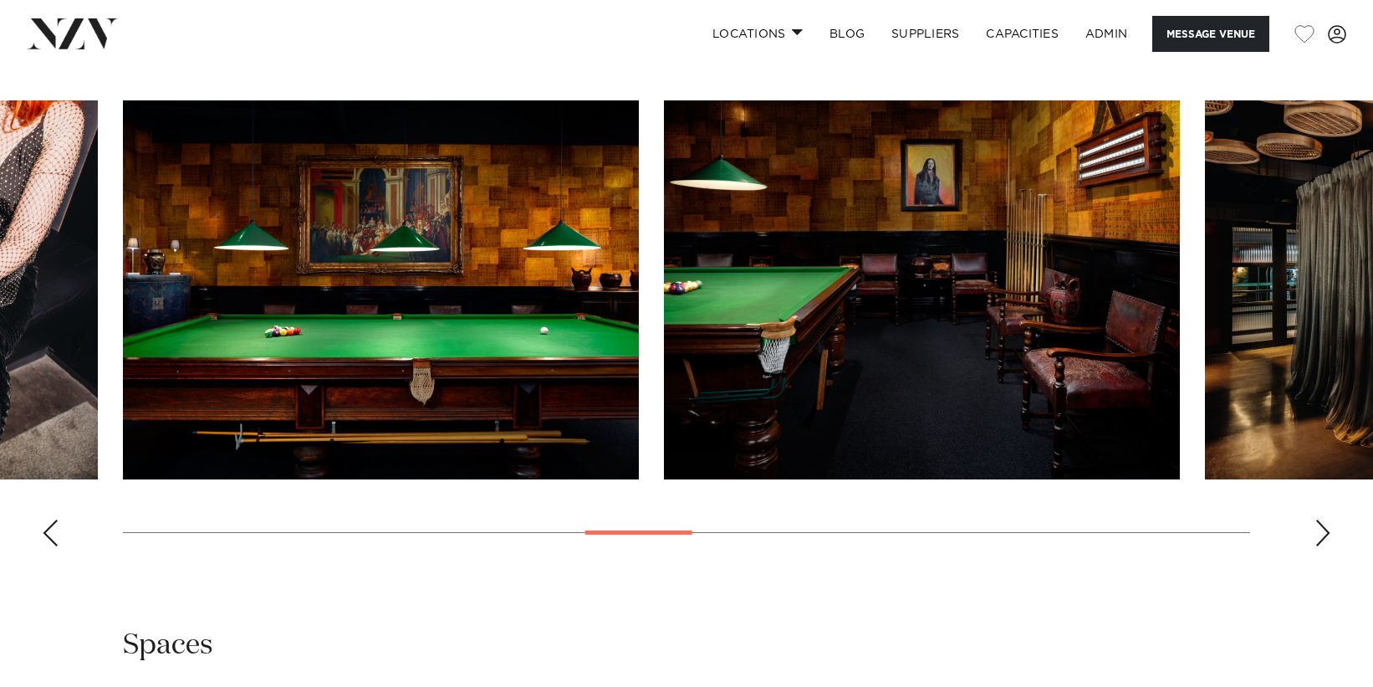
click at [56, 534] on div "Previous slide" at bounding box center [50, 532] width 17 height 27
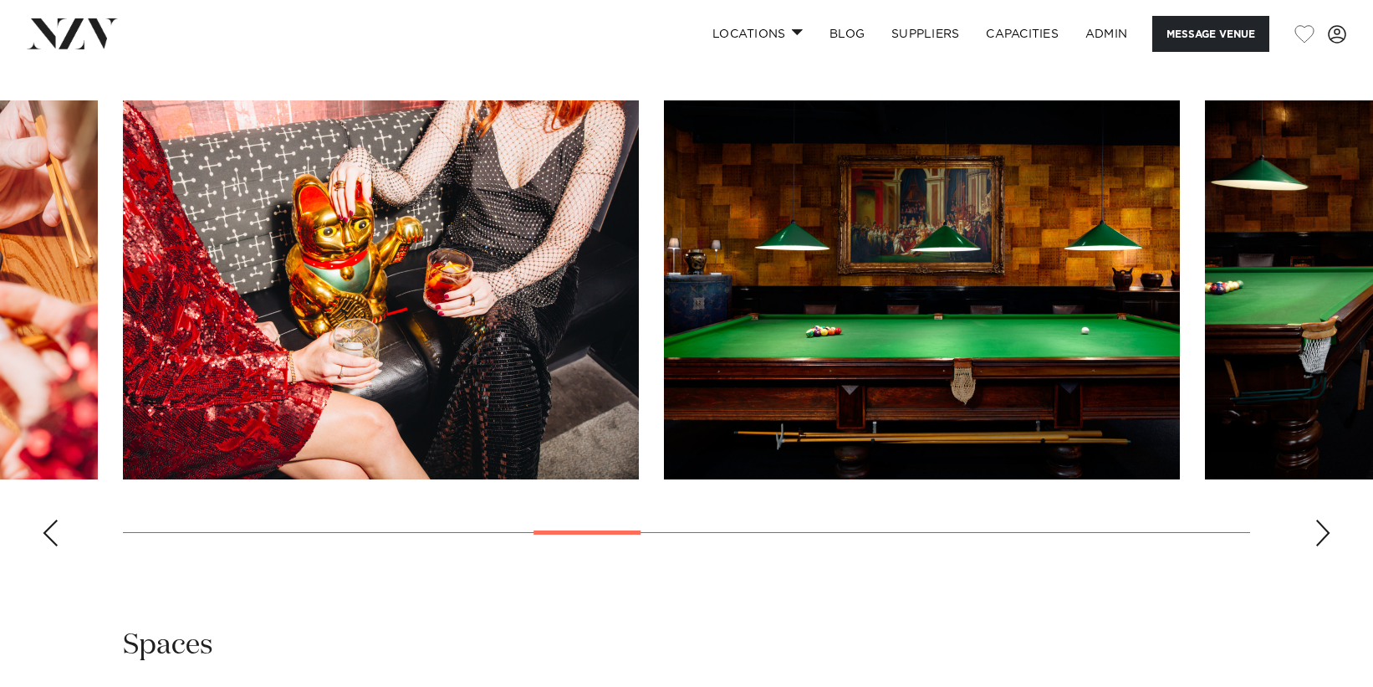
click at [1327, 532] on div "Next slide" at bounding box center [1323, 532] width 17 height 27
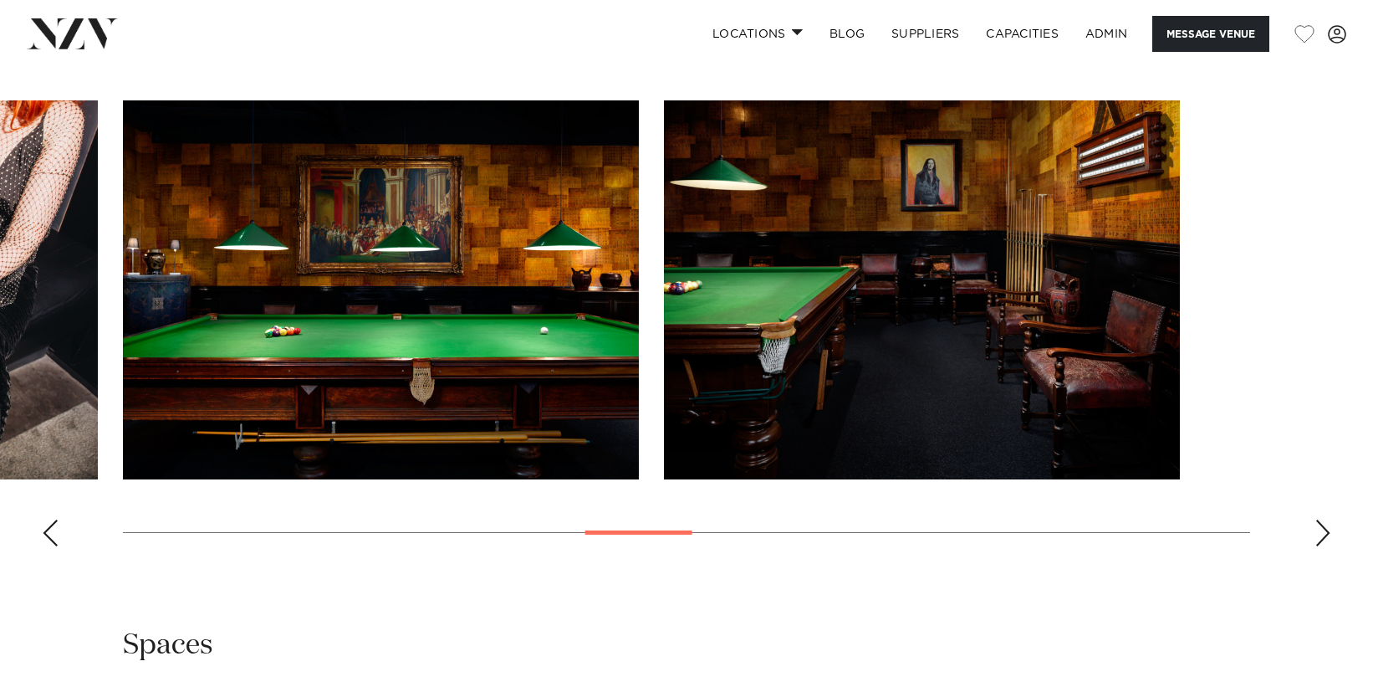
click at [1327, 532] on div "Next slide" at bounding box center [1323, 532] width 17 height 27
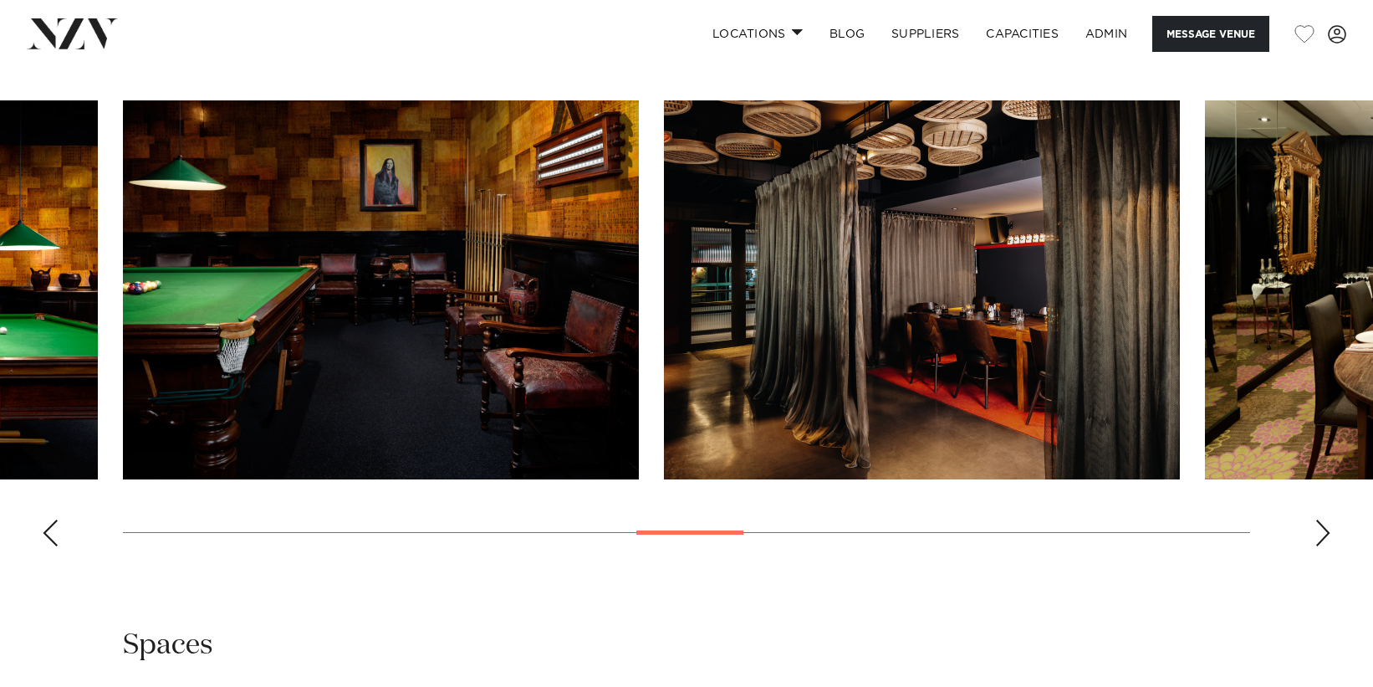
click at [1327, 532] on div "Next slide" at bounding box center [1323, 532] width 17 height 27
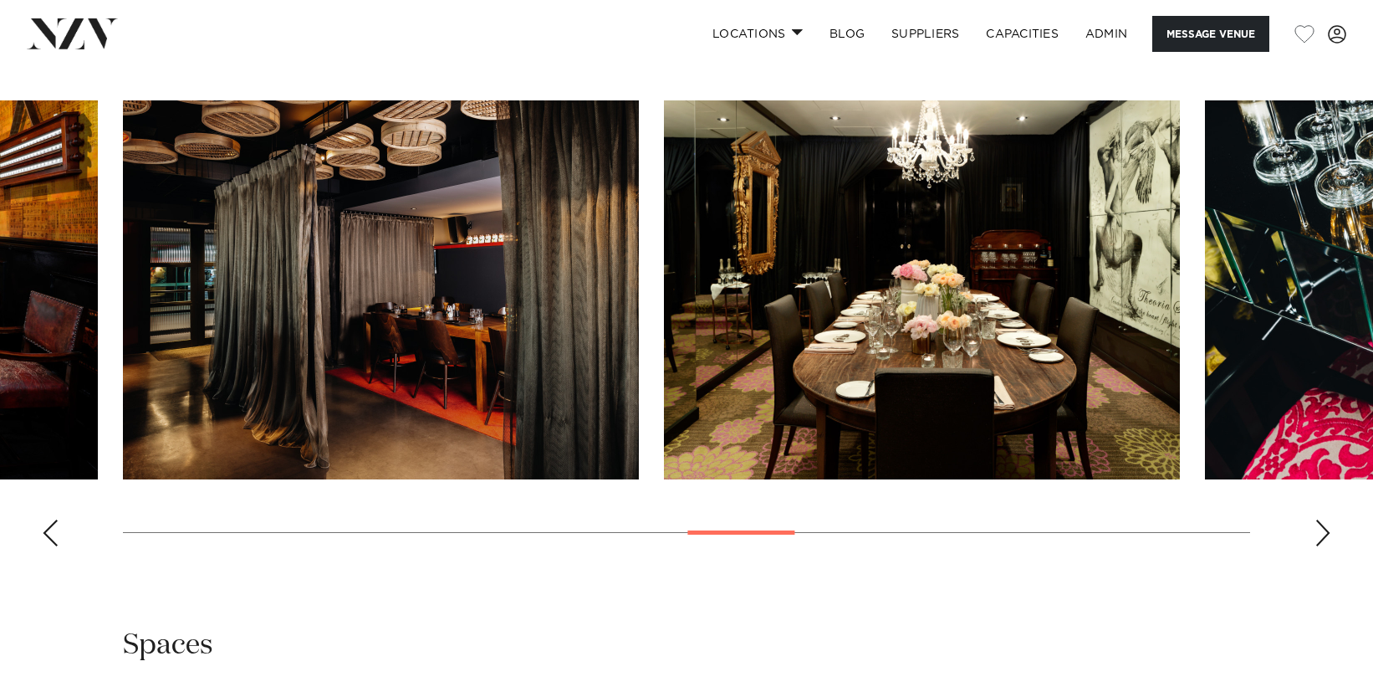
click at [54, 519] on swiper-container at bounding box center [686, 329] width 1373 height 459
click at [54, 519] on div "Previous slide" at bounding box center [50, 532] width 17 height 27
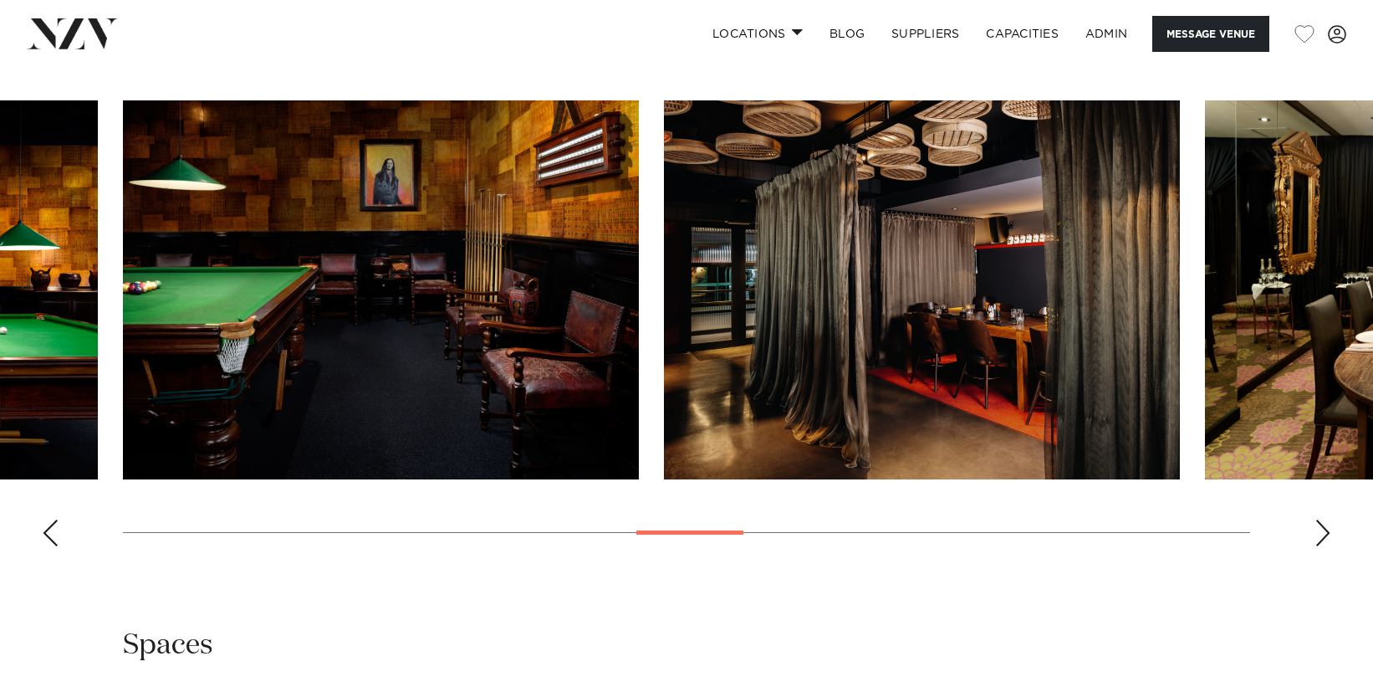
click at [54, 519] on div "Previous slide" at bounding box center [50, 532] width 17 height 27
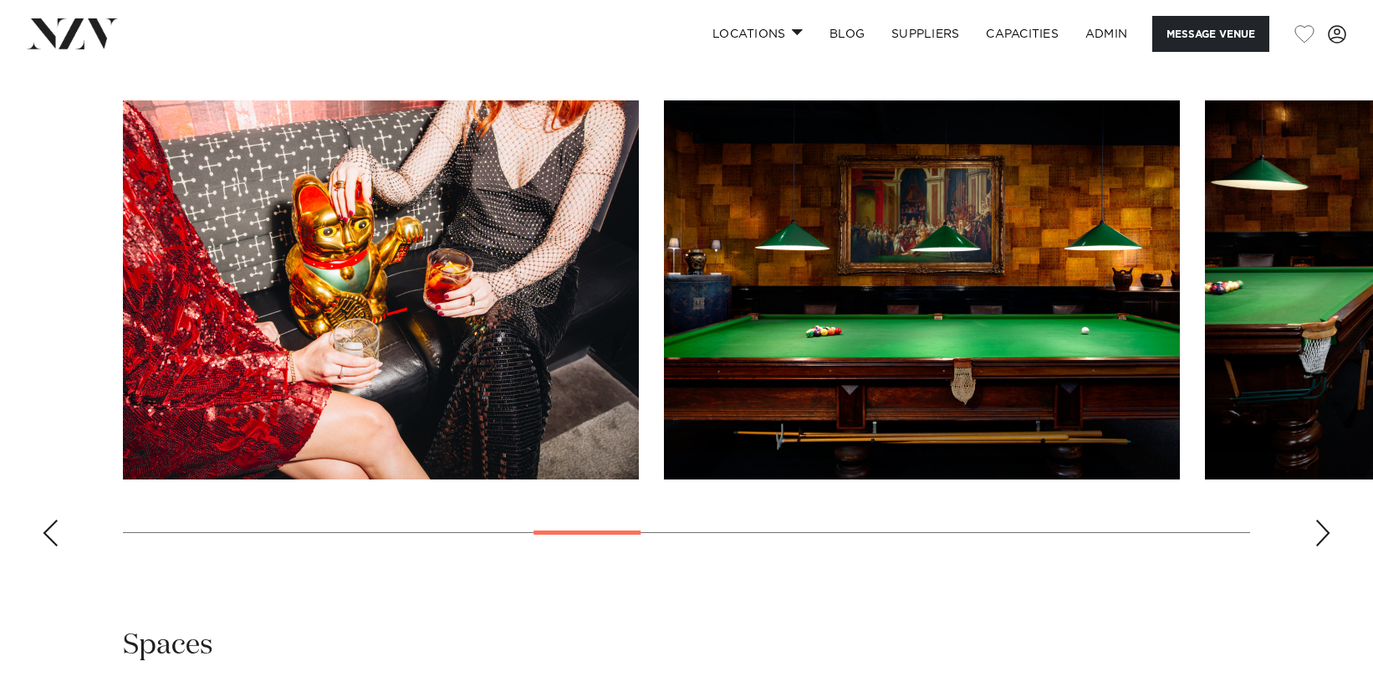
click at [54, 519] on div "Previous slide" at bounding box center [50, 532] width 17 height 27
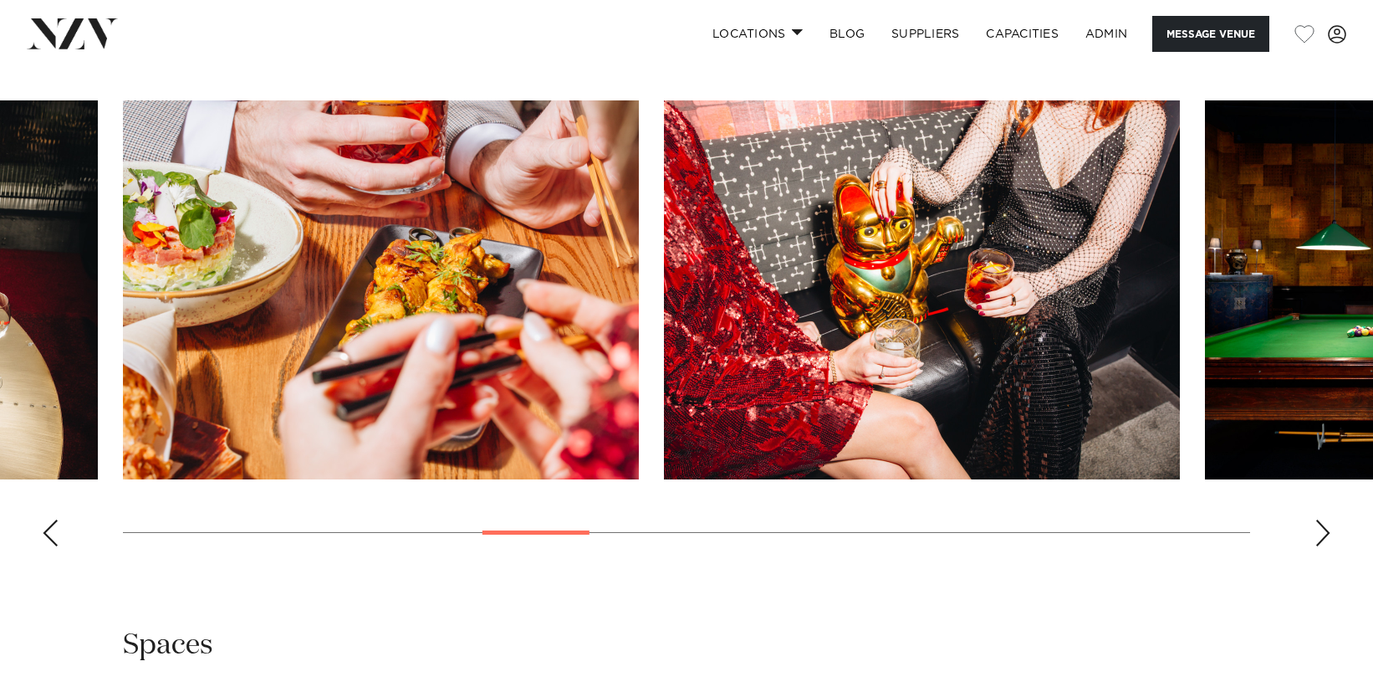
click at [54, 519] on div "Previous slide" at bounding box center [50, 532] width 17 height 27
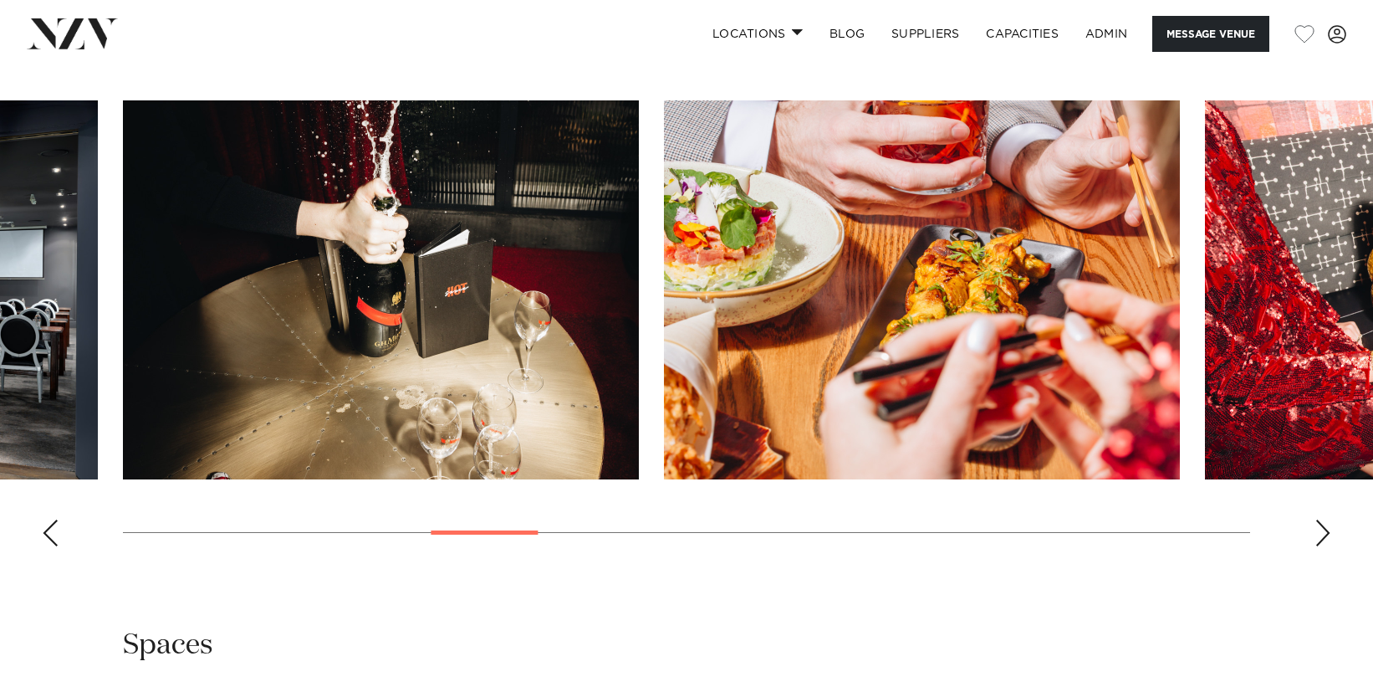
click at [54, 519] on div "Previous slide" at bounding box center [50, 532] width 17 height 27
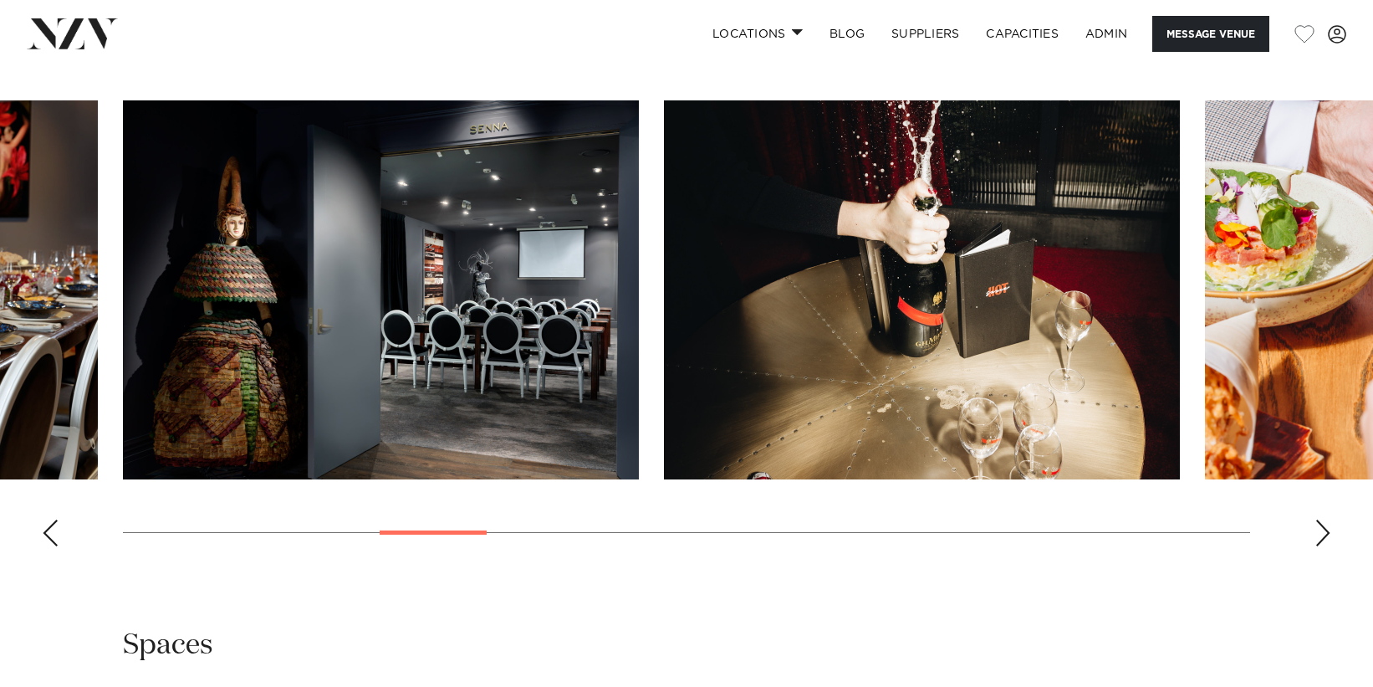
click at [54, 519] on div "Previous slide" at bounding box center [50, 532] width 17 height 27
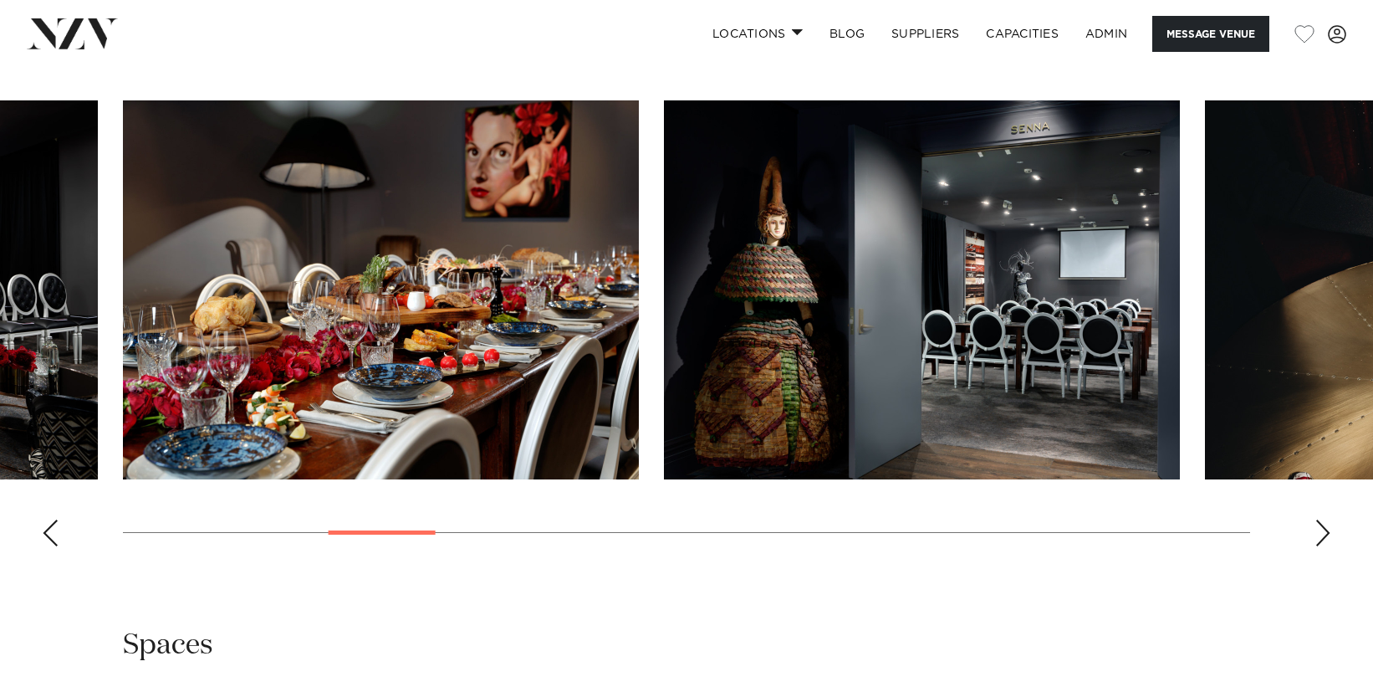
click at [54, 519] on div "Previous slide" at bounding box center [50, 532] width 17 height 27
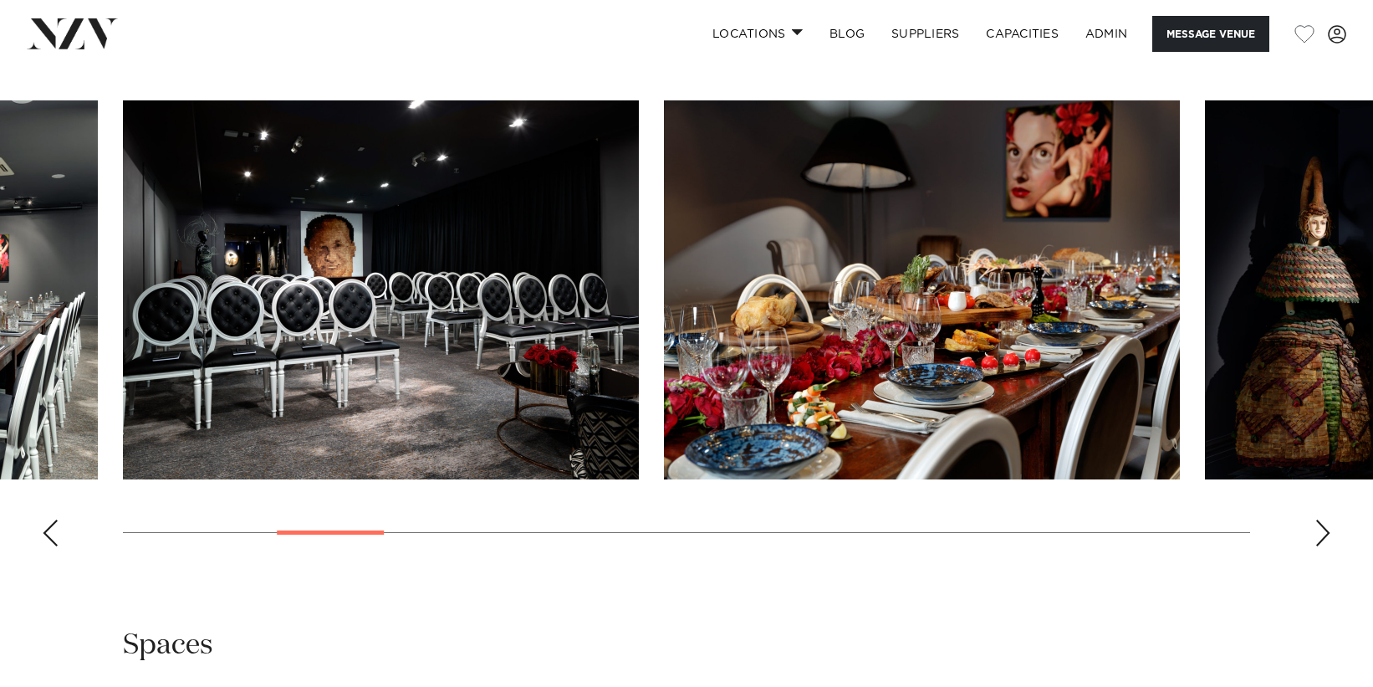
click at [54, 519] on div "Previous slide" at bounding box center [50, 532] width 17 height 27
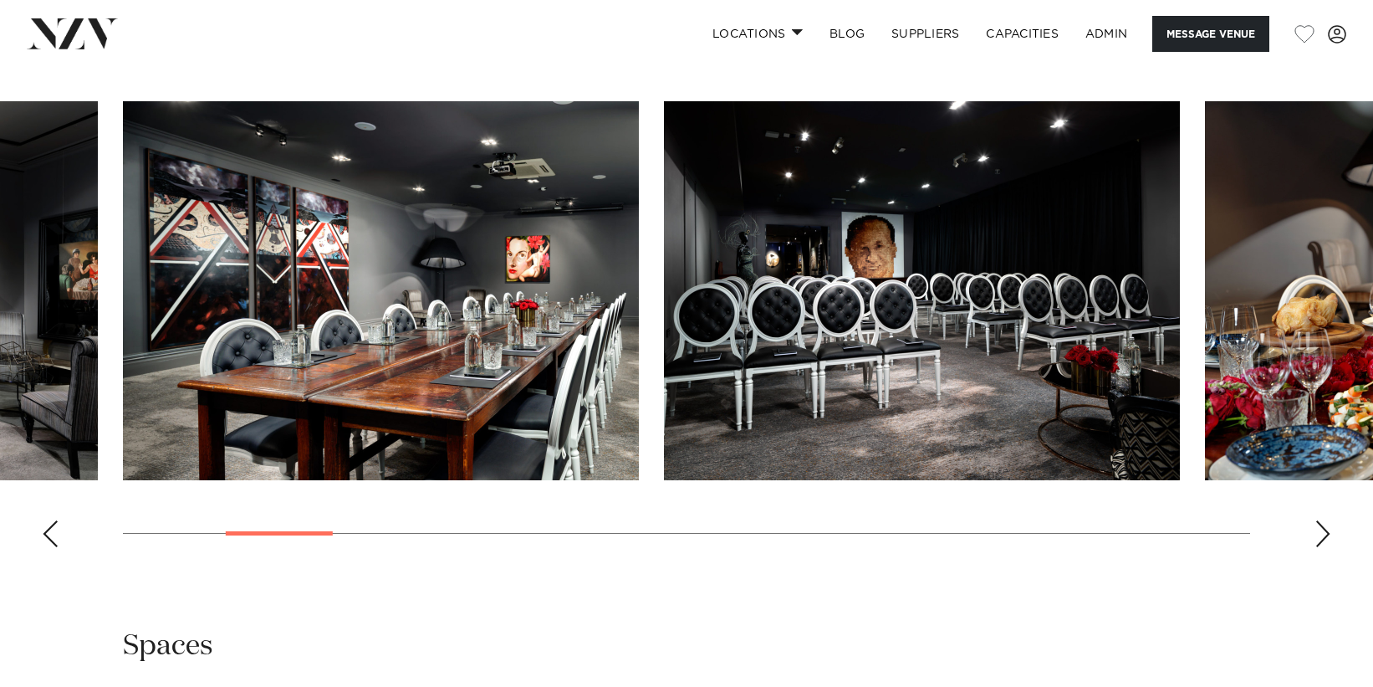
click at [54, 519] on swiper-container at bounding box center [686, 330] width 1373 height 459
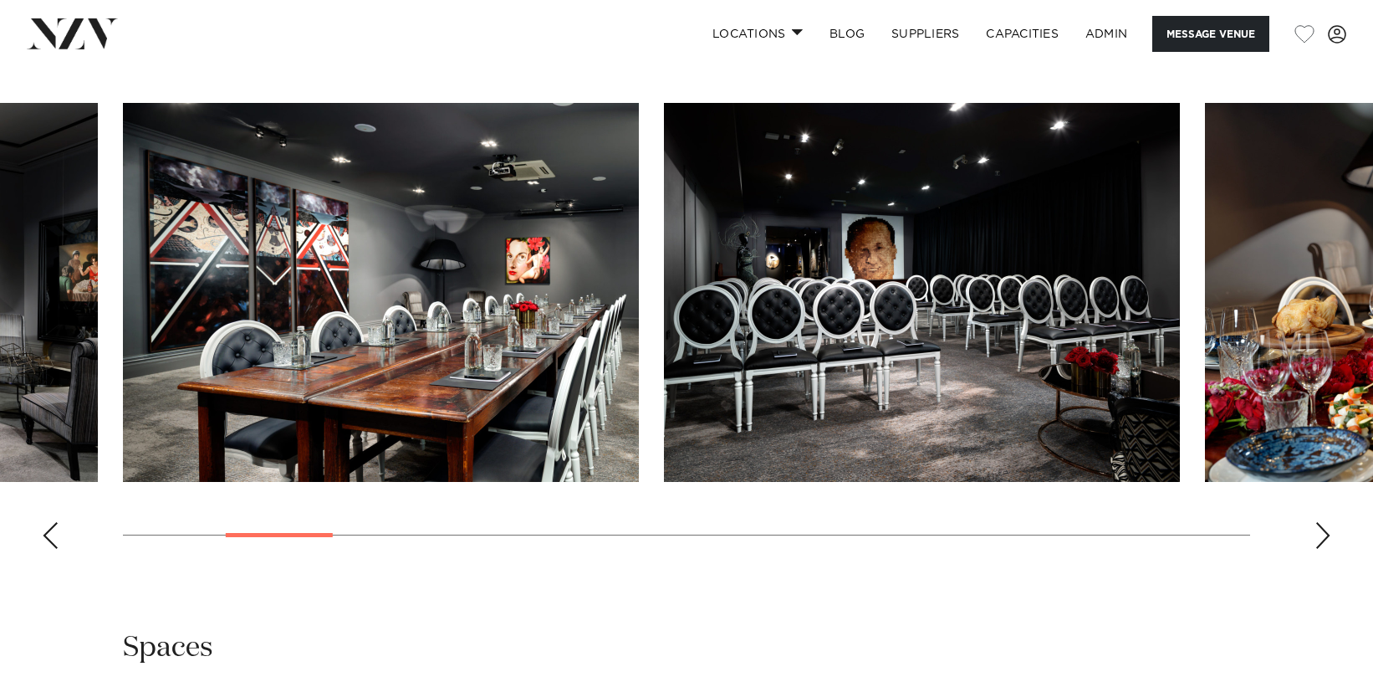
click at [54, 519] on swiper-container at bounding box center [686, 332] width 1373 height 459
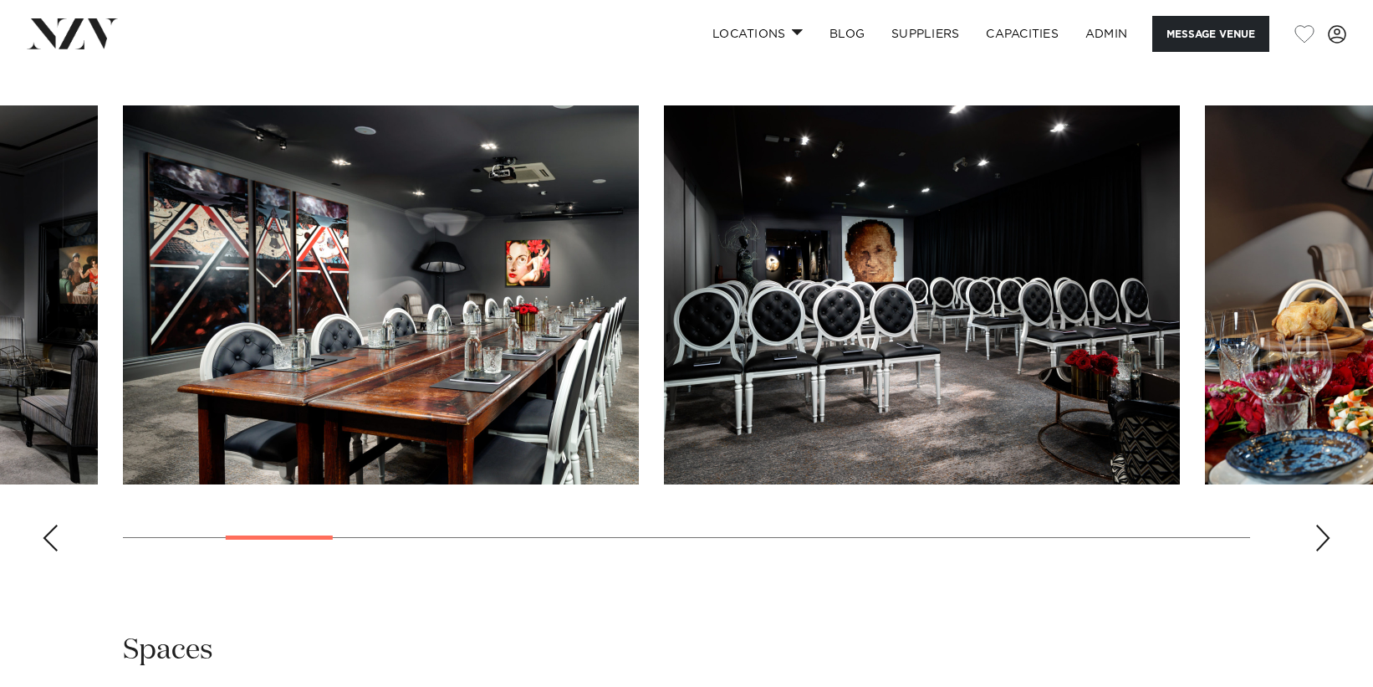
drag, startPoint x: 42, startPoint y: 529, endPoint x: 51, endPoint y: 530, distance: 9.3
click at [51, 530] on div "Previous slide" at bounding box center [50, 537] width 17 height 27
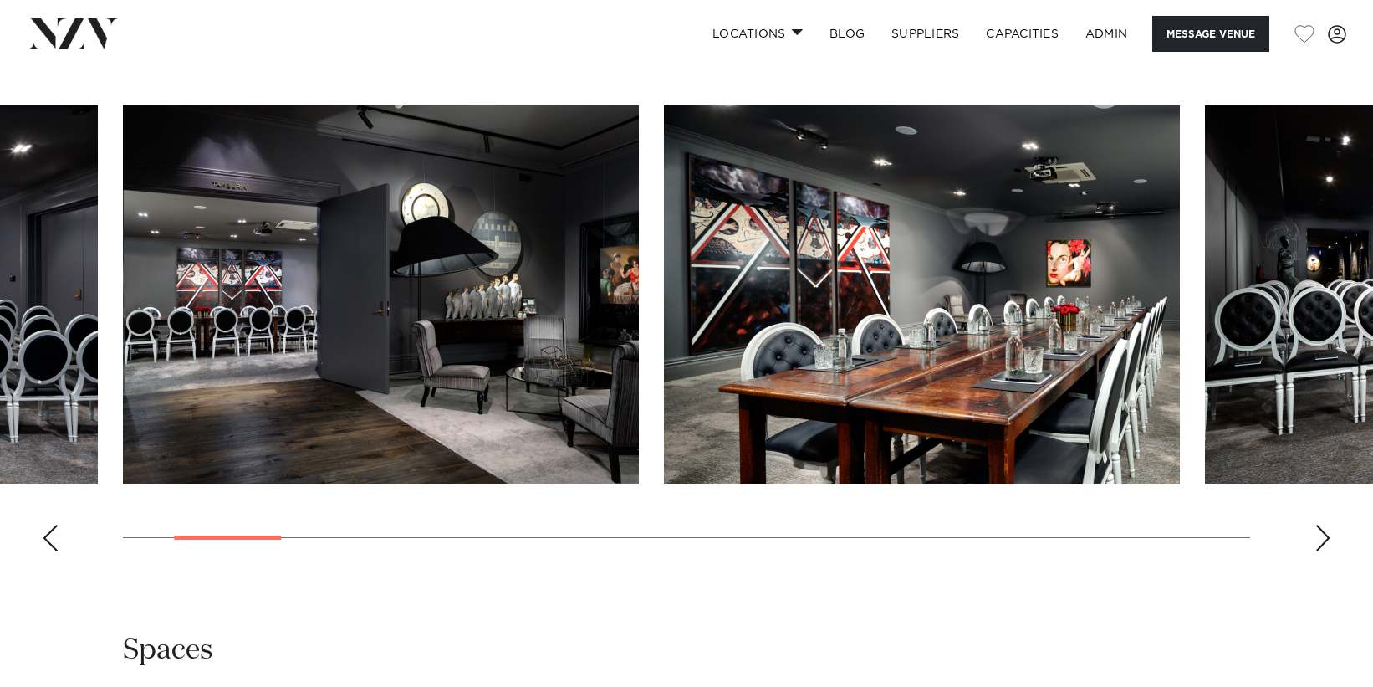
click at [51, 530] on div "Previous slide" at bounding box center [50, 537] width 17 height 27
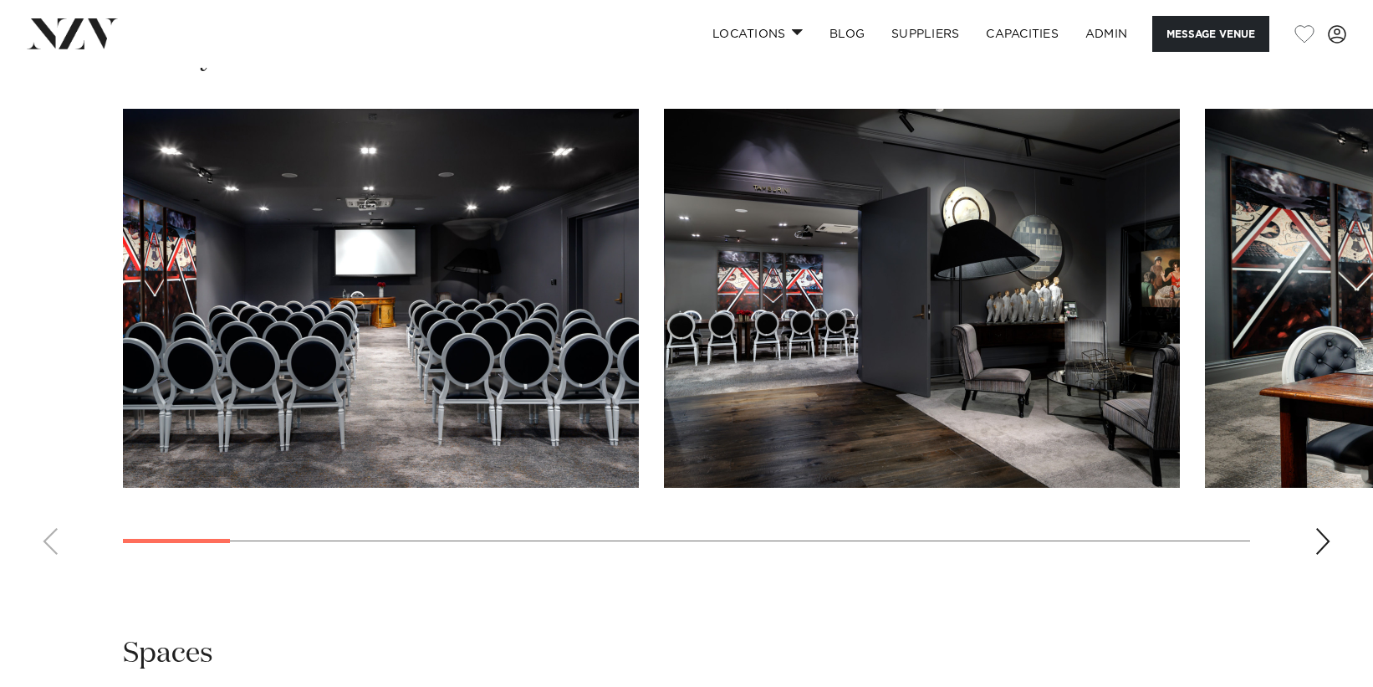
click at [51, 530] on swiper-container at bounding box center [686, 338] width 1373 height 459
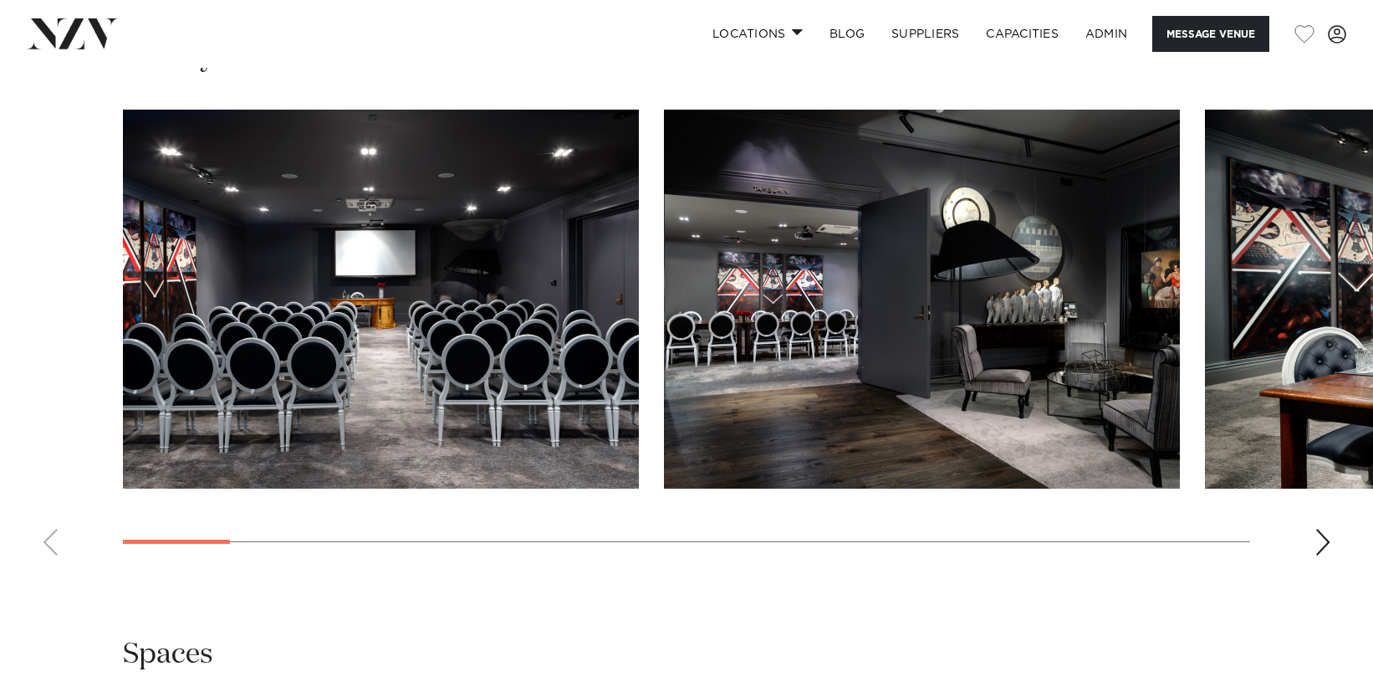
scroll to position [2108, 0]
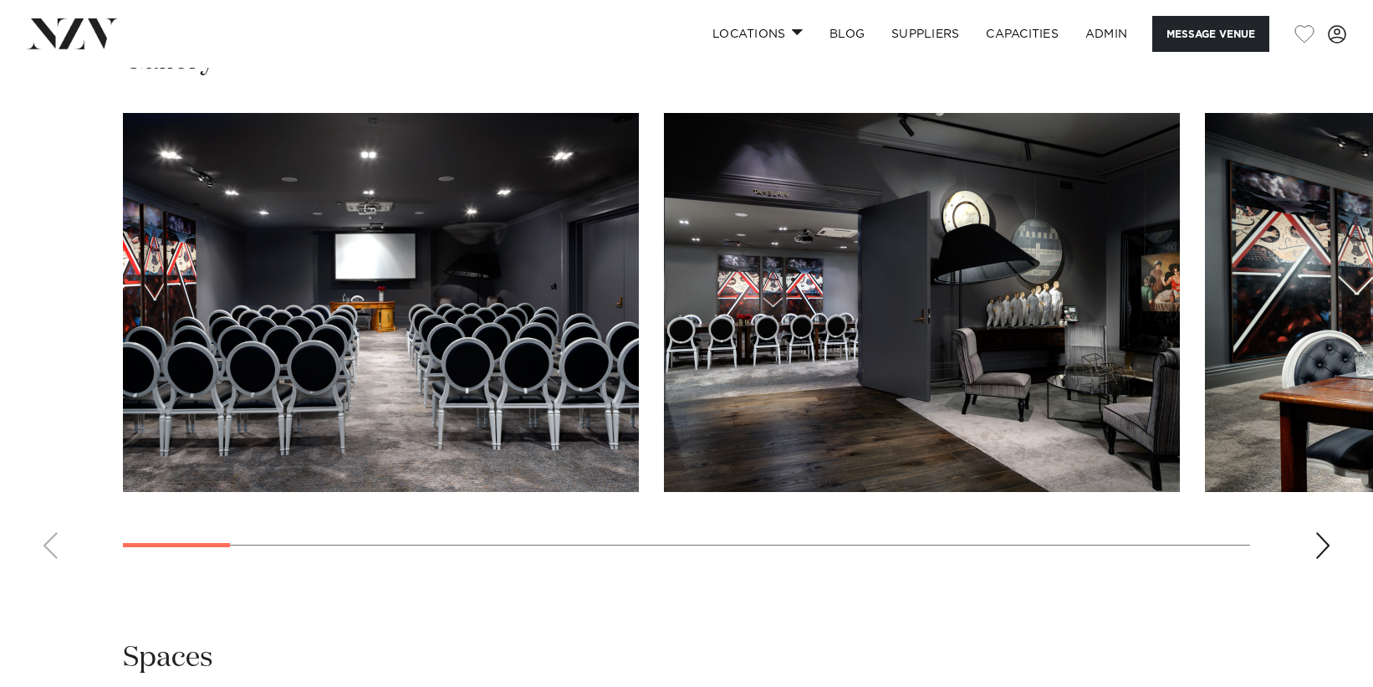
click at [51, 530] on swiper-container at bounding box center [686, 342] width 1373 height 459
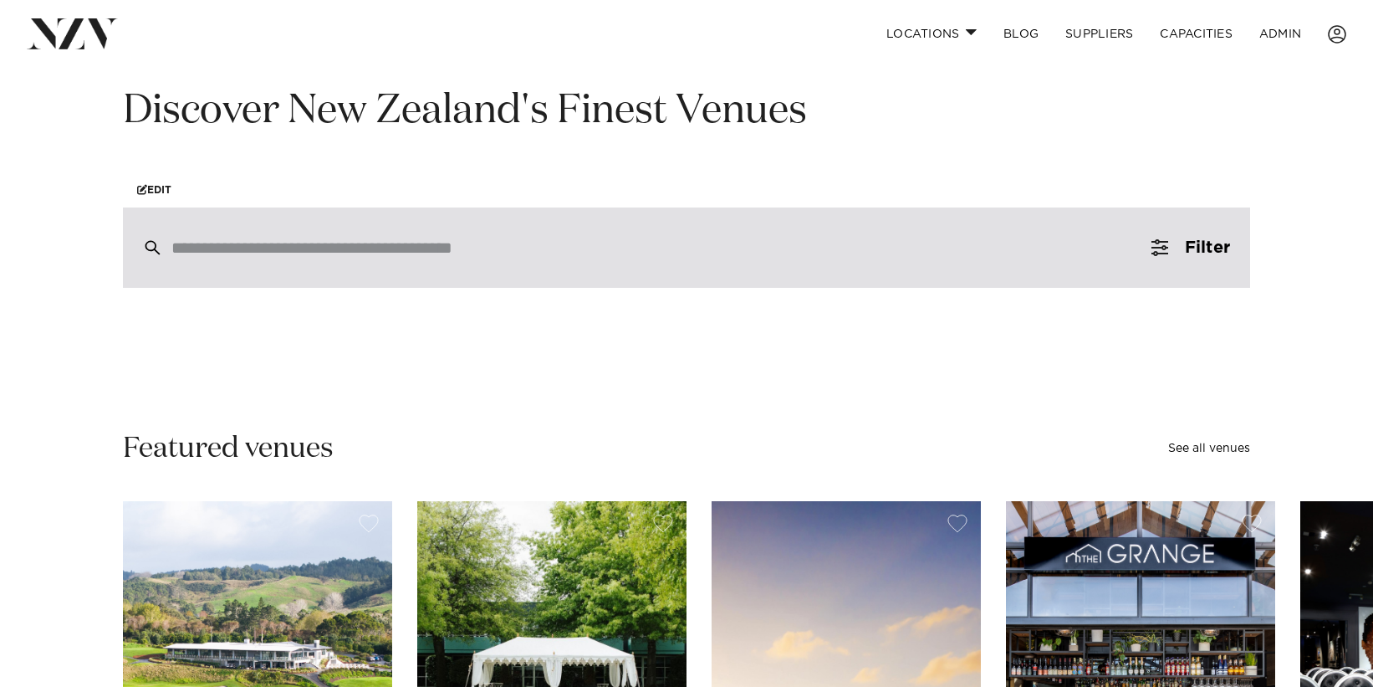
click at [328, 230] on div at bounding box center [686, 247] width 1127 height 80
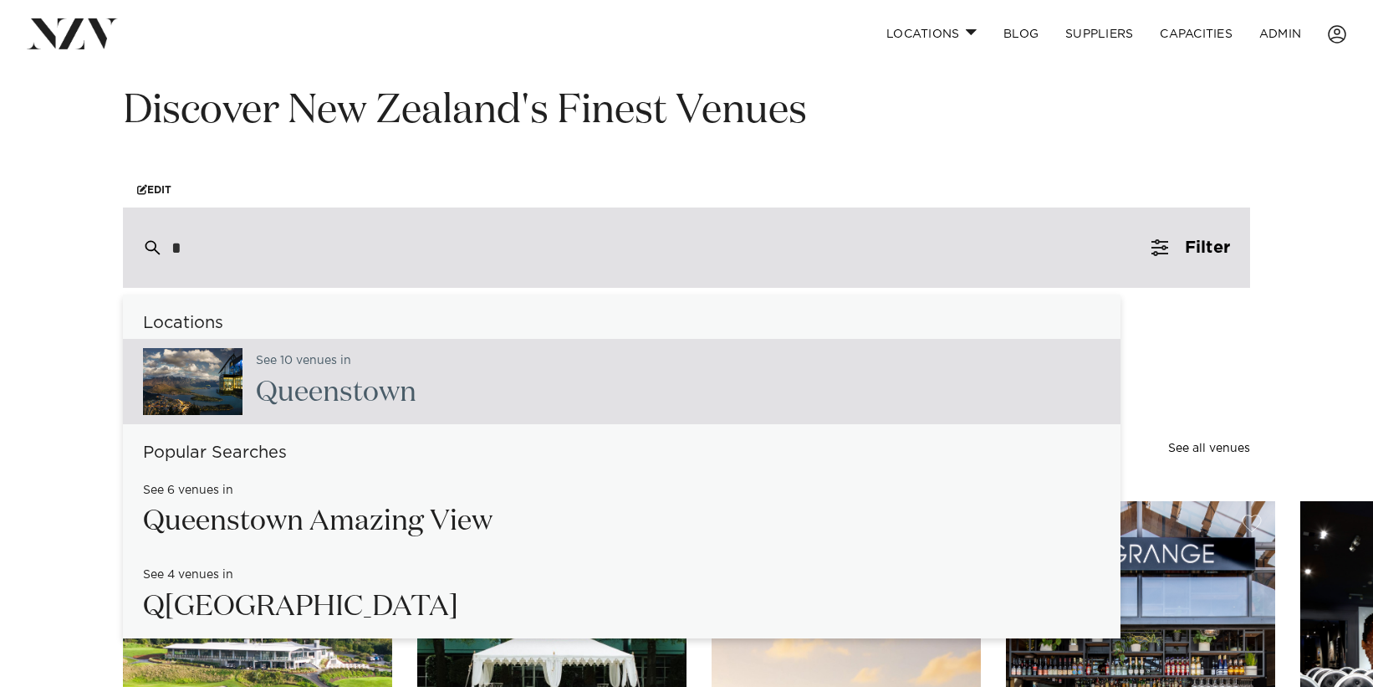
type input "**"
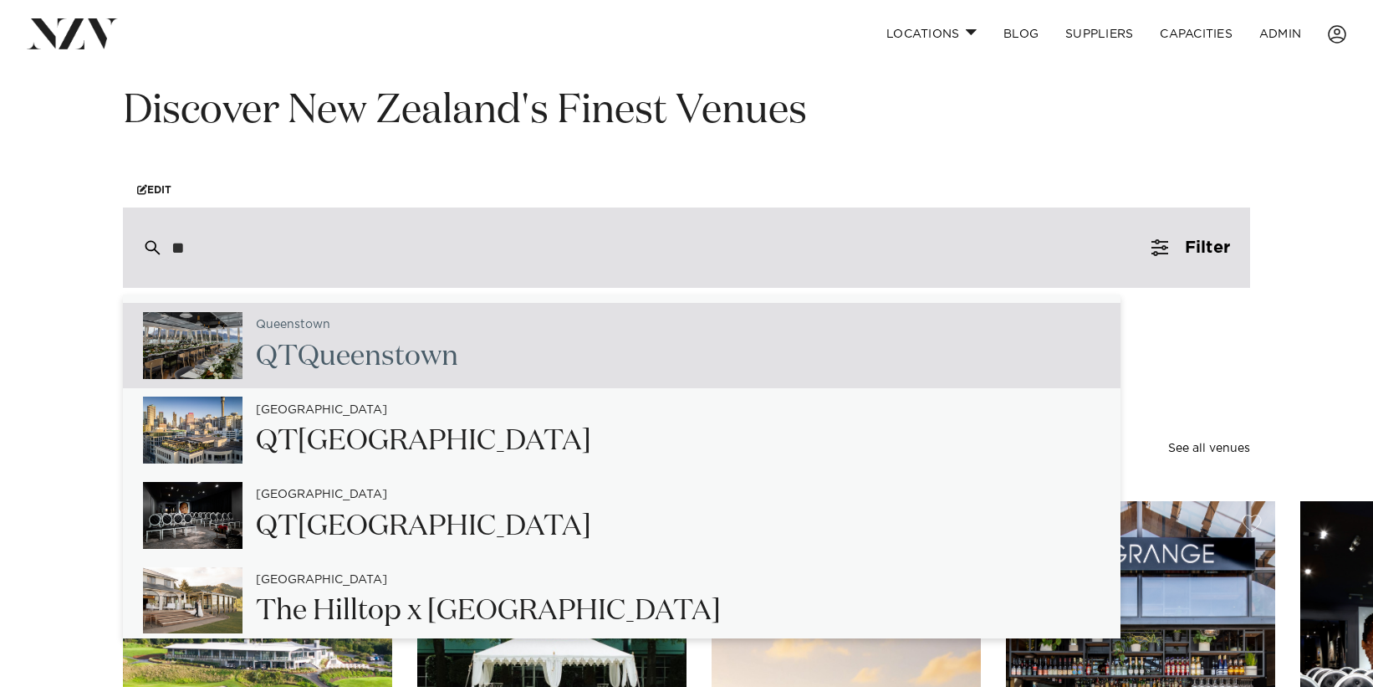
scroll to position [42, 0]
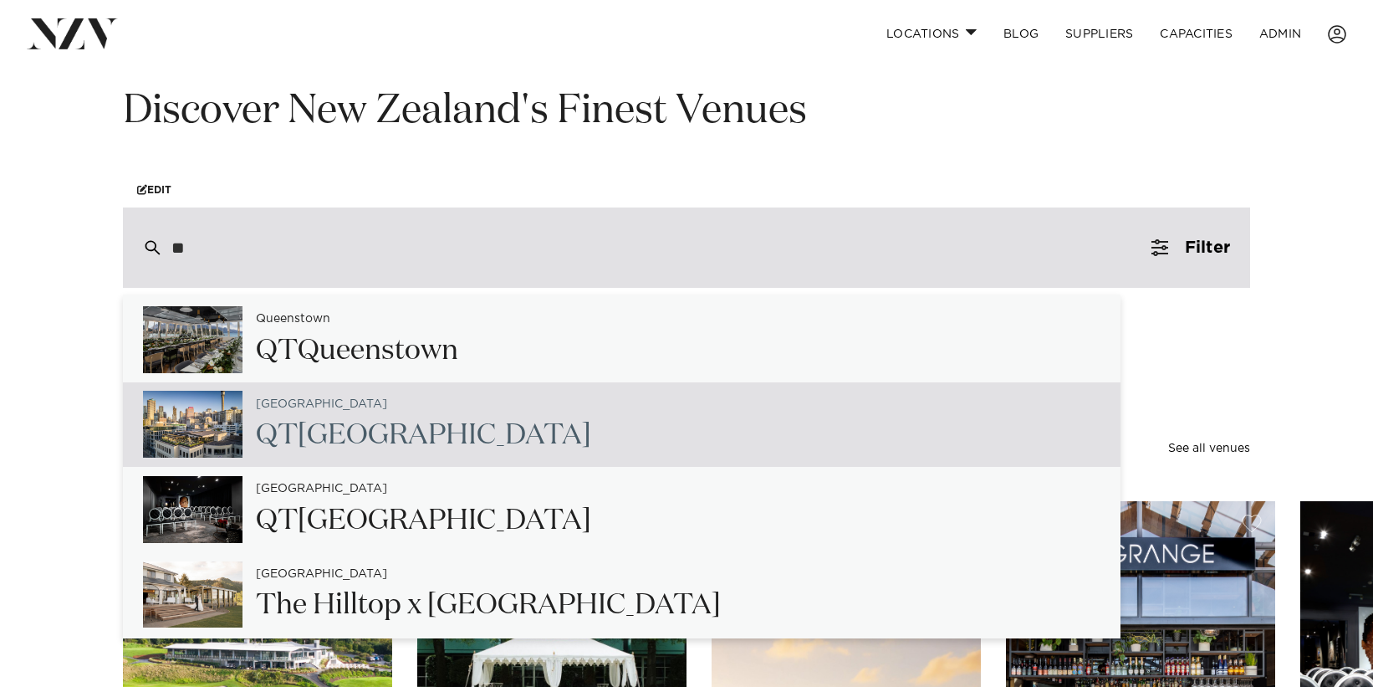
click at [460, 457] on div "Auckland QT [GEOGRAPHIC_DATA]" at bounding box center [622, 424] width 998 height 85
type input "**********"
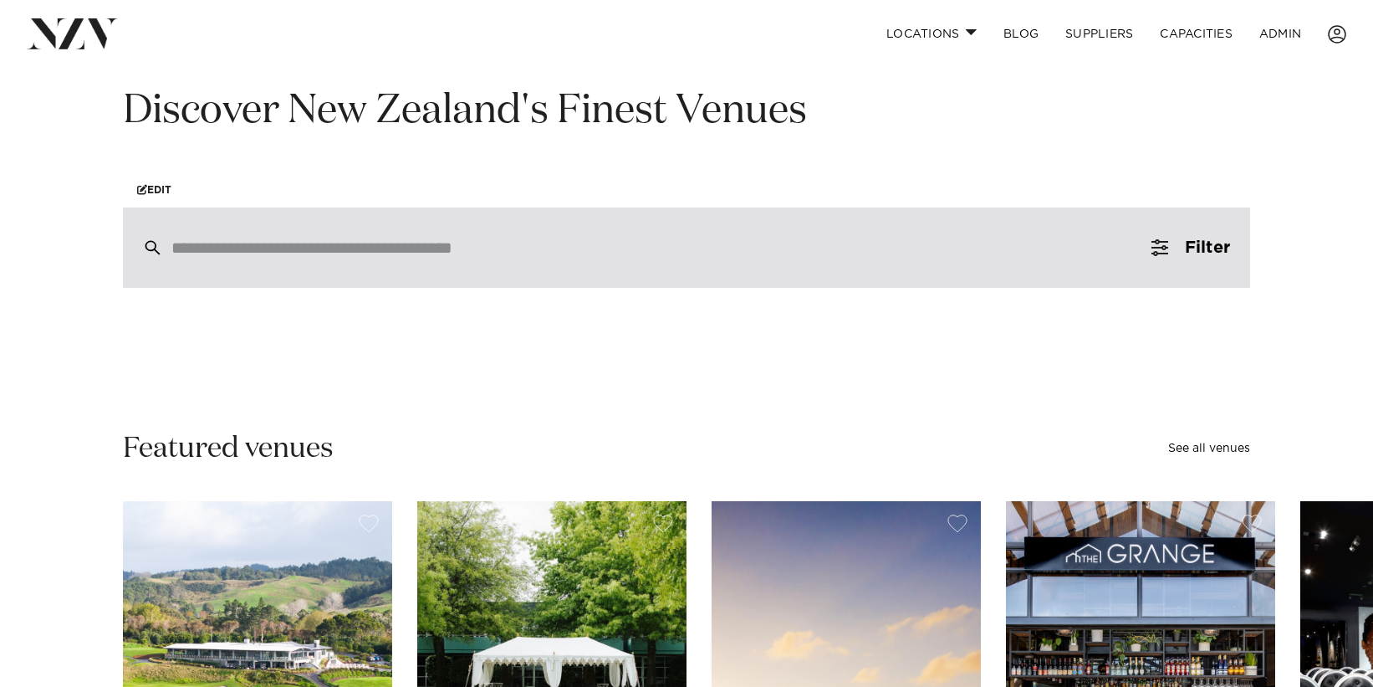
click at [247, 255] on input "search" at bounding box center [650, 247] width 959 height 18
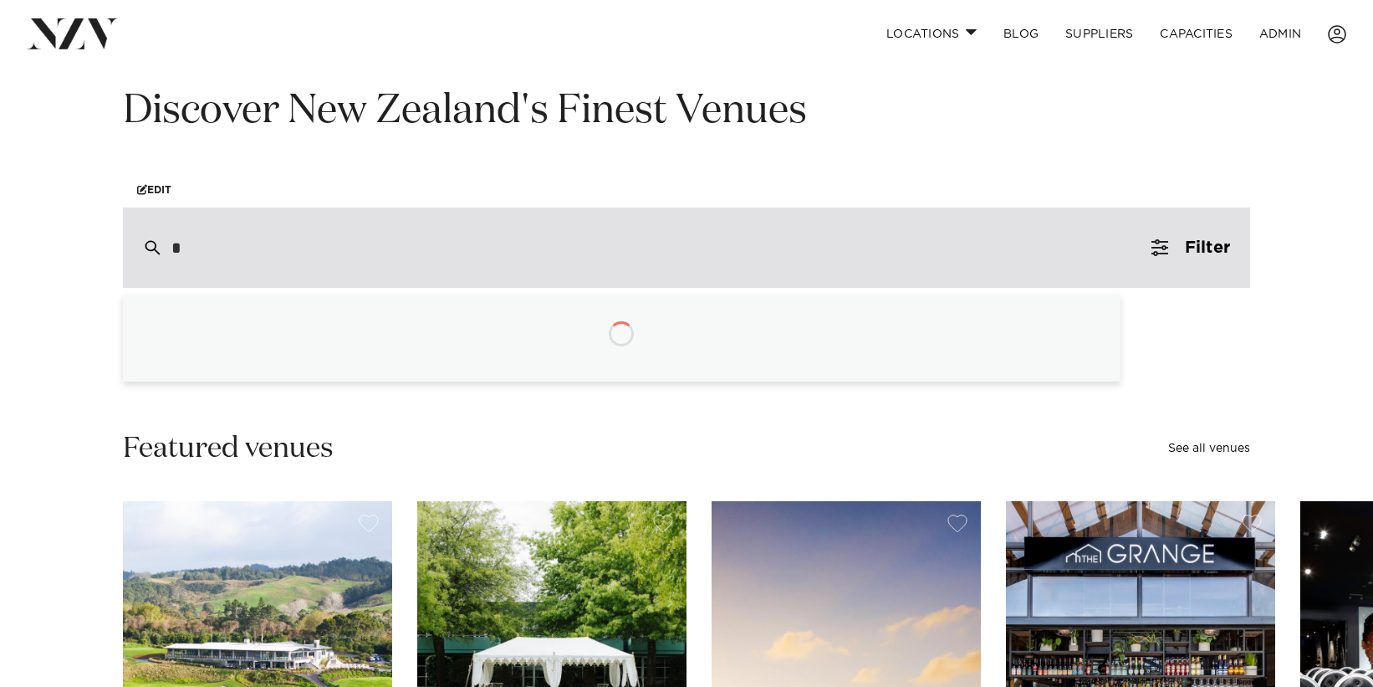
type input "**"
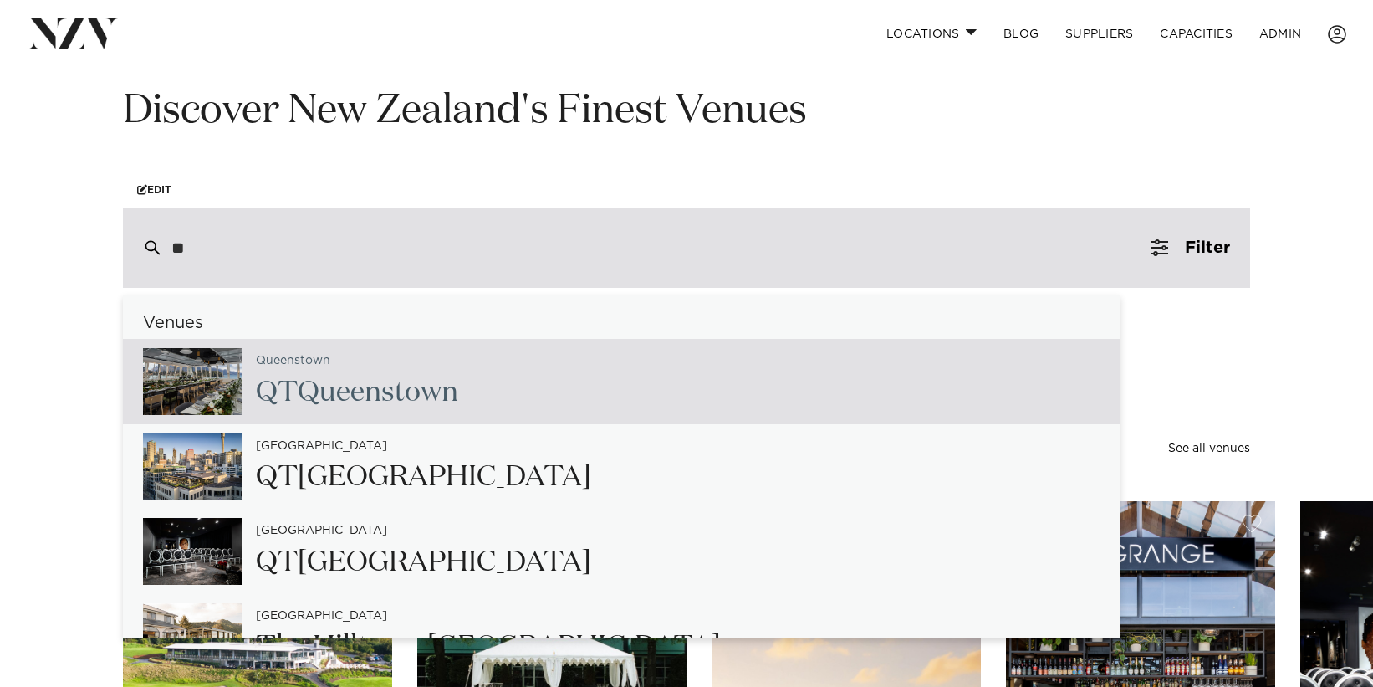
click at [275, 378] on span "QT" at bounding box center [277, 392] width 42 height 28
type input "**********"
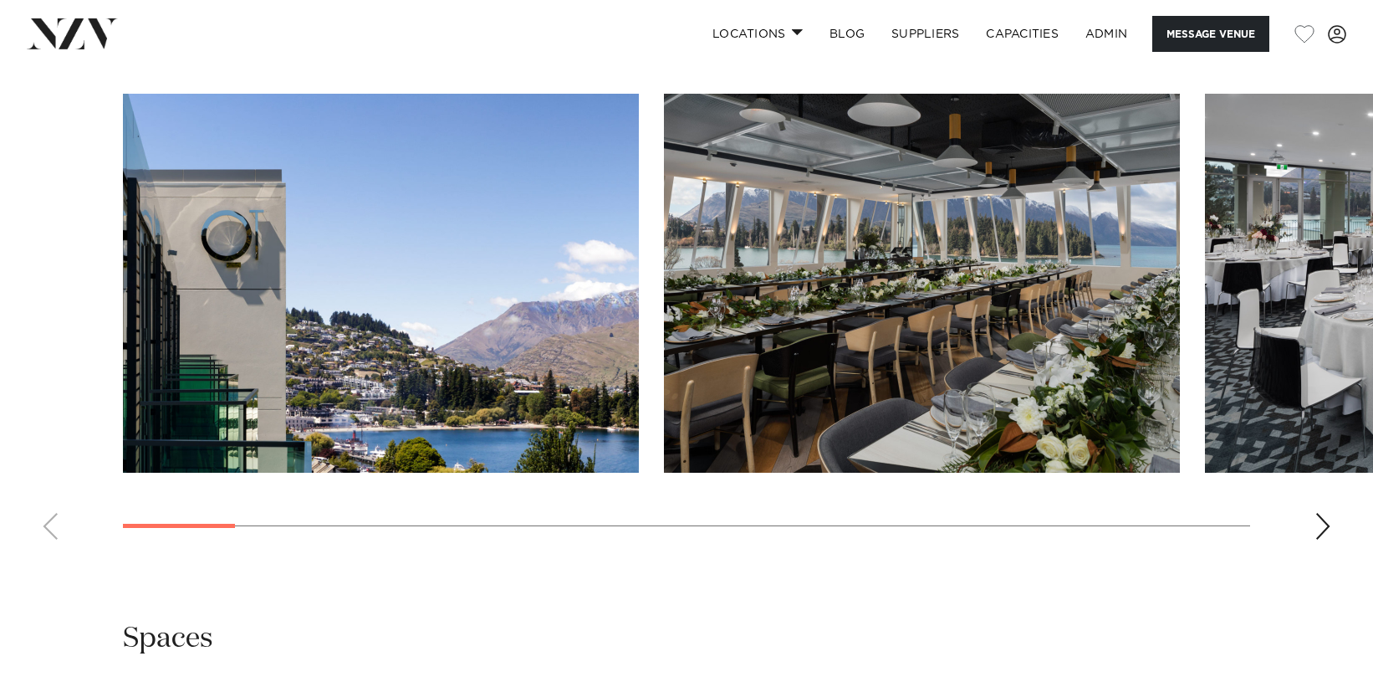
scroll to position [2189, 0]
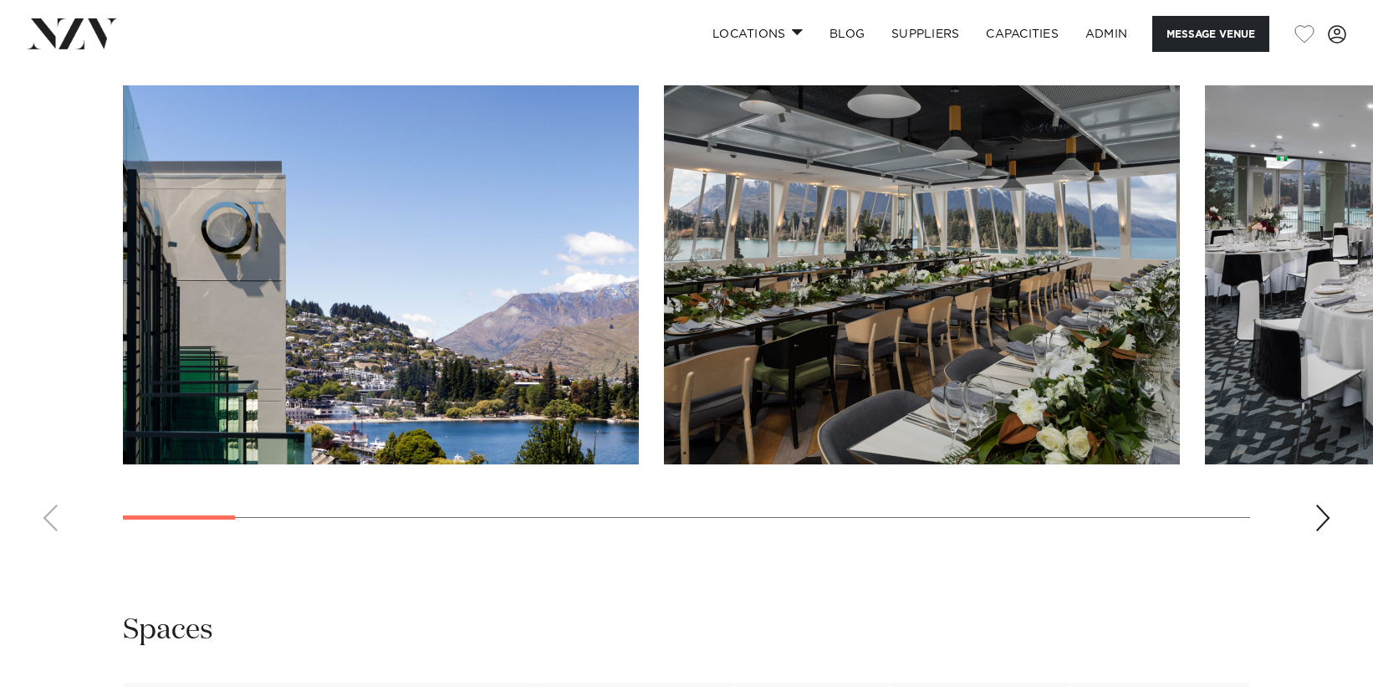
click at [1325, 504] on div "Next slide" at bounding box center [1323, 517] width 17 height 27
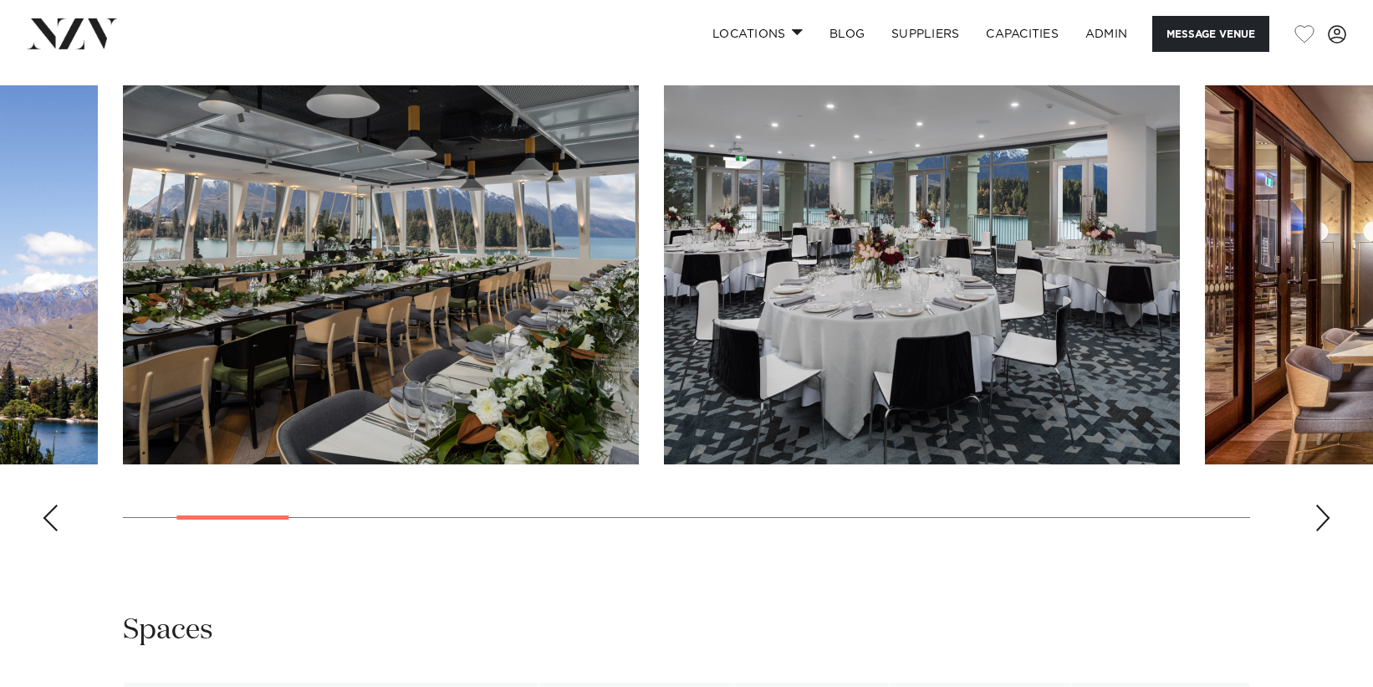
click at [1315, 504] on div "Next slide" at bounding box center [1323, 517] width 17 height 27
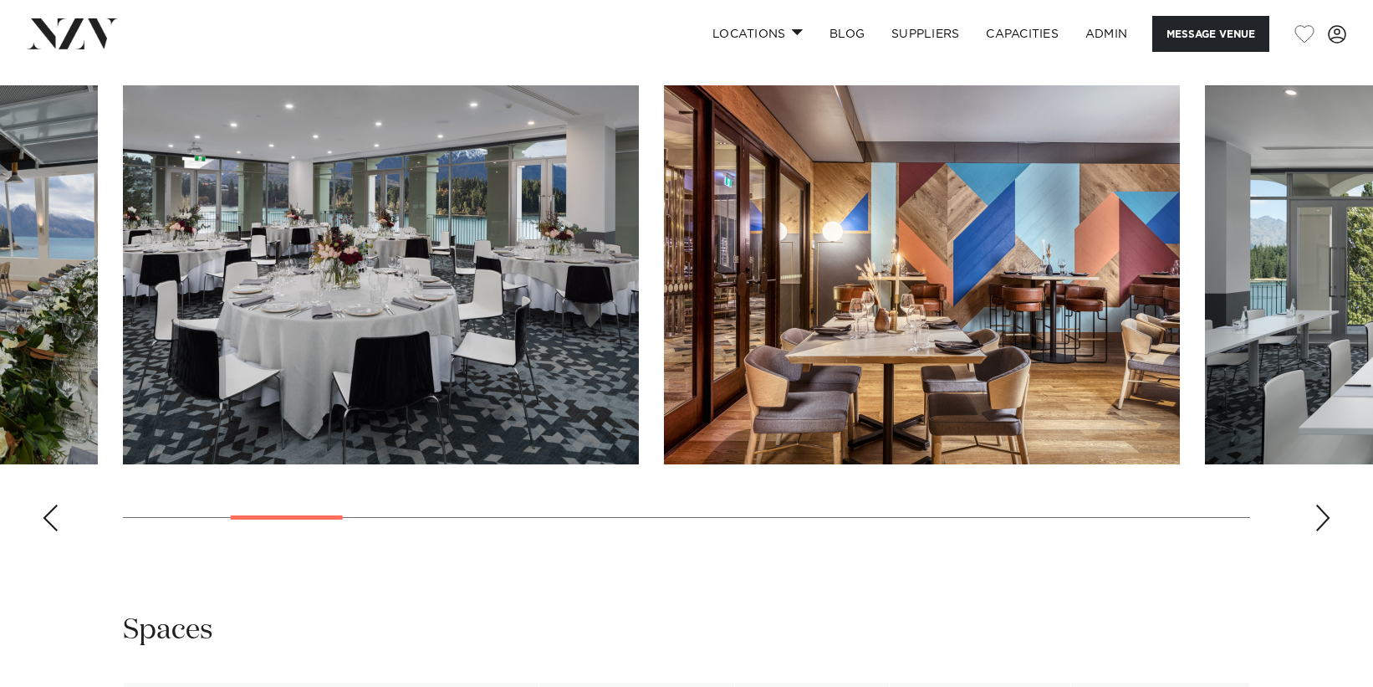
click at [1315, 504] on div "Next slide" at bounding box center [1323, 517] width 17 height 27
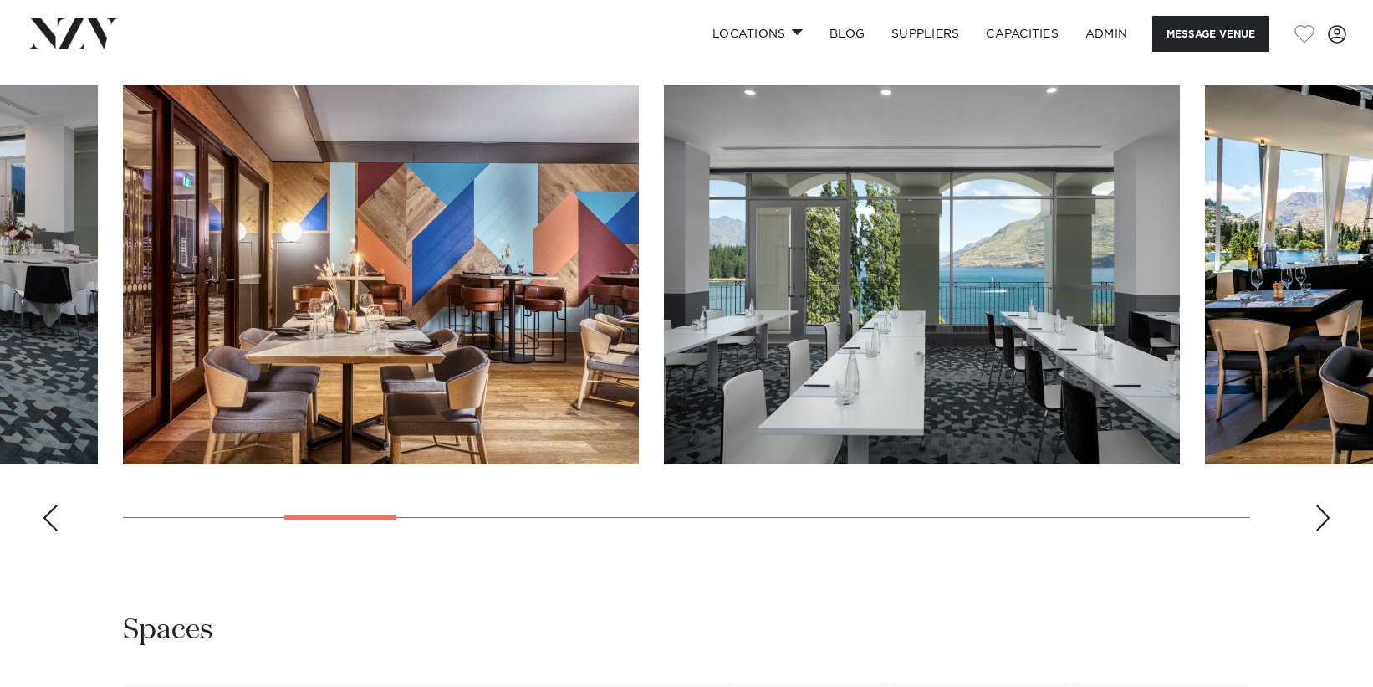
click at [1315, 504] on div "Next slide" at bounding box center [1323, 517] width 17 height 27
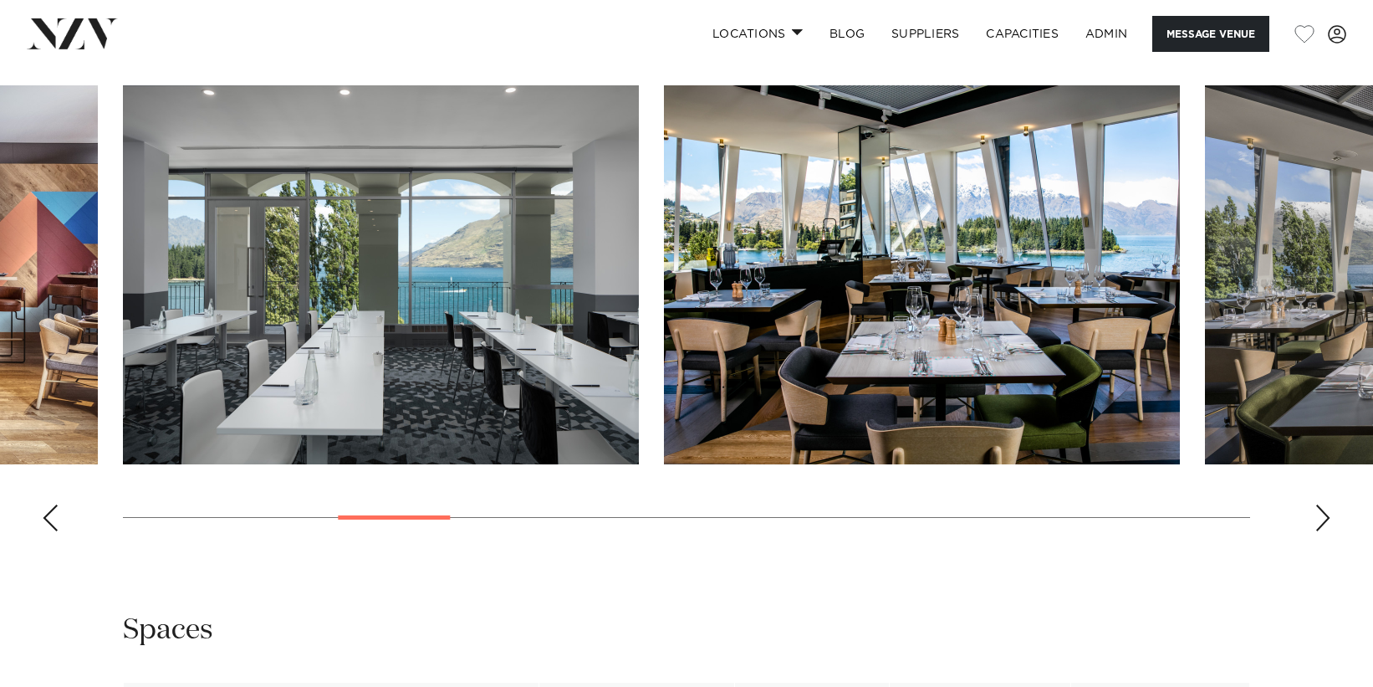
click at [1315, 504] on div "Next slide" at bounding box center [1323, 517] width 17 height 27
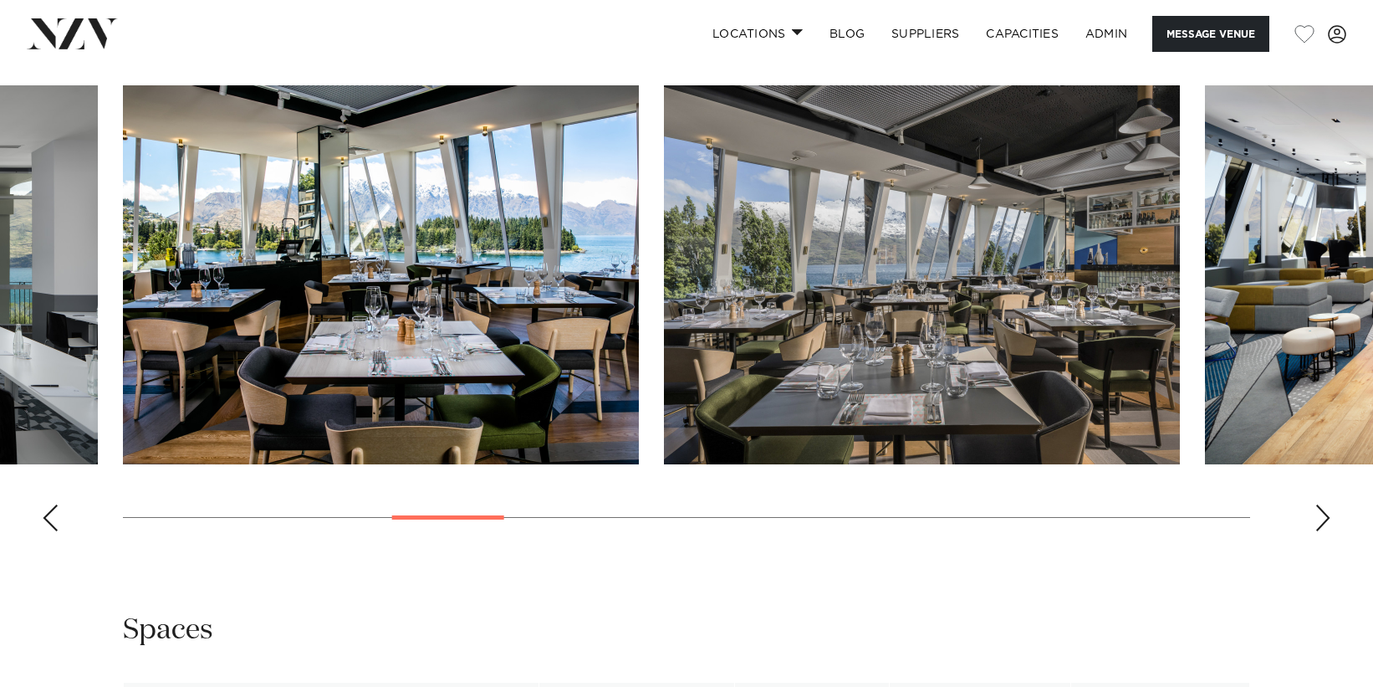
click at [392, 335] on img "6 / 21" at bounding box center [381, 274] width 516 height 379
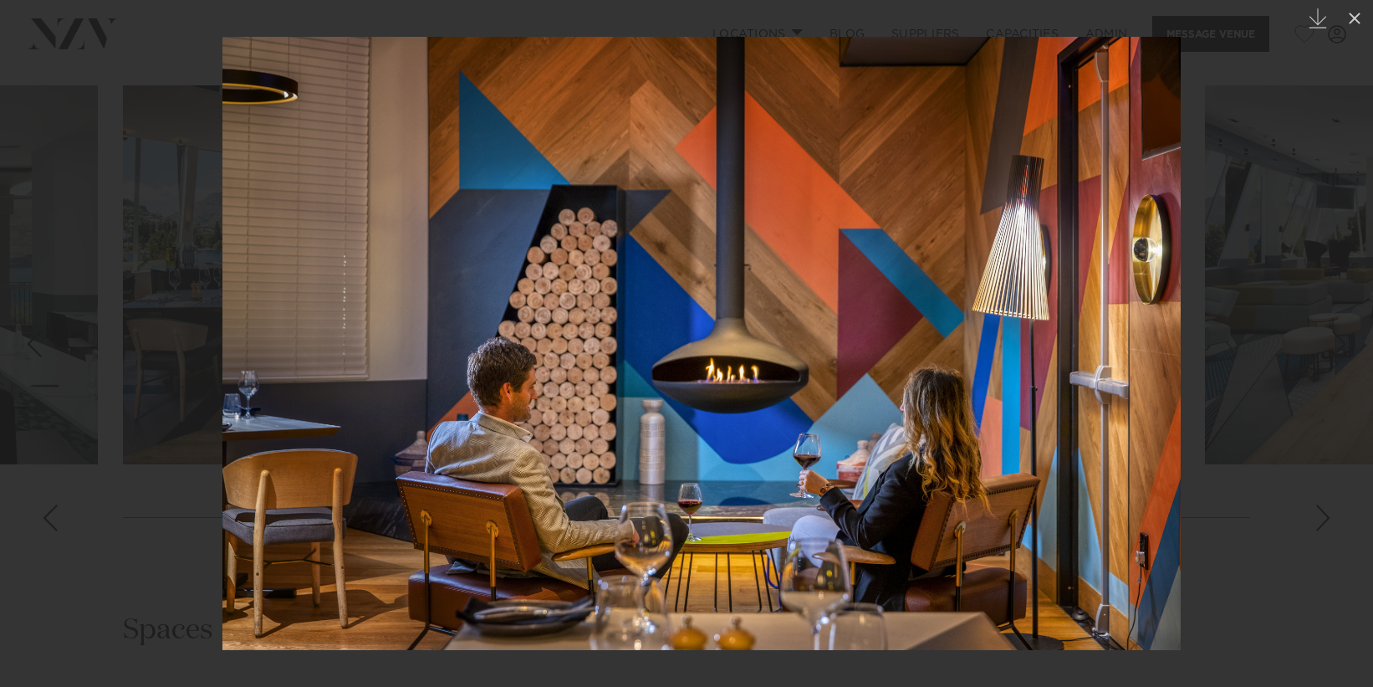
drag, startPoint x: 605, startPoint y: 324, endPoint x: 629, endPoint y: 335, distance: 25.8
click at [629, 335] on img at bounding box center [701, 343] width 958 height 613
